Goal: Task Accomplishment & Management: Complete application form

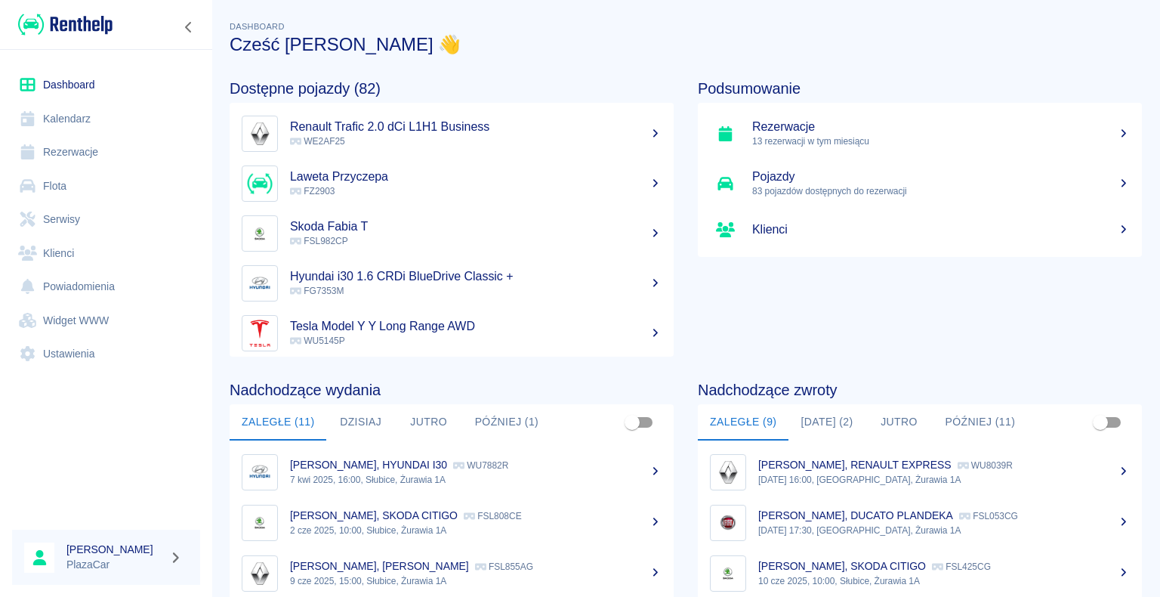
scroll to position [76, 0]
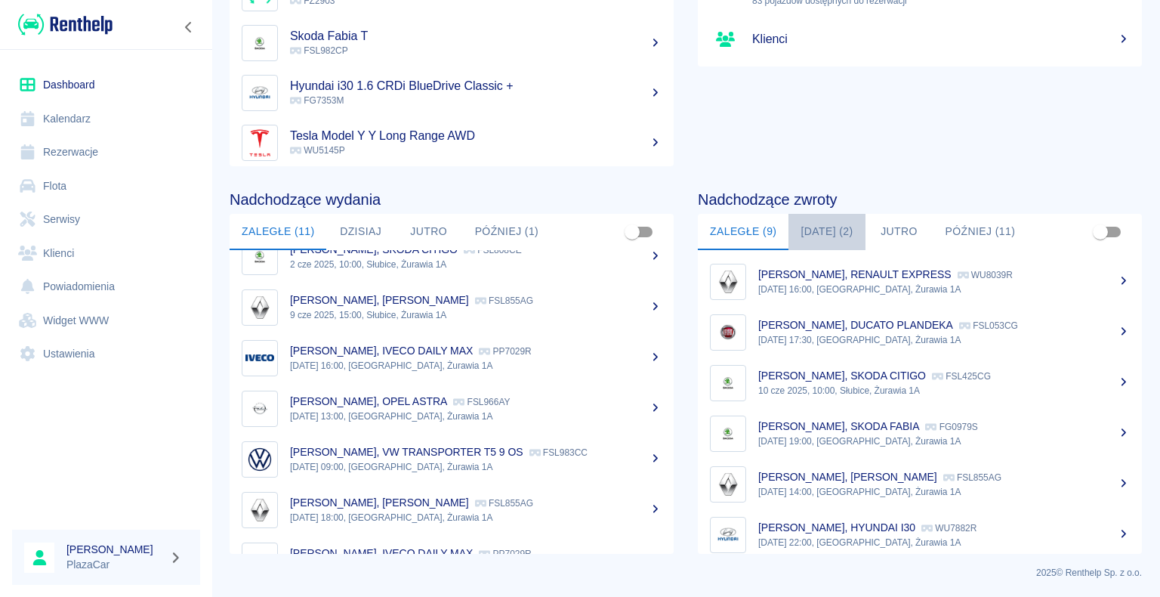
click at [825, 230] on button "[DATE] (2)" at bounding box center [827, 232] width 76 height 36
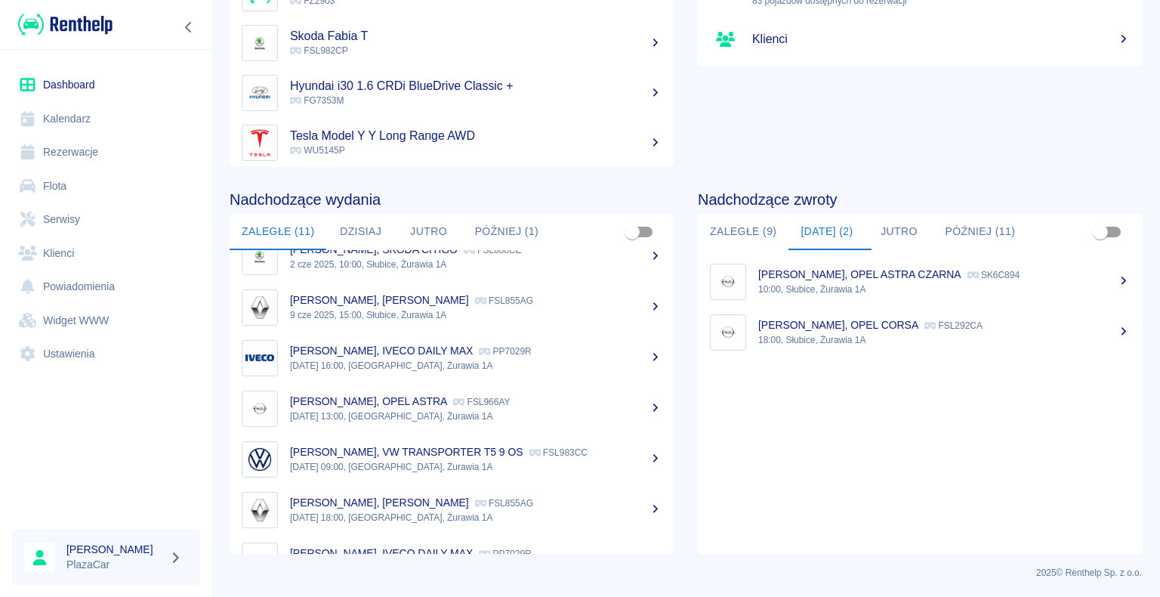
scroll to position [115, 0]
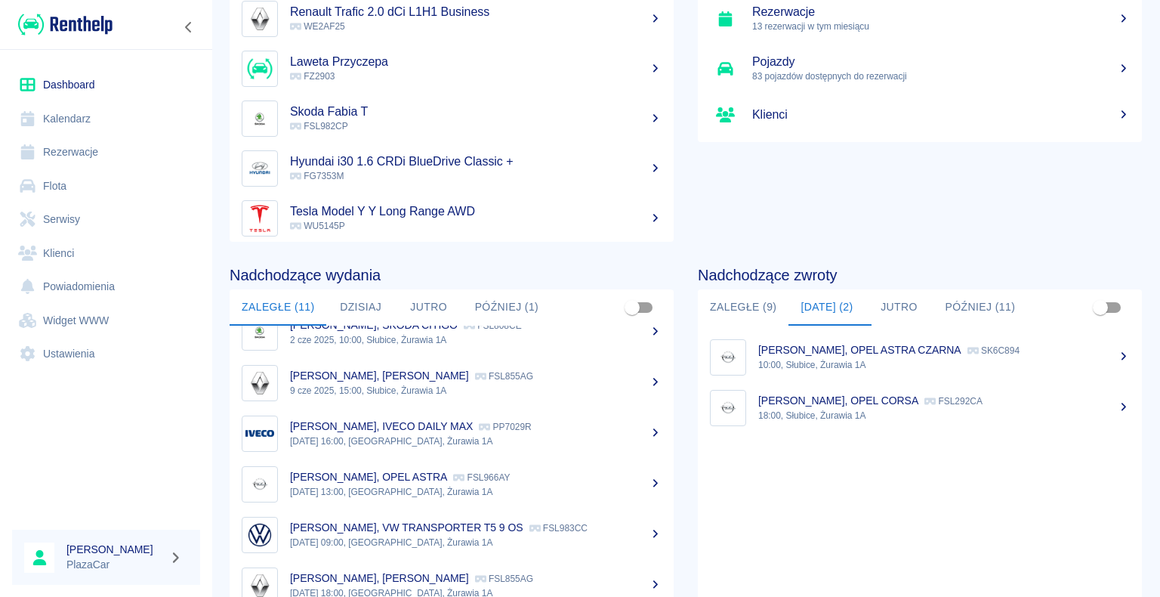
click at [856, 352] on p "[PERSON_NAME], OPEL ASTRA CZARNA" at bounding box center [859, 350] width 203 height 12
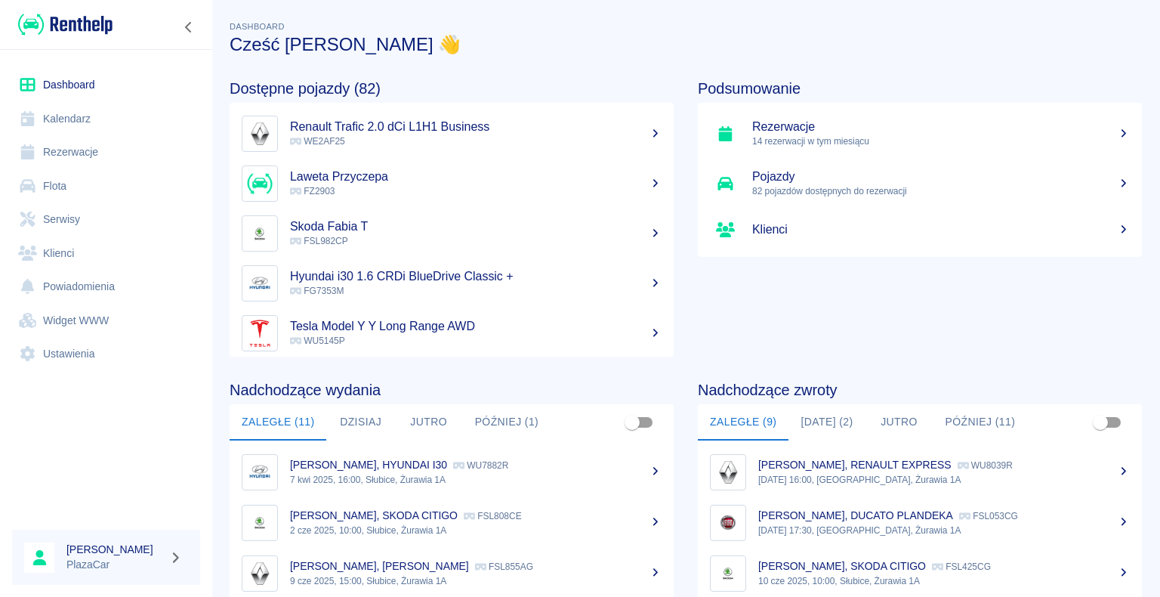
scroll to position [76, 0]
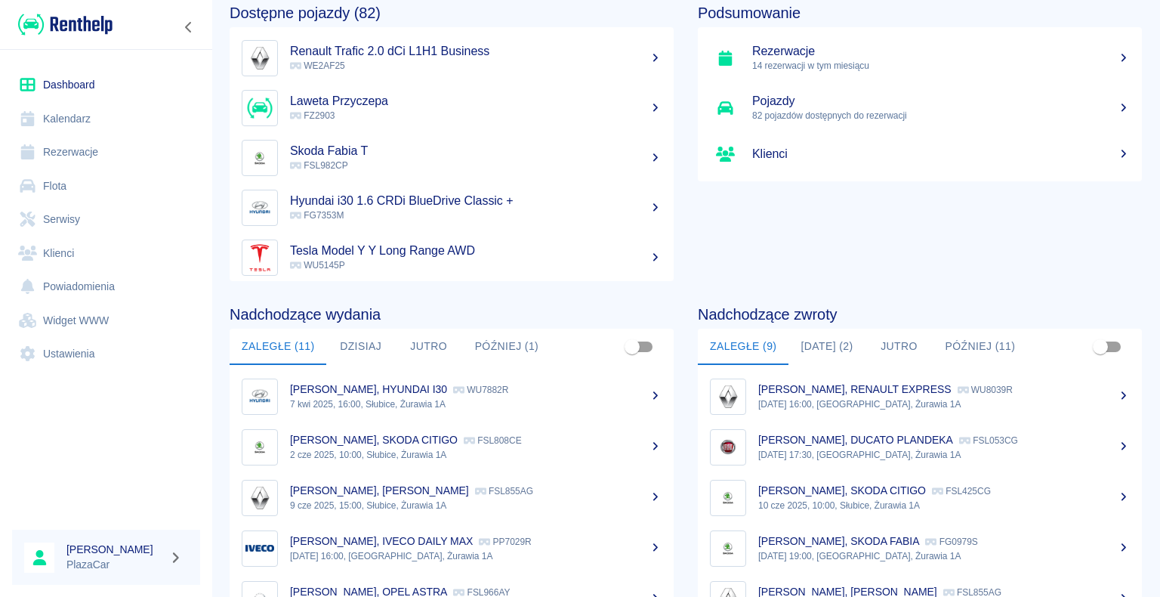
click at [826, 348] on button "[DATE] (2)" at bounding box center [827, 347] width 76 height 36
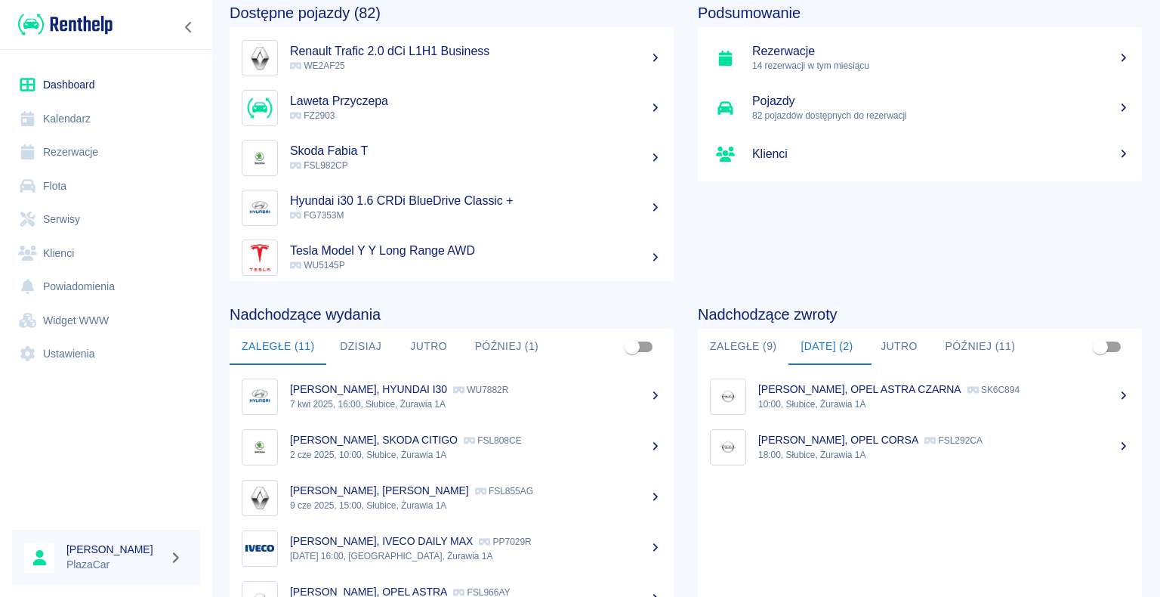
click at [822, 450] on p "18:00, Słubice, Żurawia 1A" at bounding box center [944, 455] width 372 height 14
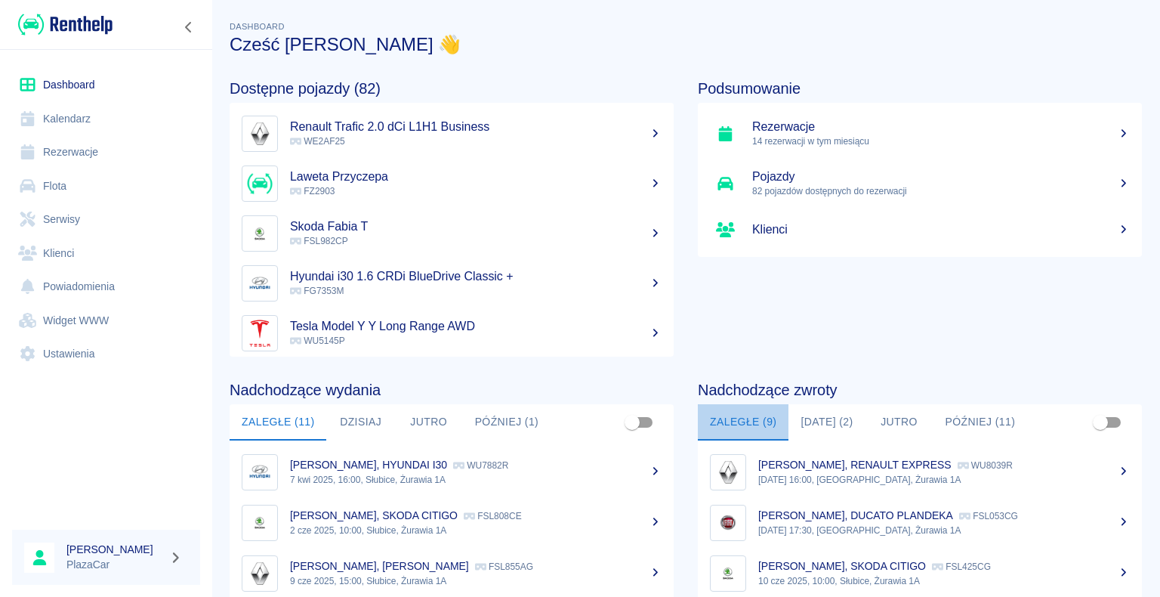
click at [750, 415] on button "Zaległe (9)" at bounding box center [743, 422] width 91 height 36
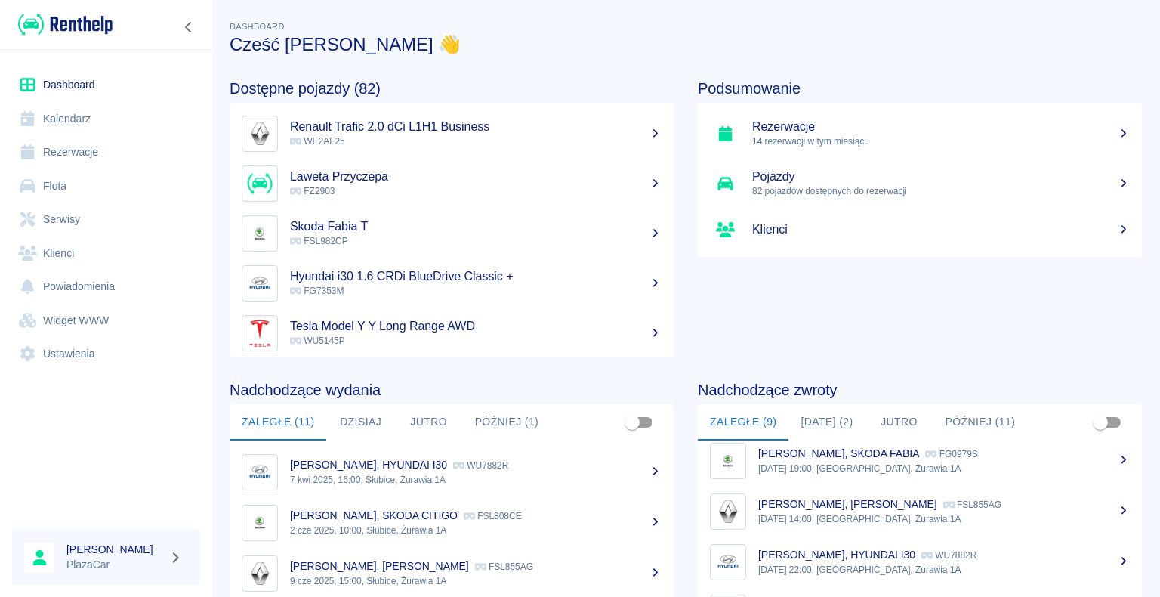
scroll to position [190, 0]
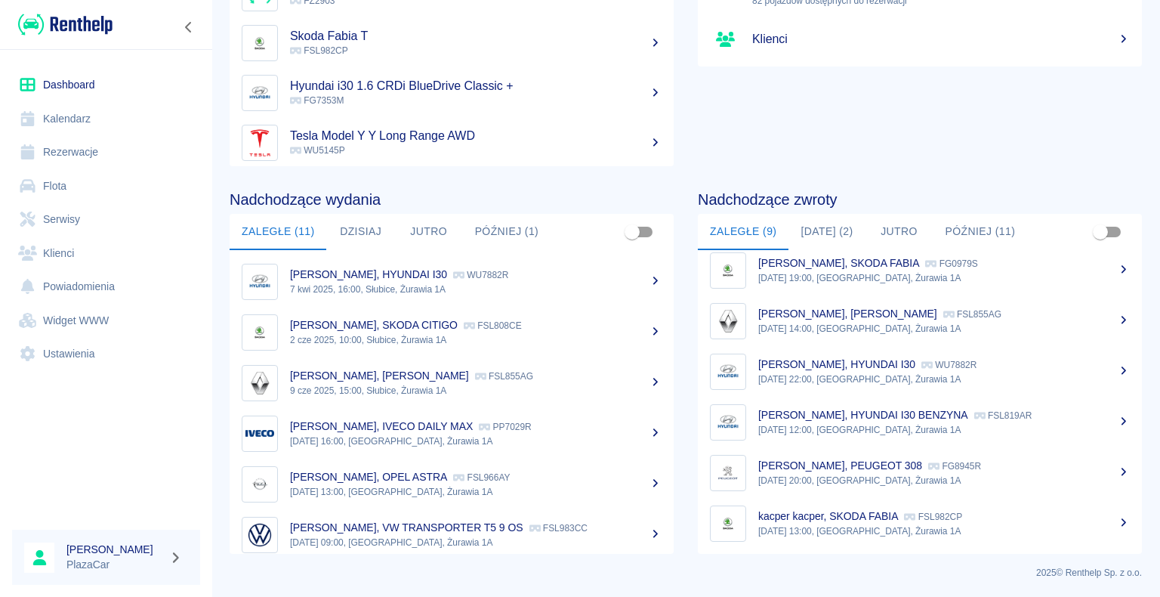
click at [889, 310] on p "[PERSON_NAME], [PERSON_NAME]" at bounding box center [847, 313] width 179 height 12
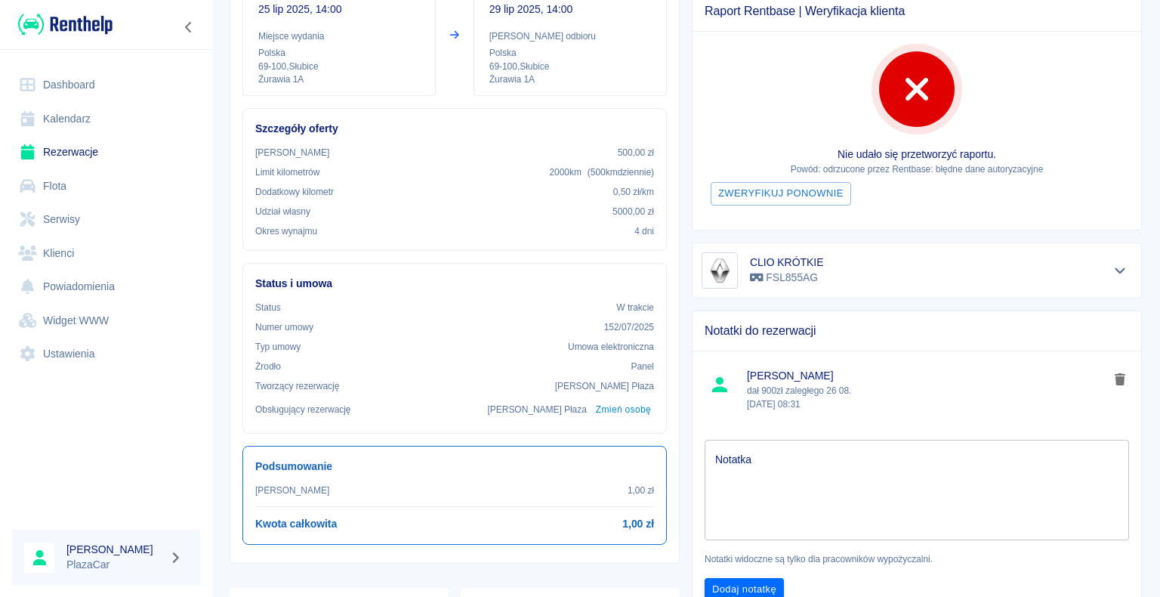
scroll to position [227, 0]
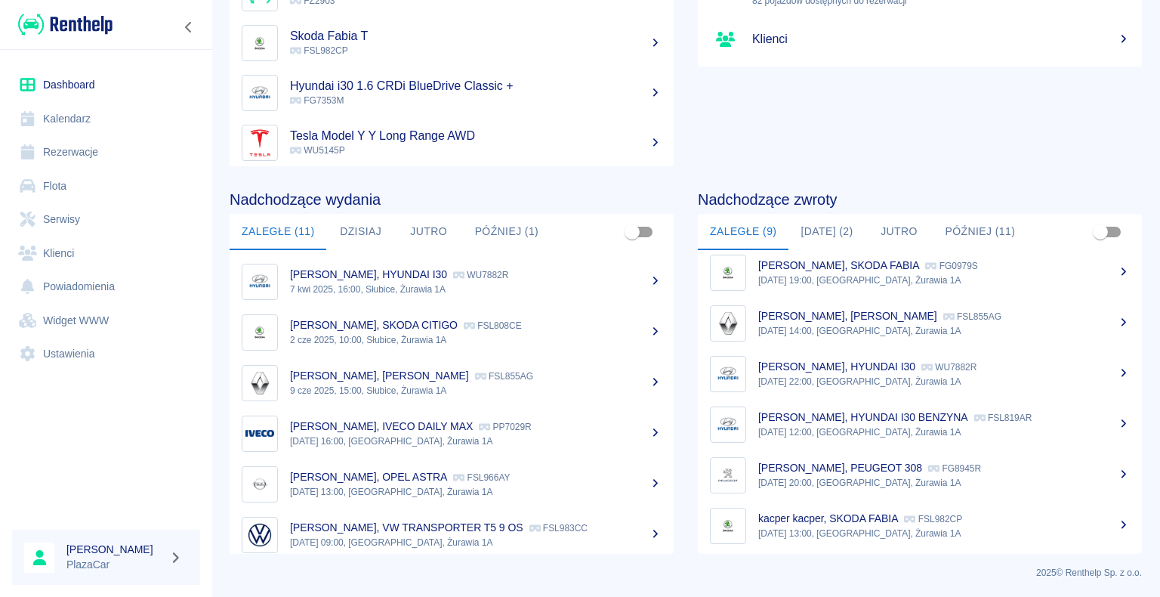
scroll to position [163, 0]
click at [823, 372] on p "[DATE] 22:00, [GEOGRAPHIC_DATA], Żurawia 1A" at bounding box center [944, 379] width 372 height 14
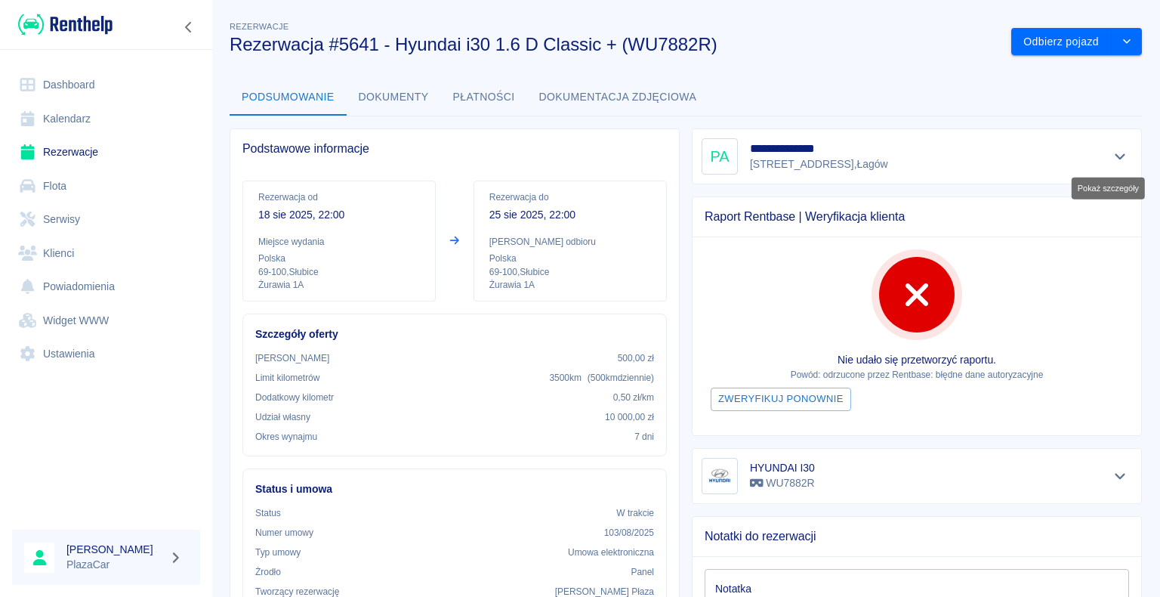
click at [1115, 156] on icon "Pokaż szczegóły" at bounding box center [1120, 157] width 11 height 6
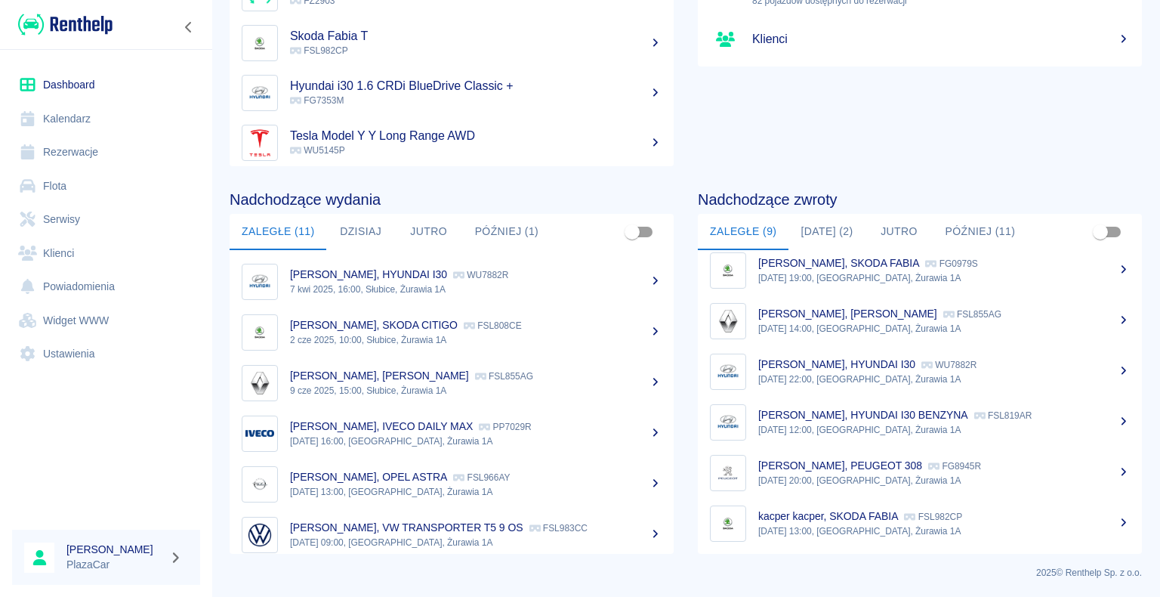
scroll to position [163, 0]
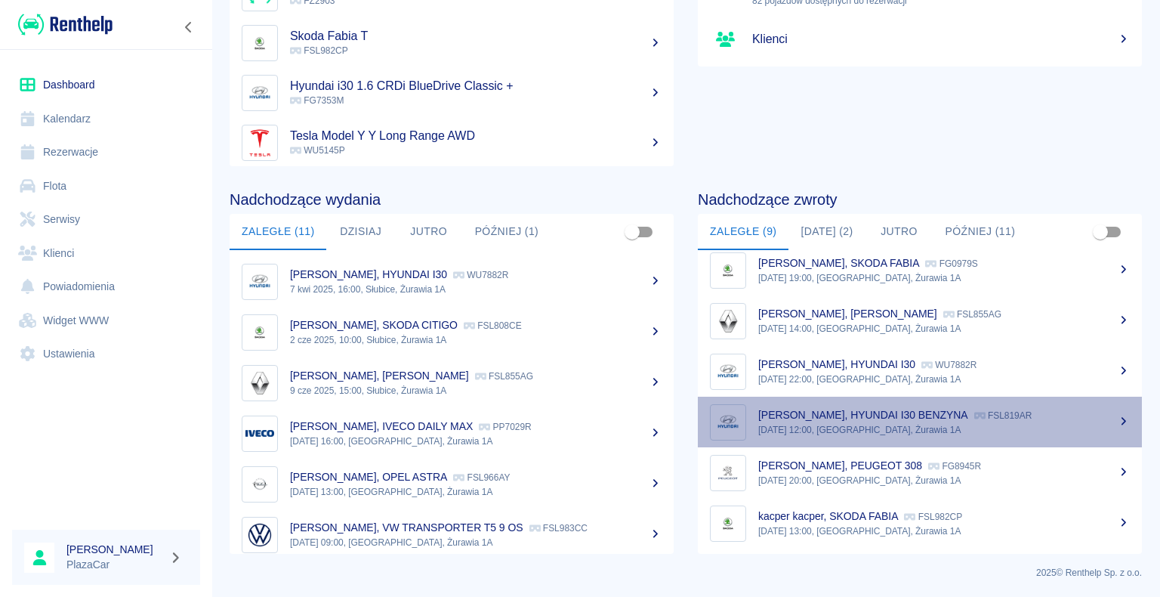
click at [917, 414] on p "[PERSON_NAME], HYUNDAI I30 BENZYNA" at bounding box center [863, 415] width 210 height 12
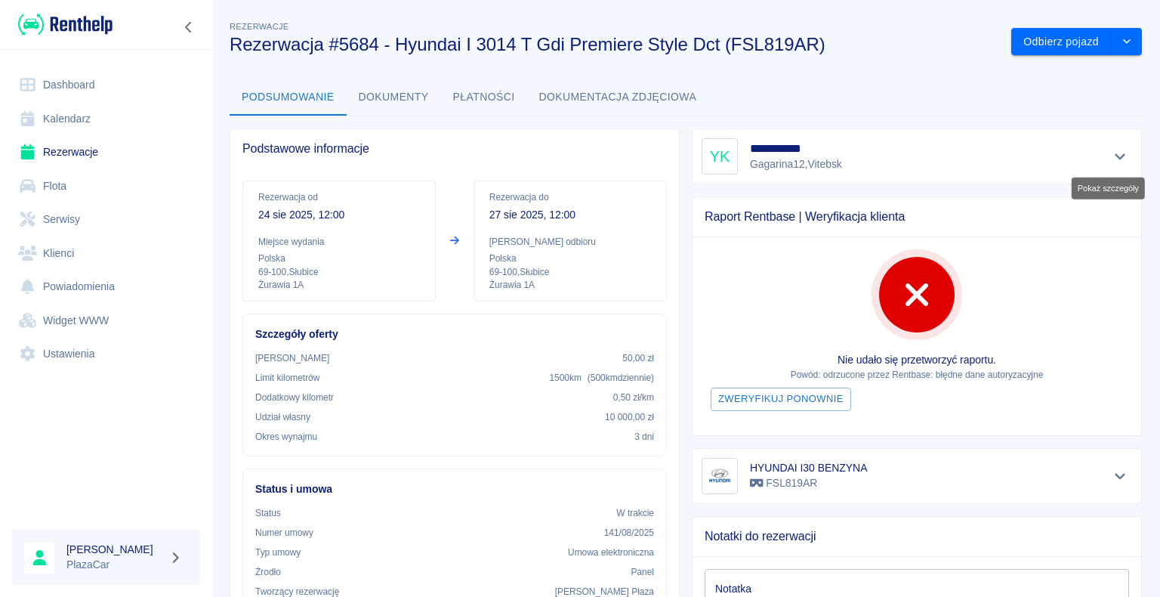
click at [1112, 153] on icon "Pokaż szczegóły" at bounding box center [1120, 157] width 17 height 14
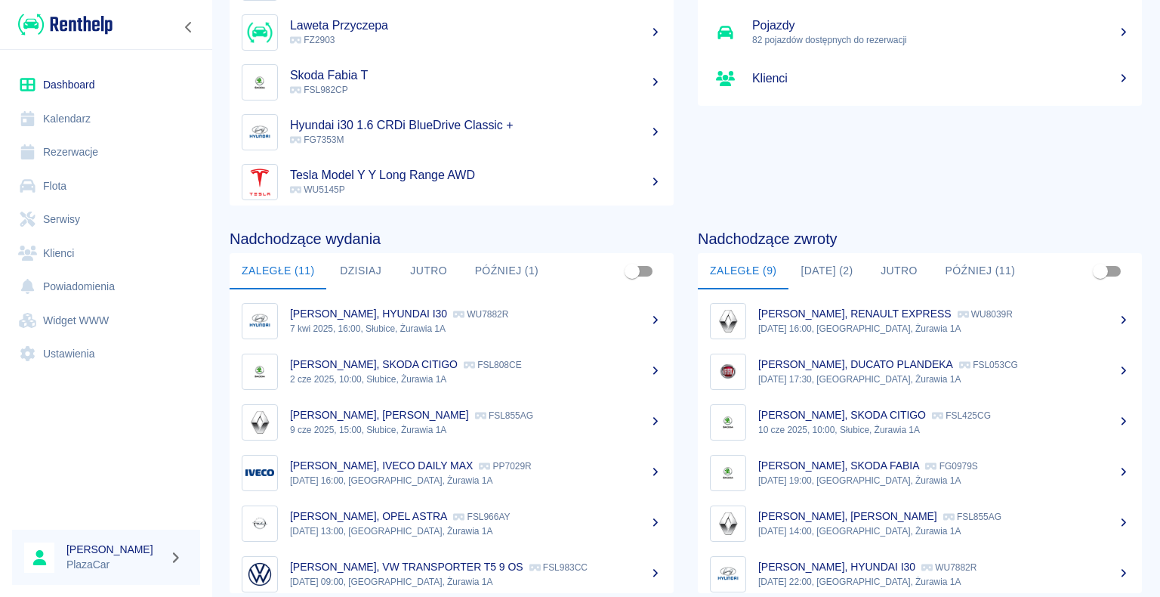
scroll to position [190, 0]
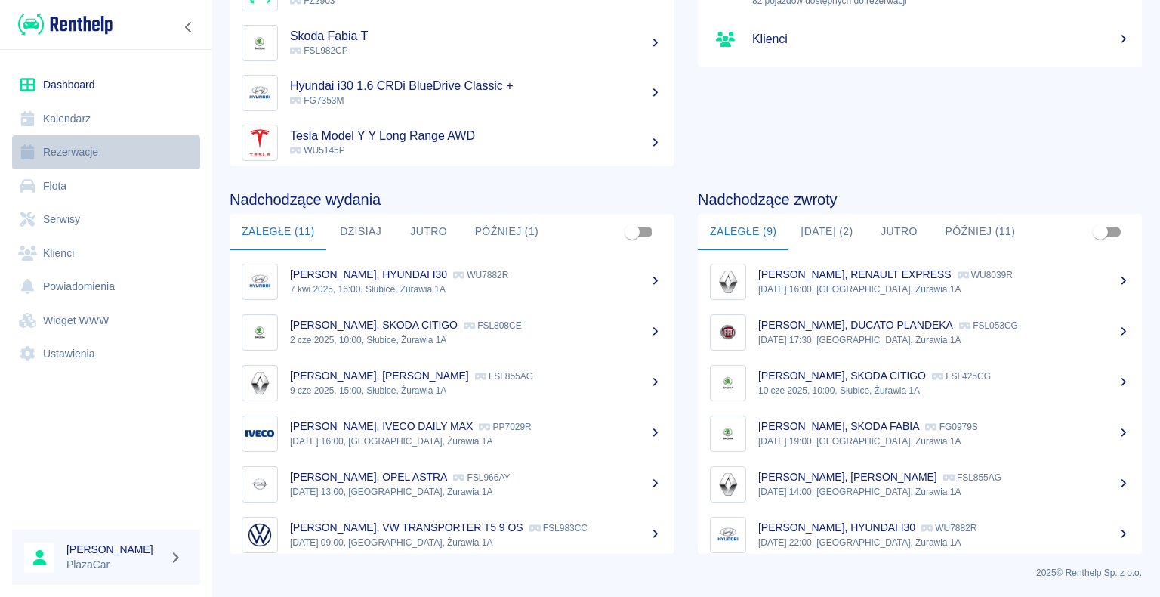
click at [87, 146] on link "Rezerwacje" at bounding box center [106, 152] width 188 height 34
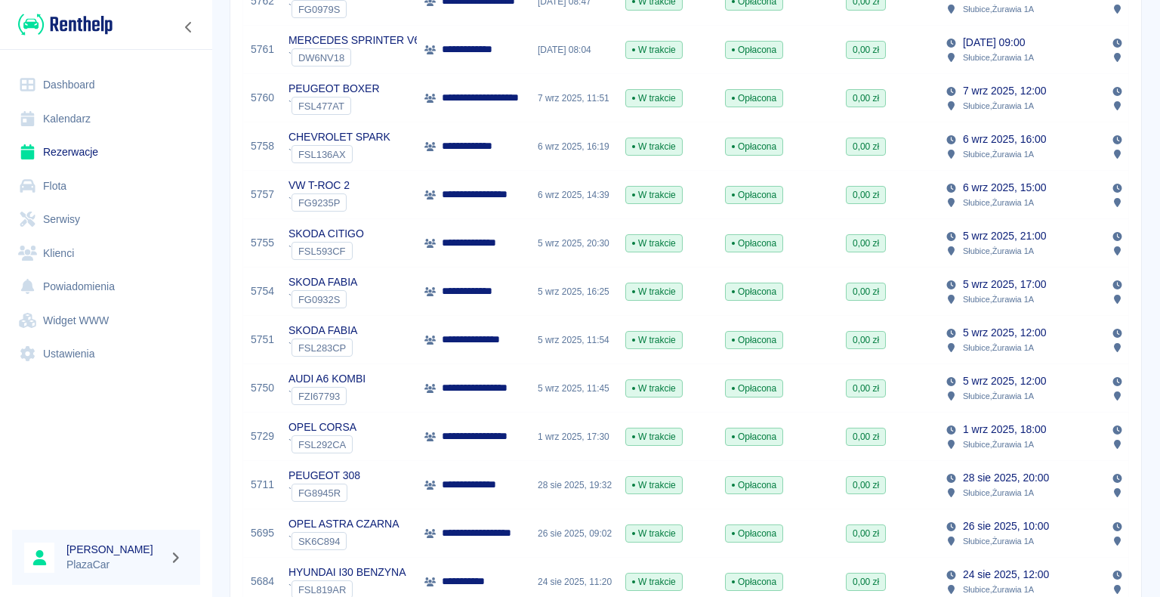
scroll to position [378, 0]
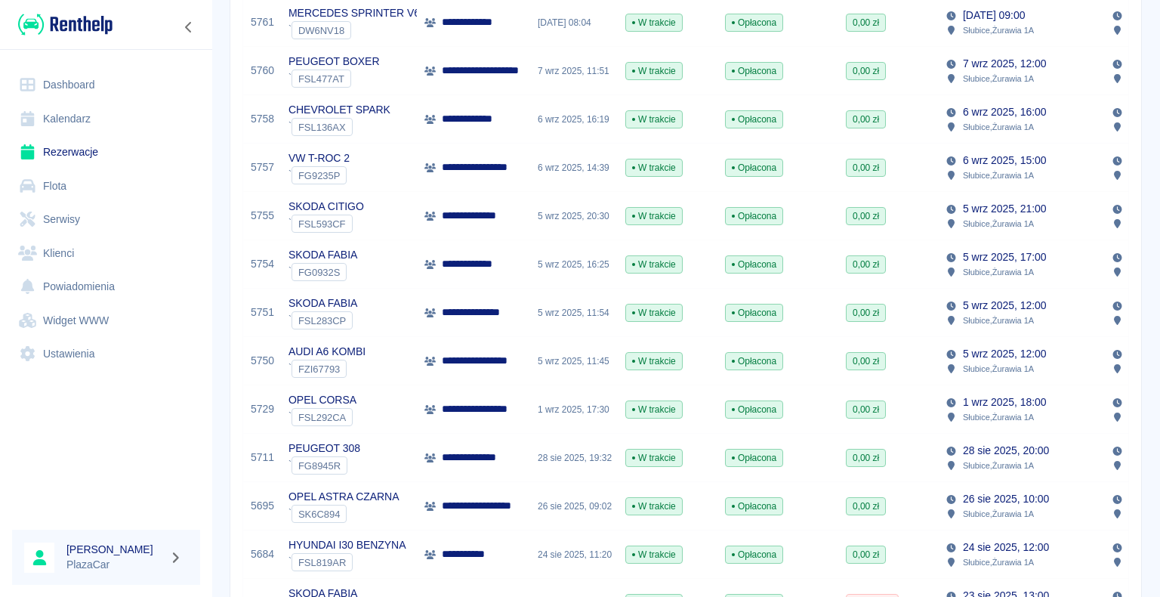
click at [429, 458] on icon at bounding box center [429, 457] width 11 height 9
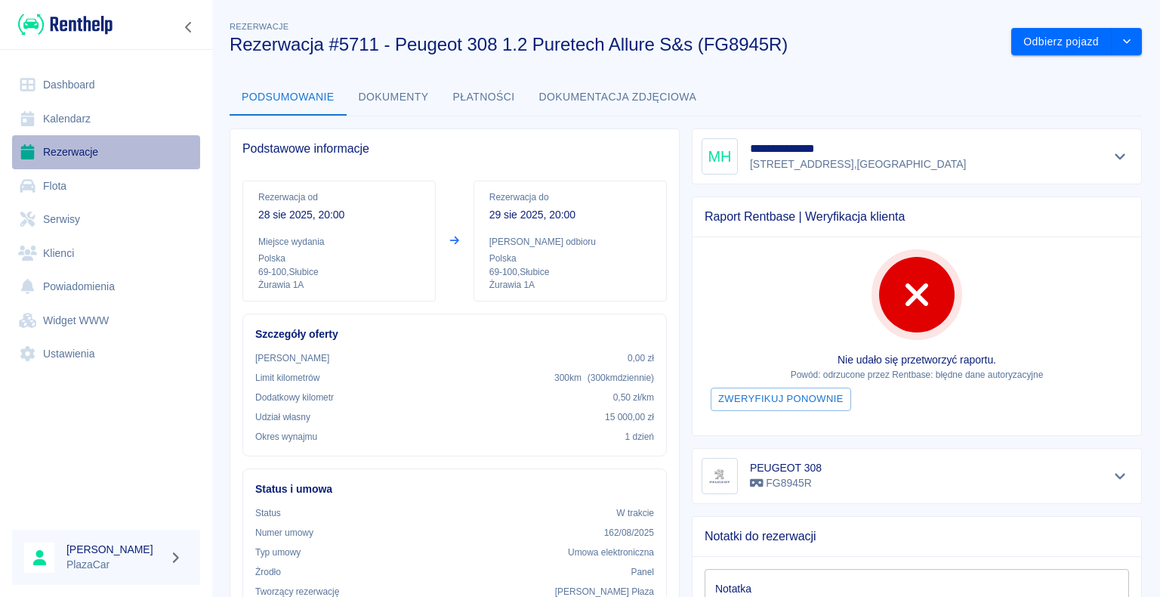
click at [93, 153] on link "Rezerwacje" at bounding box center [106, 152] width 188 height 34
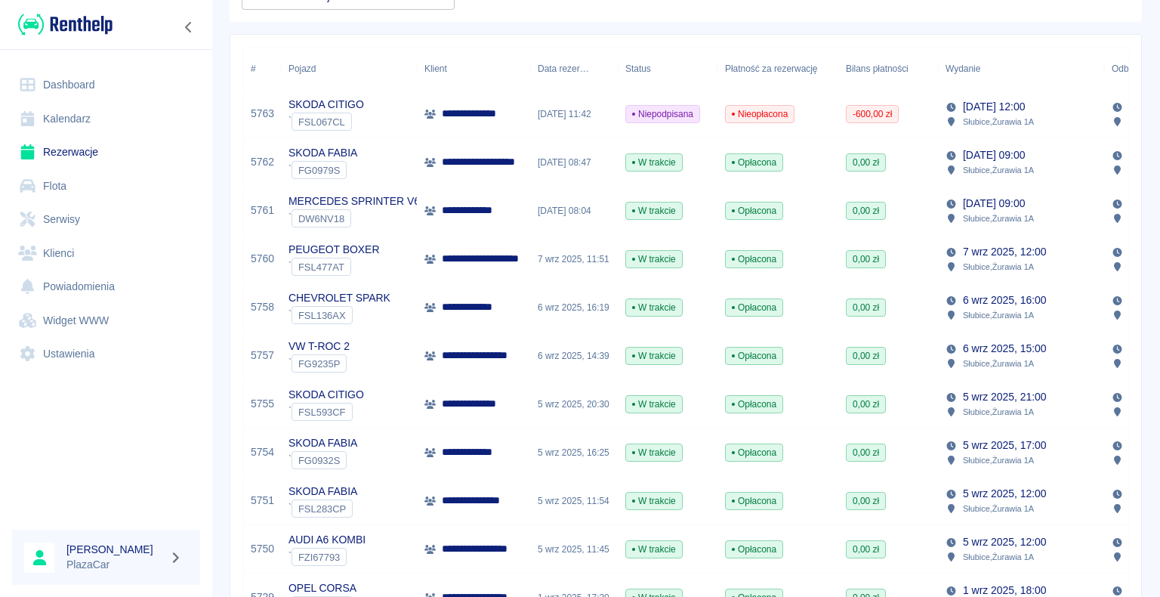
scroll to position [227, 0]
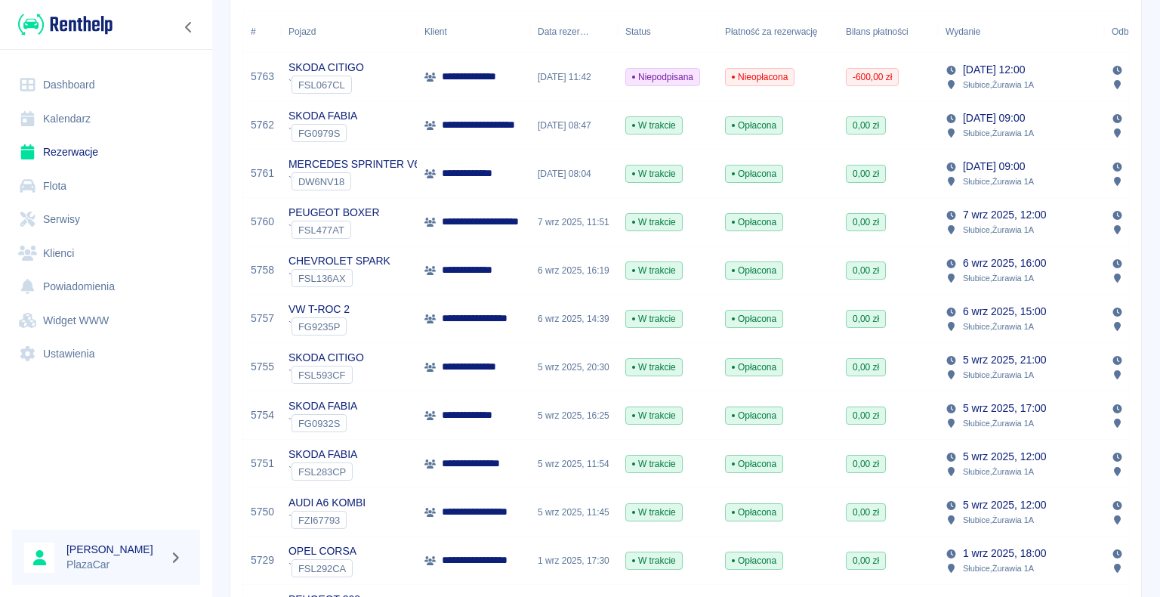
click at [394, 217] on div "PEUGEOT BOXER ` FSL477AT" at bounding box center [349, 222] width 136 height 48
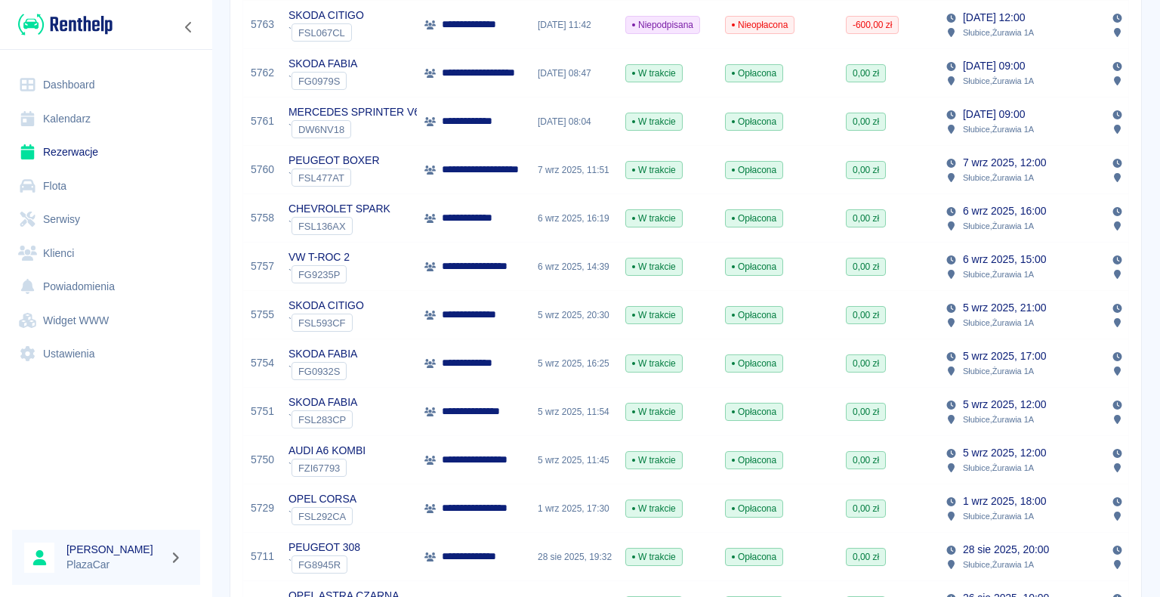
scroll to position [302, 0]
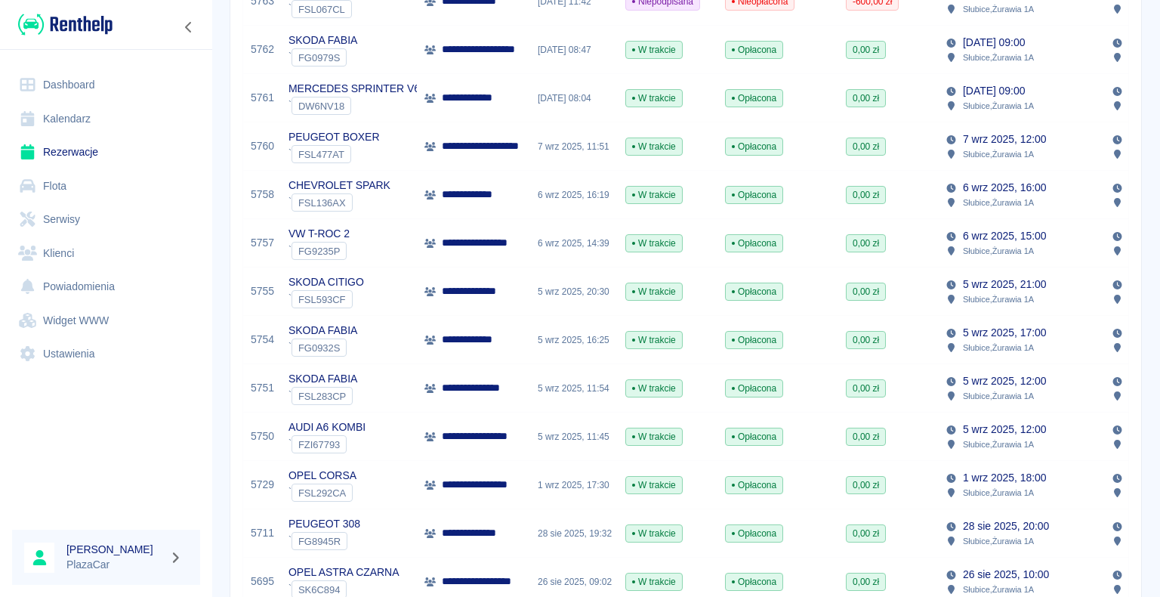
click at [525, 533] on div "**********" at bounding box center [473, 533] width 113 height 48
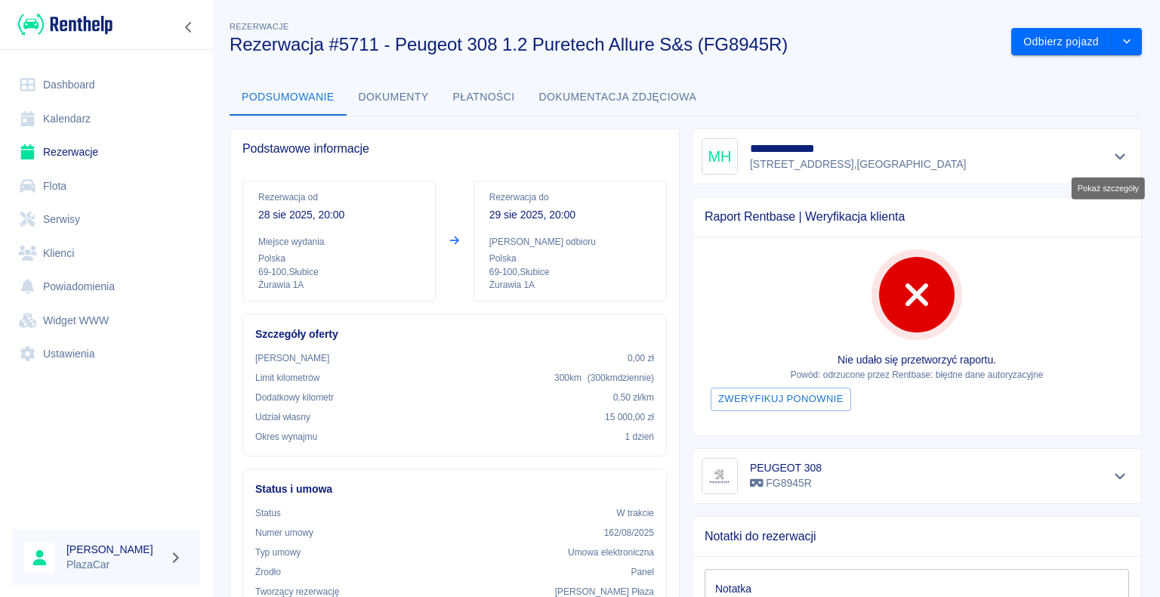
click at [1112, 153] on icon "Pokaż szczegóły" at bounding box center [1120, 157] width 17 height 14
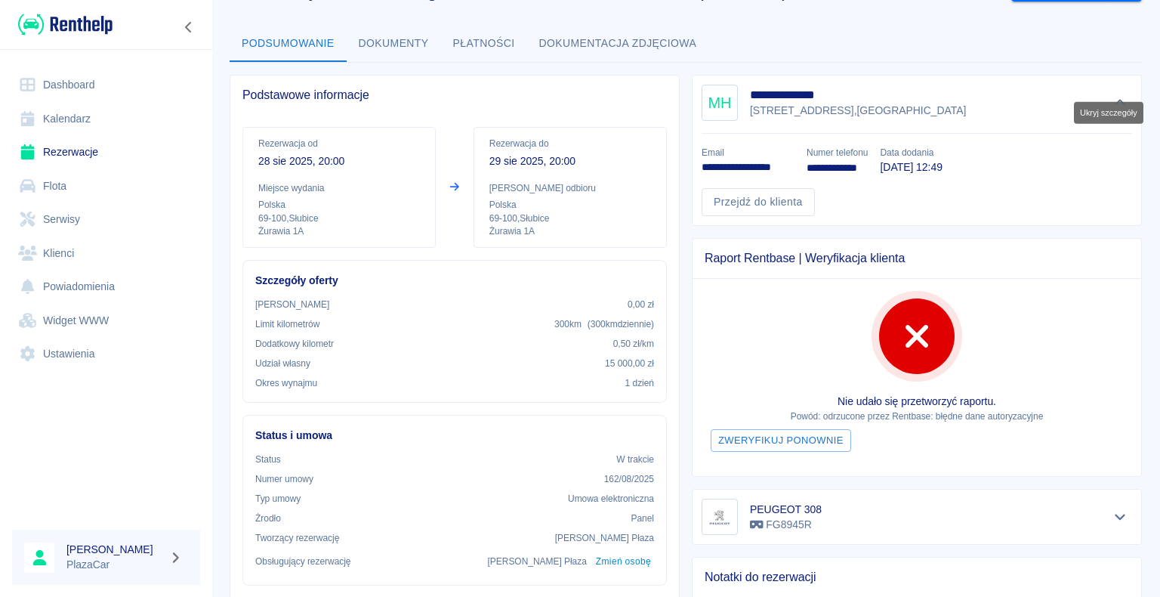
scroll to position [76, 0]
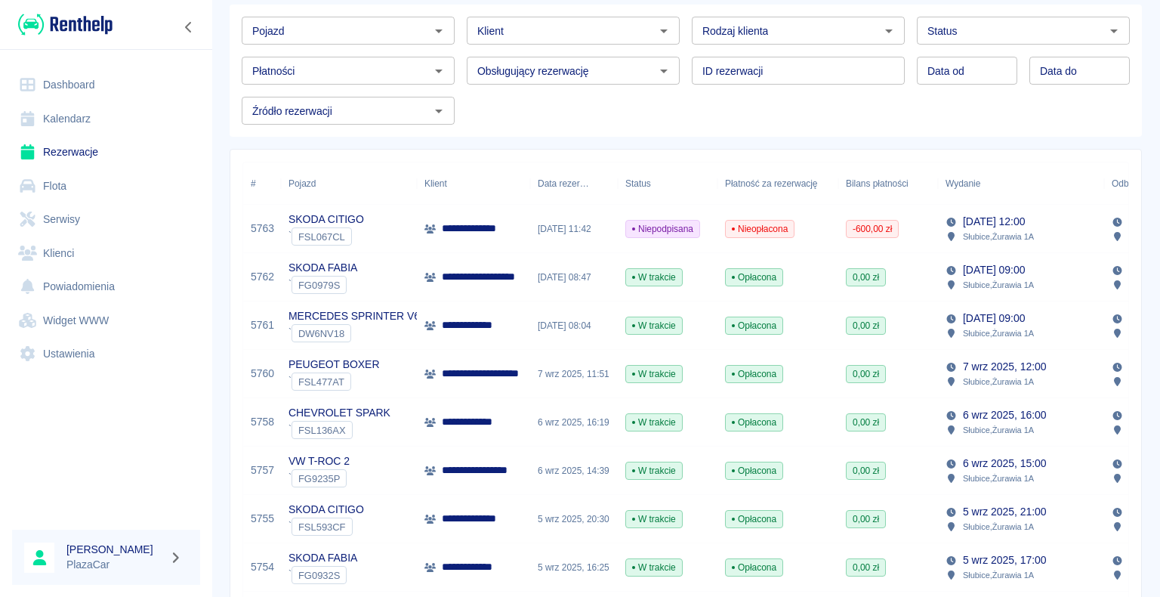
scroll to position [76, 0]
click at [885, 31] on icon "Otwórz" at bounding box center [889, 31] width 8 height 4
click at [819, 68] on li "Osoba prywatna" at bounding box center [792, 62] width 210 height 25
type input "Osoba prywatna"
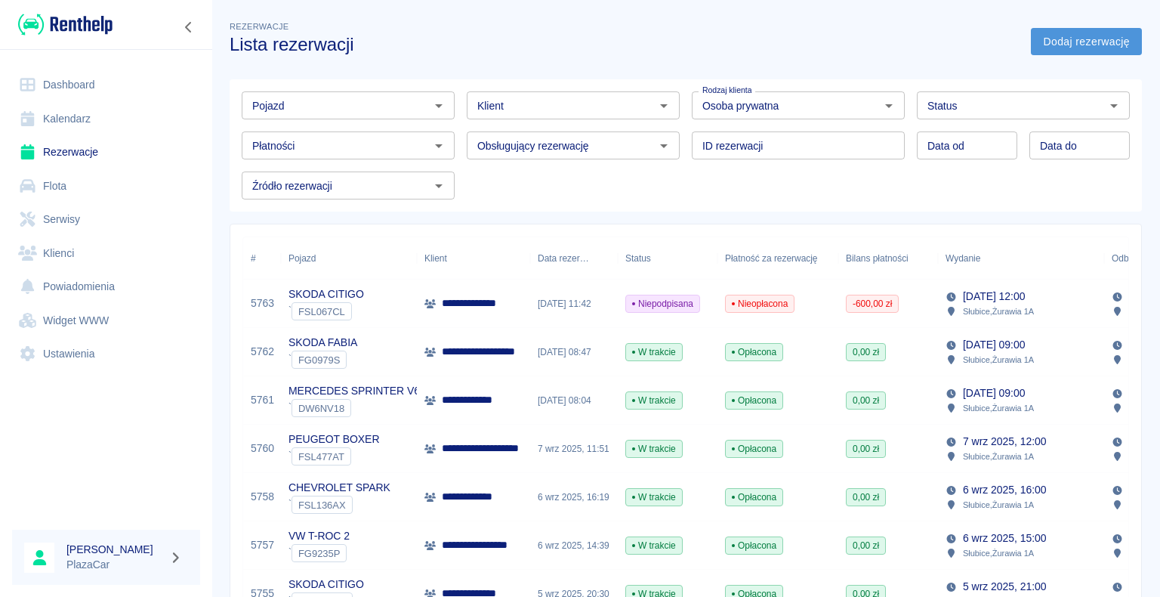
click at [1038, 39] on link "Dodaj rezerwację" at bounding box center [1086, 42] width 111 height 28
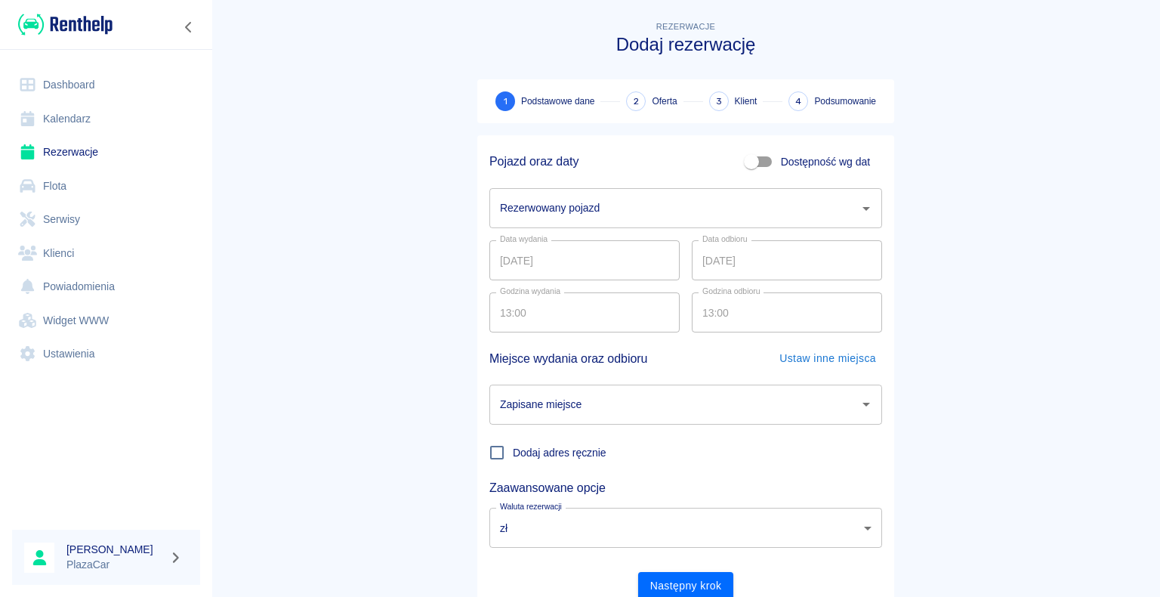
click at [863, 207] on icon "Otwórz" at bounding box center [867, 209] width 8 height 4
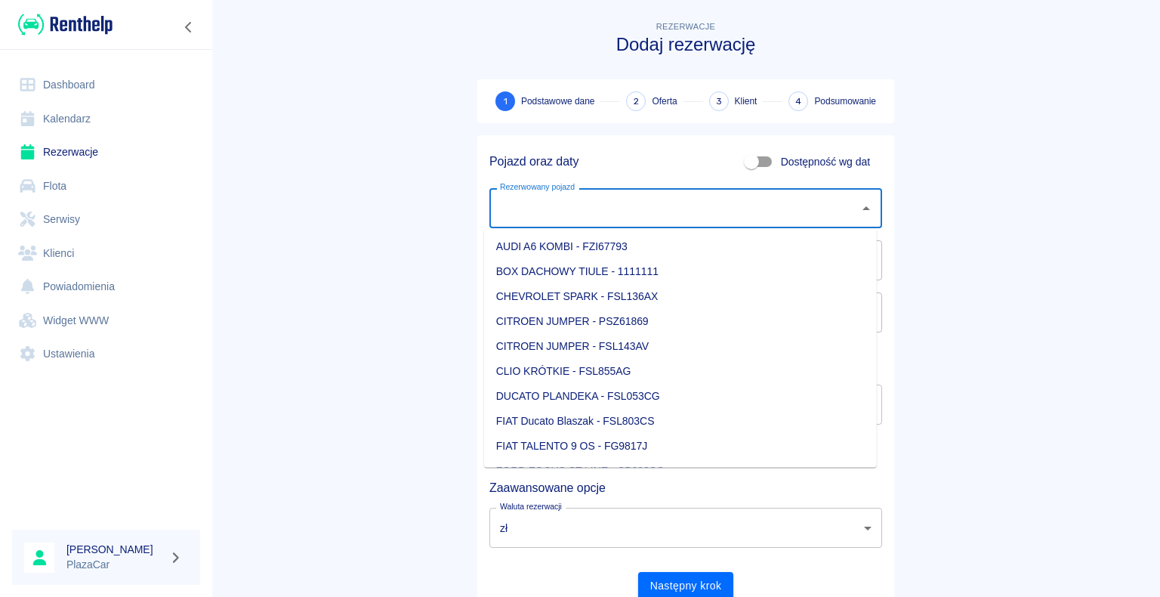
click at [681, 424] on li "FIAT Ducato Blaszak - FSL803CS" at bounding box center [680, 421] width 393 height 25
type input "FIAT Ducato Blaszak - FSL803CS"
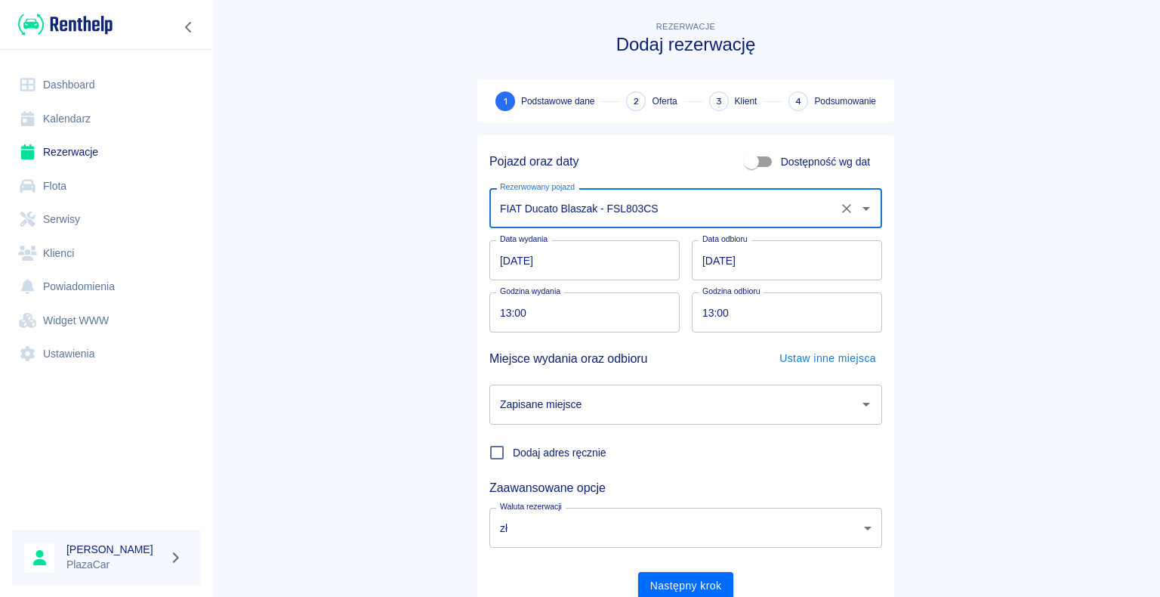
click at [505, 258] on input "[DATE]" at bounding box center [584, 260] width 190 height 40
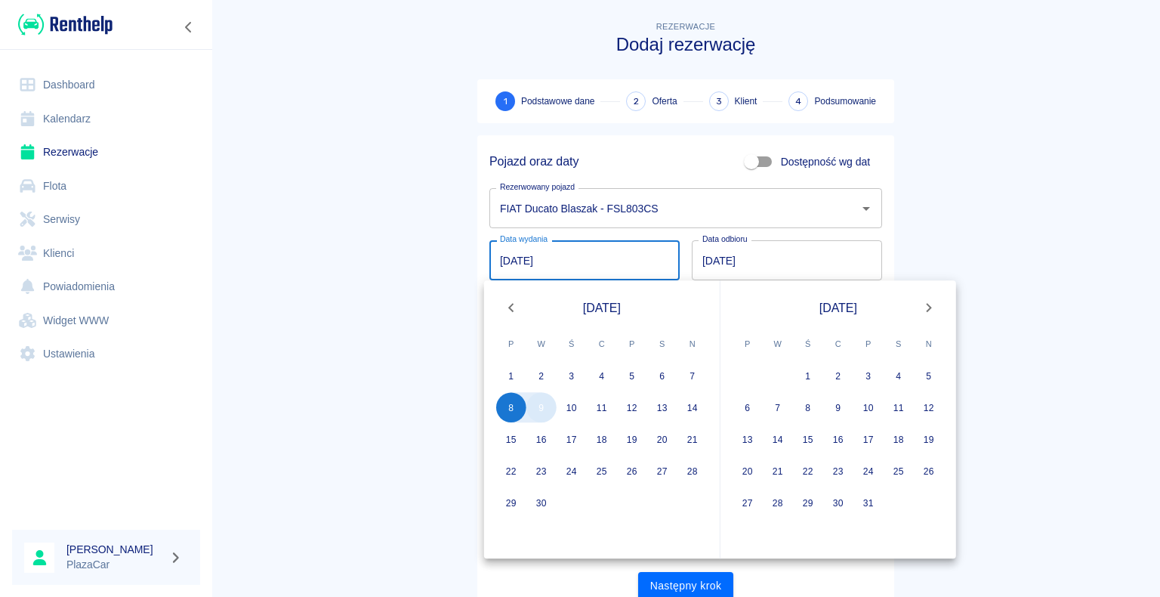
click at [547, 412] on button "9" at bounding box center [541, 407] width 30 height 30
type input "[DATE]"
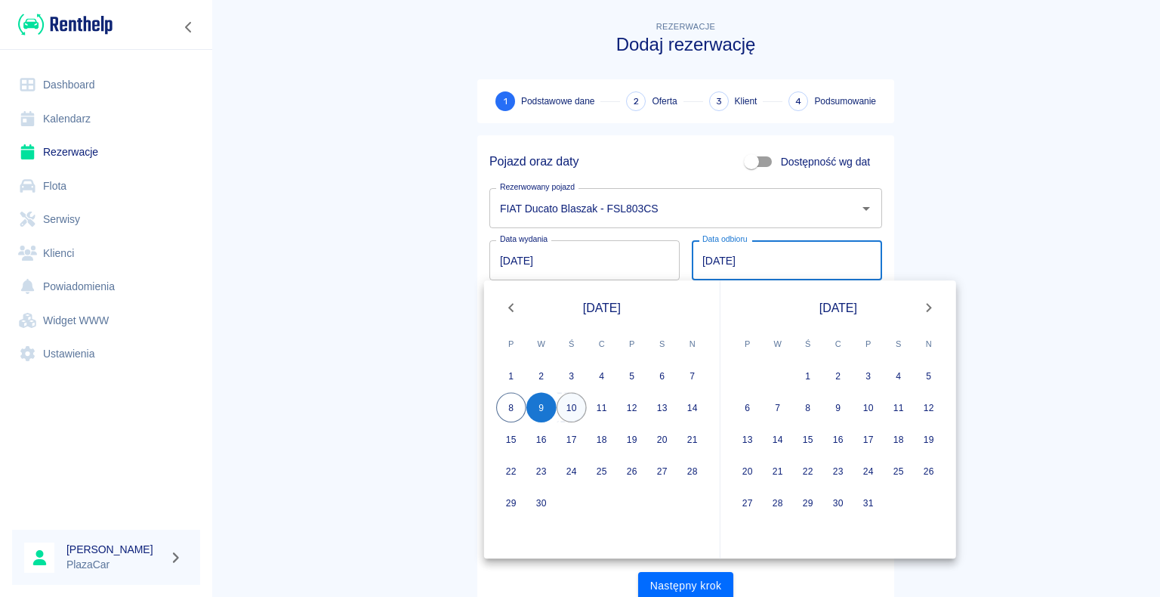
click at [574, 406] on button "10" at bounding box center [572, 407] width 30 height 30
type input "[DATE]"
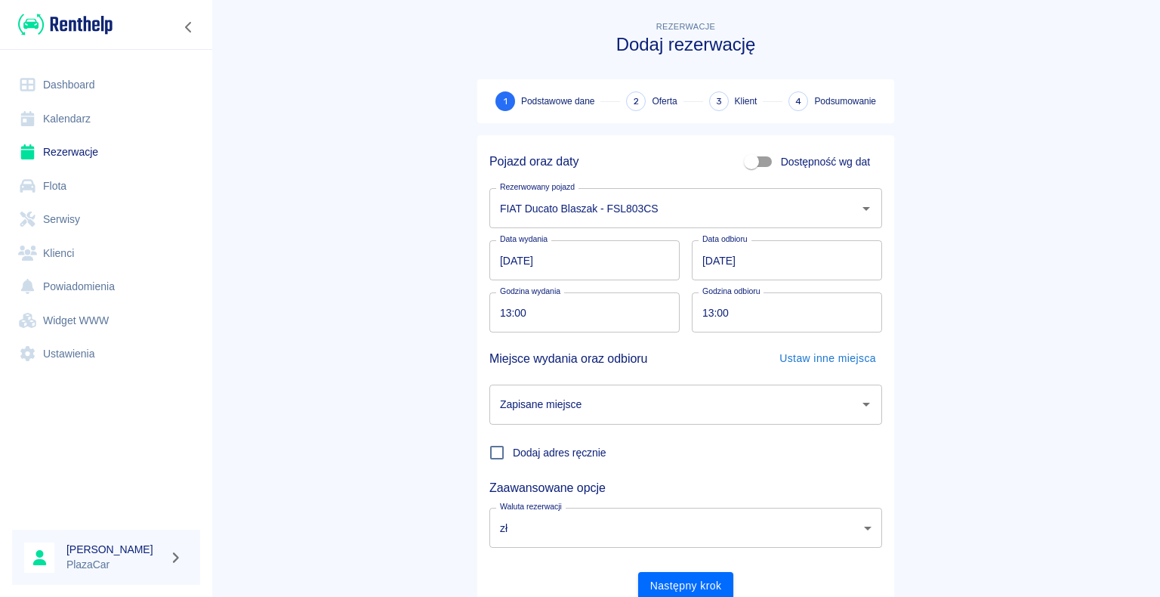
click at [858, 402] on icon "Otwórz" at bounding box center [866, 404] width 18 height 18
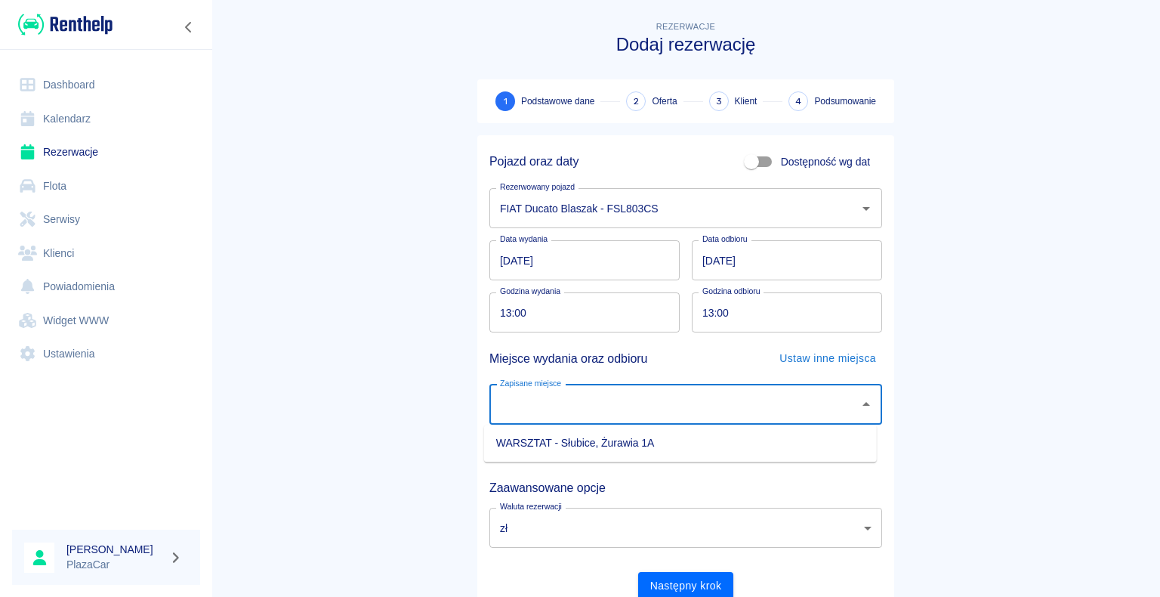
click at [790, 446] on li "WARSZTAT - Słubice, Żurawia 1A" at bounding box center [680, 443] width 393 height 25
type input "WARSZTAT - Słubice, Żurawia 1A"
click at [699, 579] on button "Następny krok" at bounding box center [686, 586] width 96 height 28
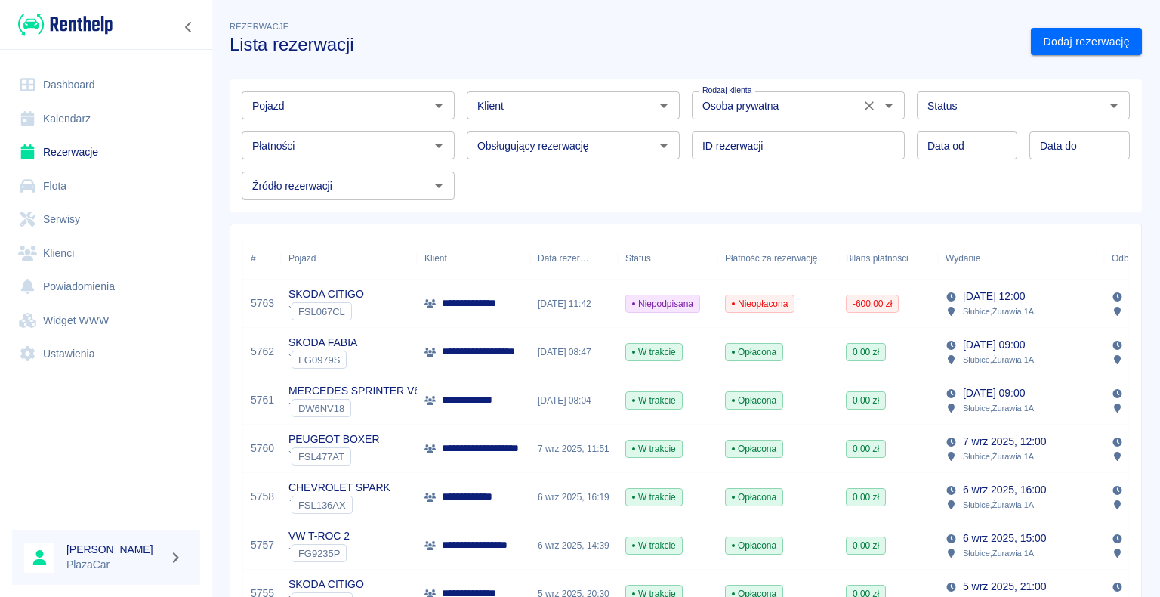
click at [880, 101] on icon "Otwórz" at bounding box center [889, 106] width 18 height 18
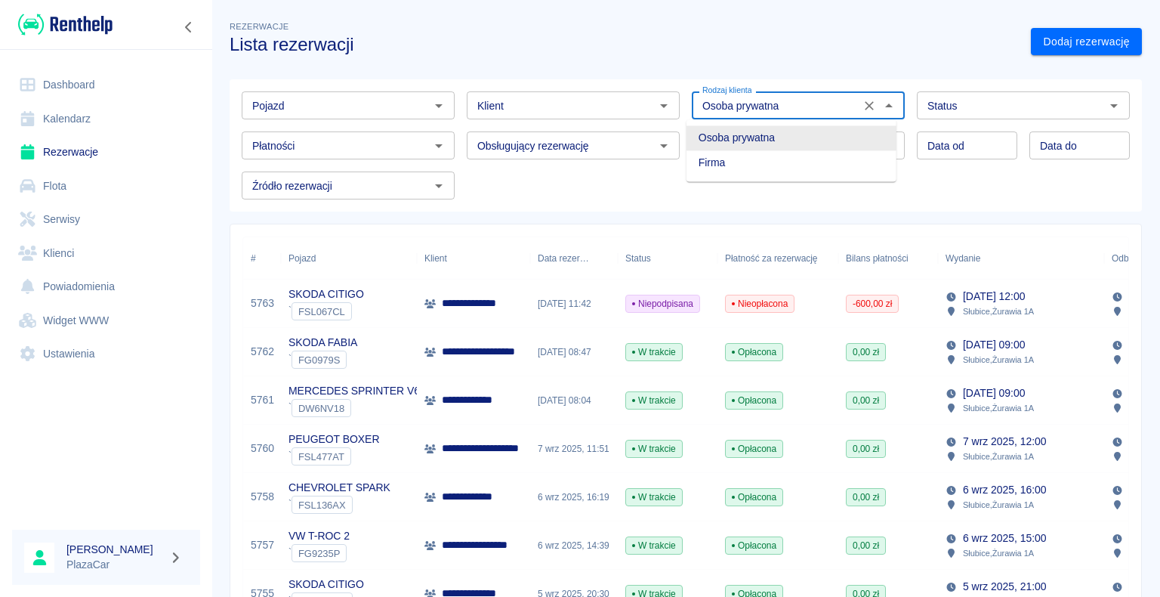
click at [836, 132] on li "Osoba prywatna" at bounding box center [792, 137] width 210 height 25
click at [974, 36] on h3 "Lista rezerwacji" at bounding box center [624, 44] width 789 height 21
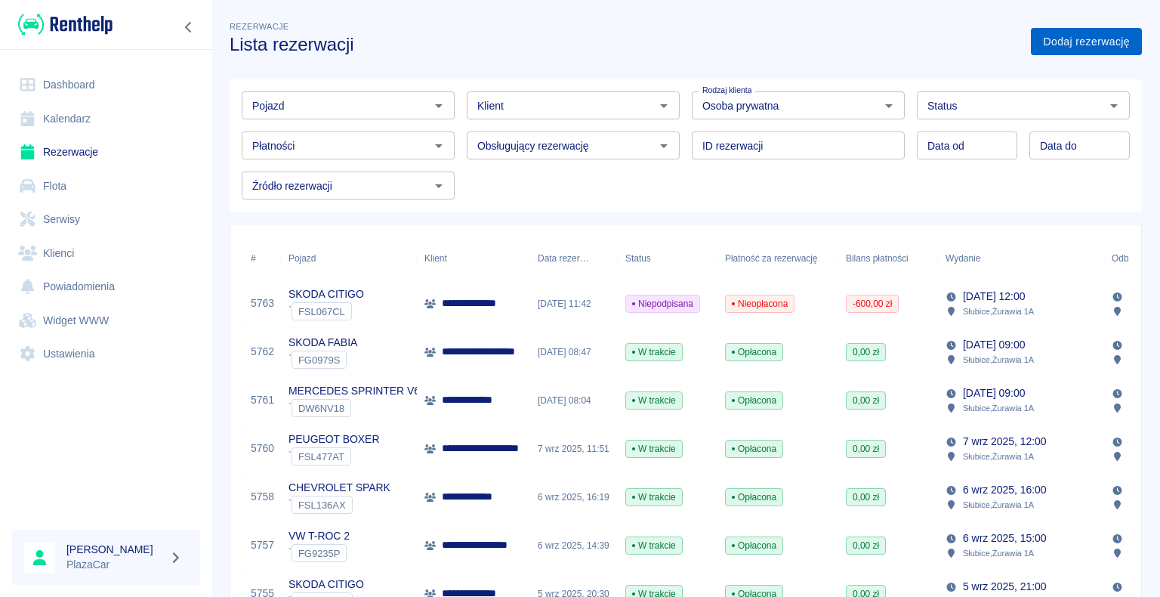
click at [1056, 42] on link "Dodaj rezerwację" at bounding box center [1086, 42] width 111 height 28
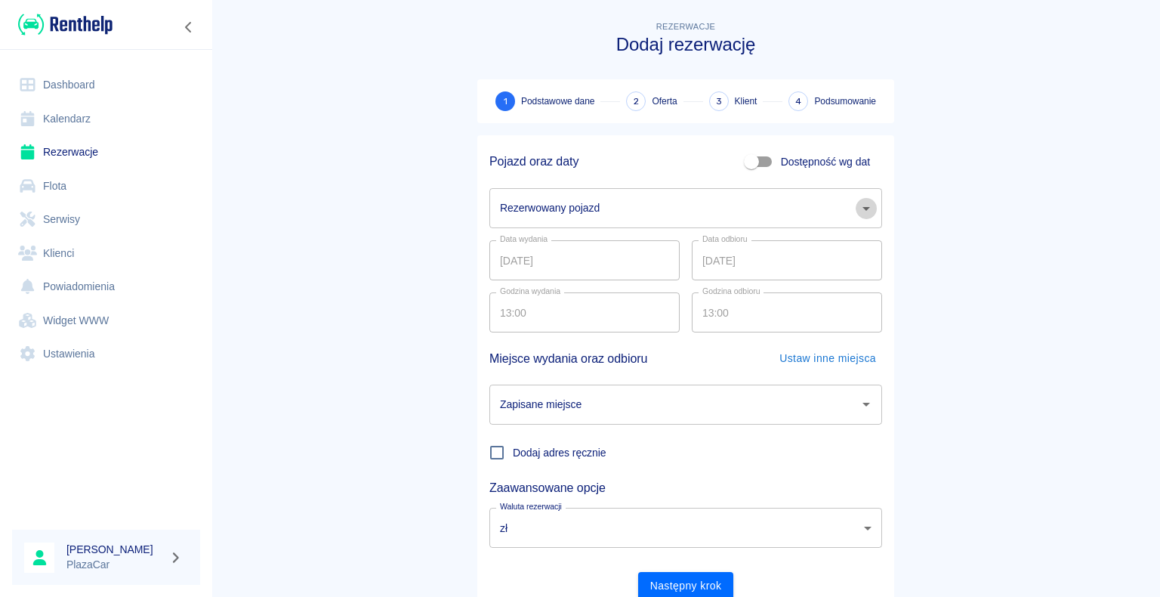
click at [860, 205] on icon "Otwórz" at bounding box center [866, 208] width 18 height 18
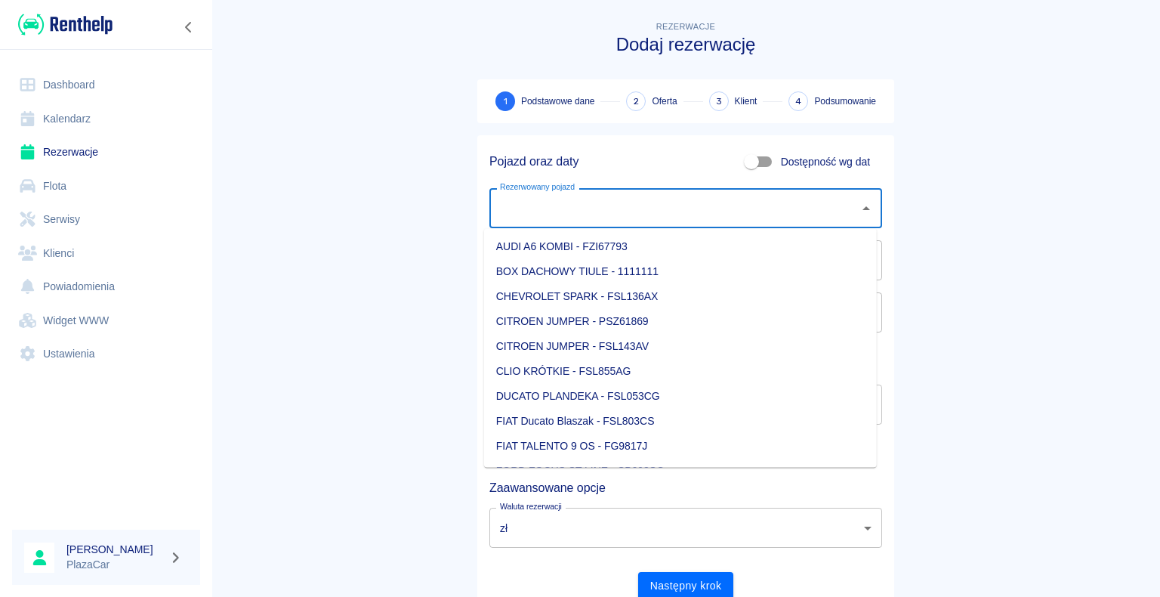
click at [678, 421] on li "FIAT Ducato Blaszak - FSL803CS" at bounding box center [680, 421] width 393 height 25
type input "FIAT Ducato Blaszak - FSL803CS"
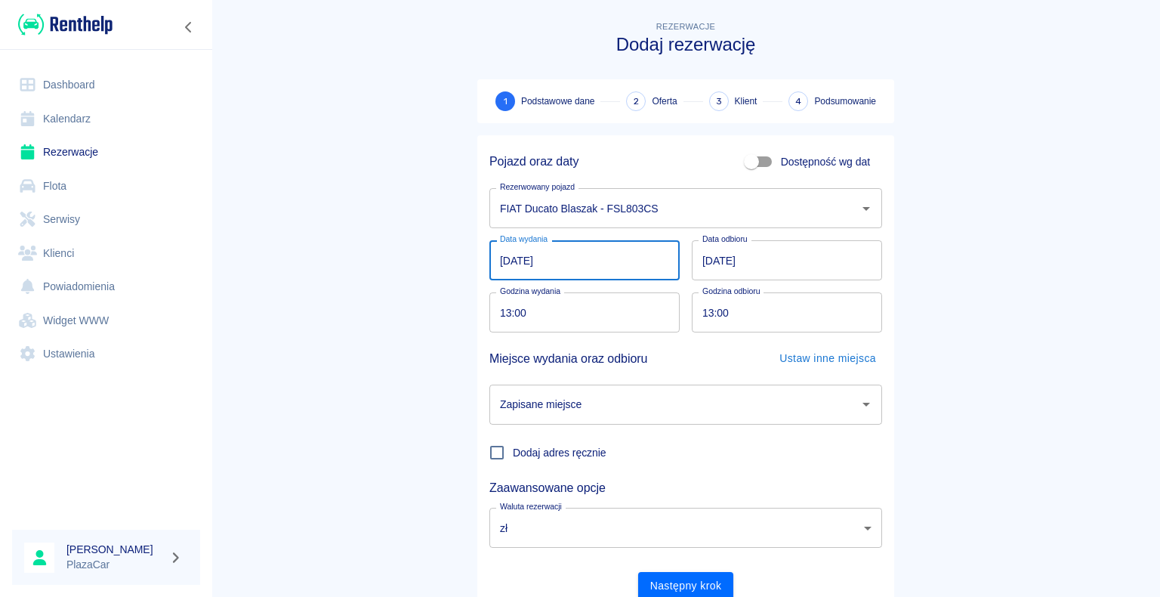
click at [508, 258] on input "[DATE]" at bounding box center [584, 260] width 190 height 40
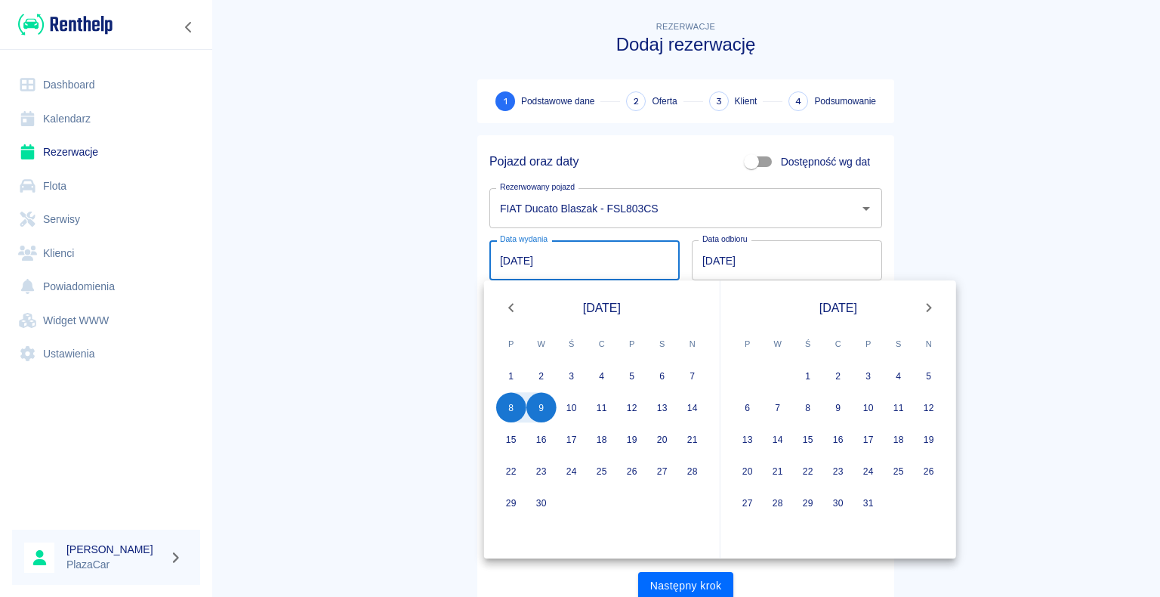
click at [500, 256] on input "[DATE]" at bounding box center [584, 260] width 190 height 40
click at [542, 415] on button "9" at bounding box center [541, 407] width 30 height 30
type input "[DATE]"
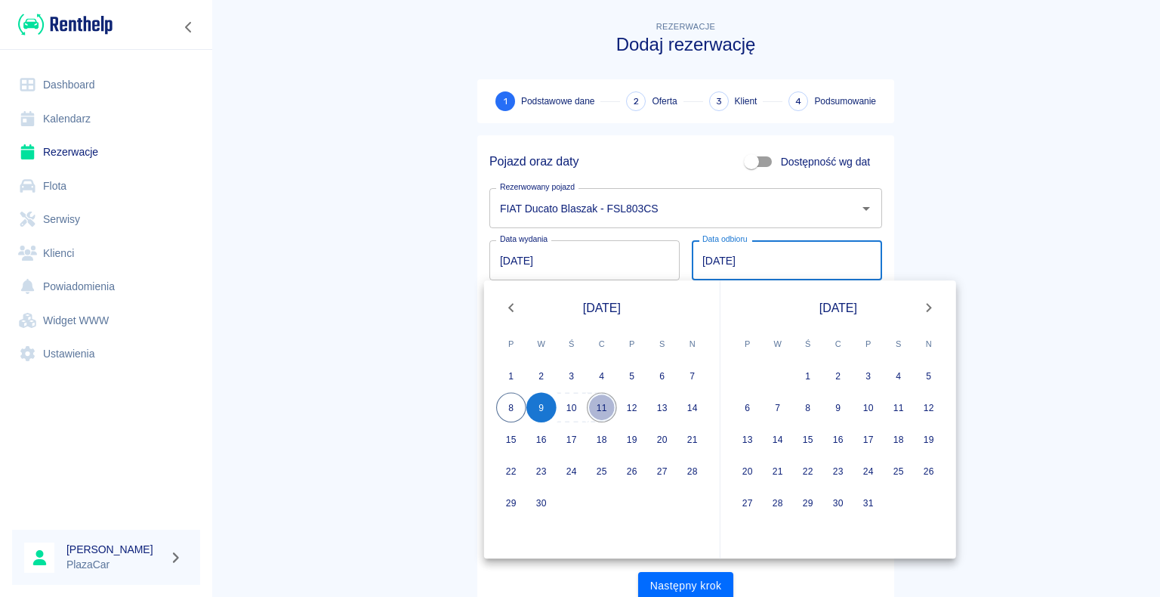
click at [603, 406] on button "11" at bounding box center [602, 407] width 30 height 30
type input "[DATE]"
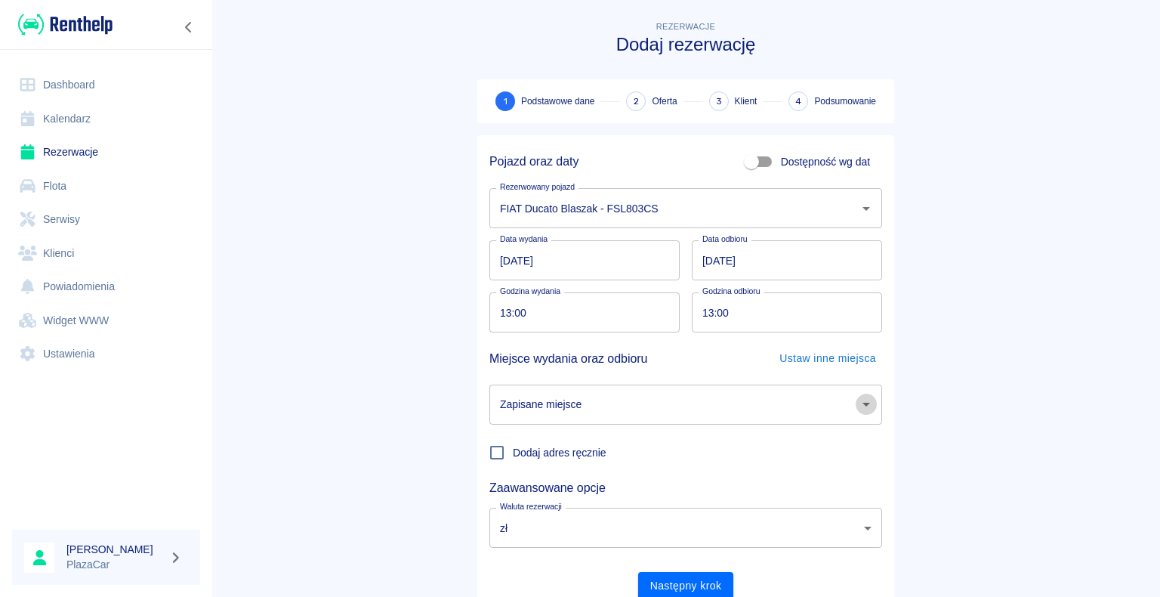
click at [858, 406] on icon "Otwórz" at bounding box center [866, 404] width 18 height 18
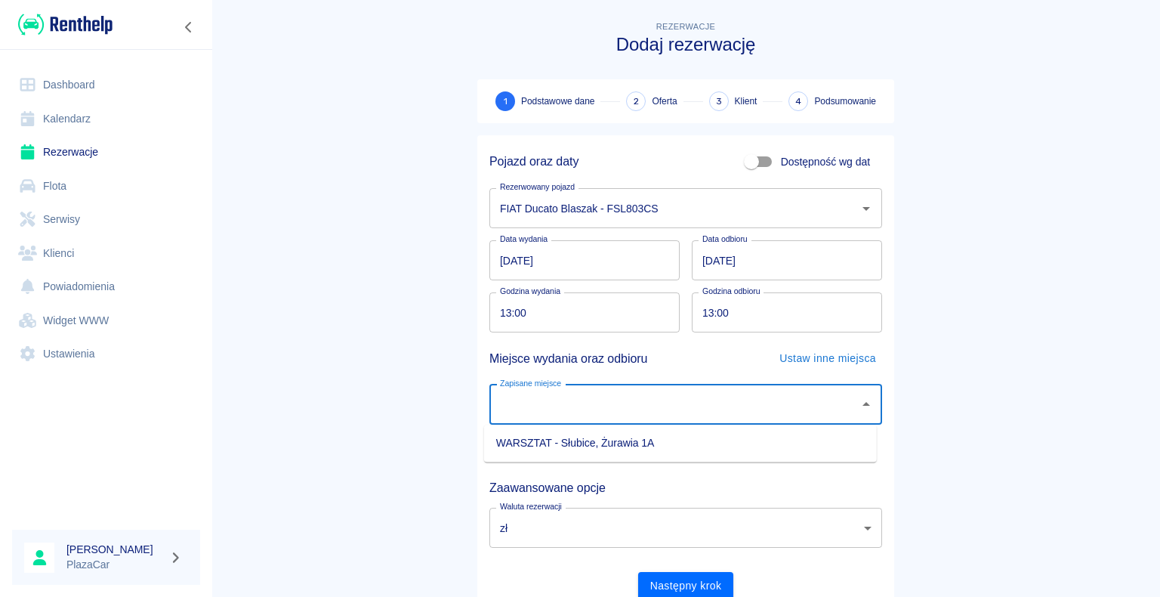
click at [822, 434] on li "WARSZTAT - Słubice, Żurawia 1A" at bounding box center [680, 443] width 393 height 25
type input "WARSZTAT - Słubice, Żurawia 1A"
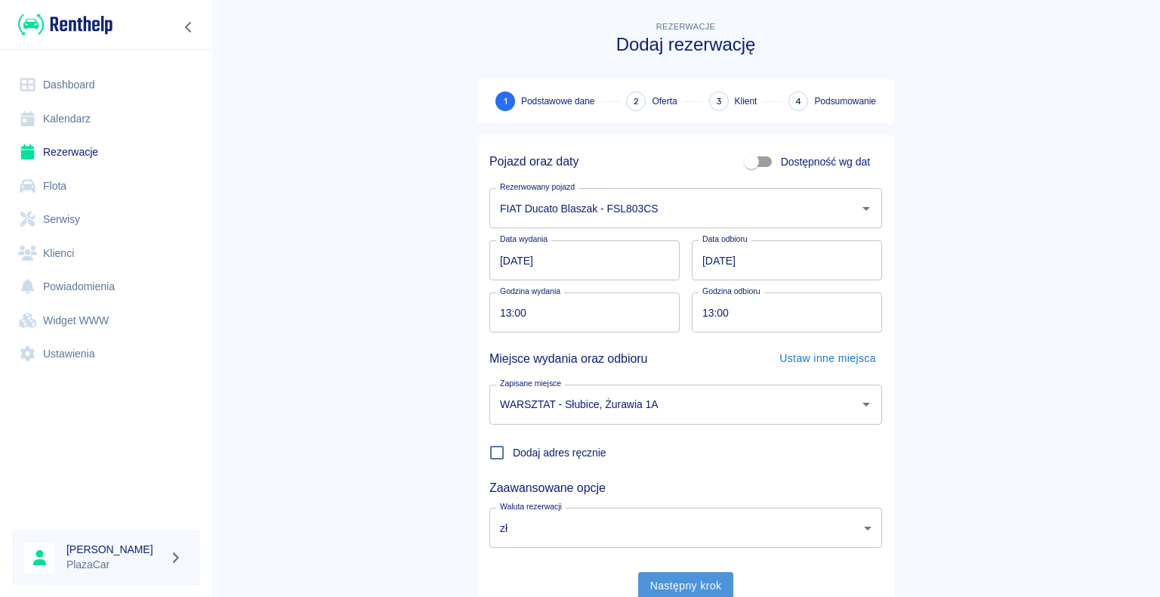
click at [697, 583] on button "Następny krok" at bounding box center [686, 586] width 96 height 28
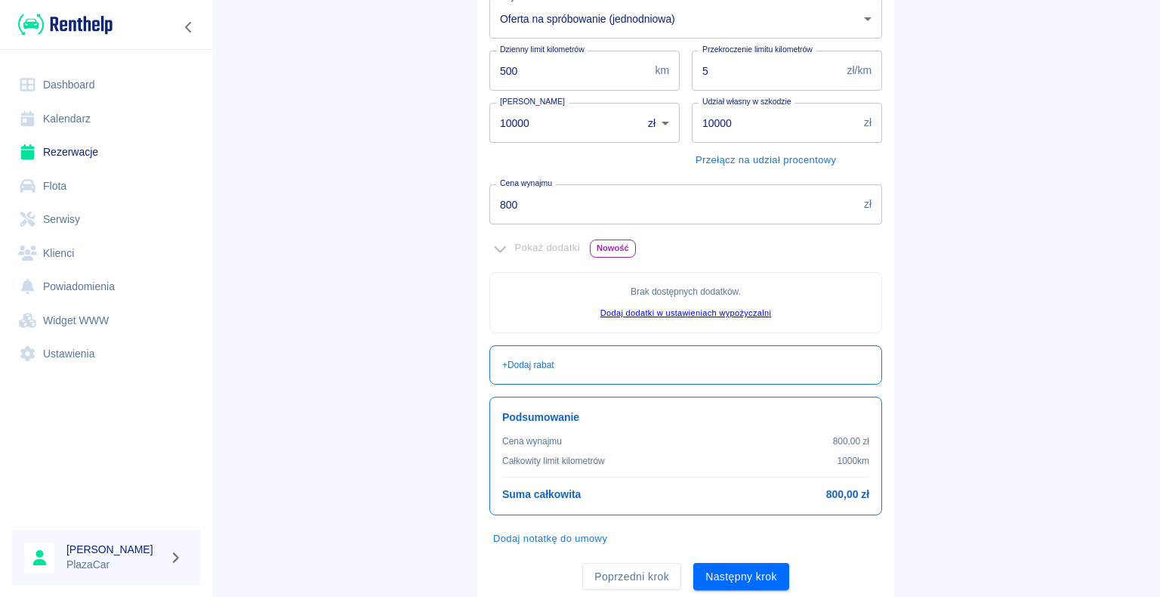
scroll to position [274, 0]
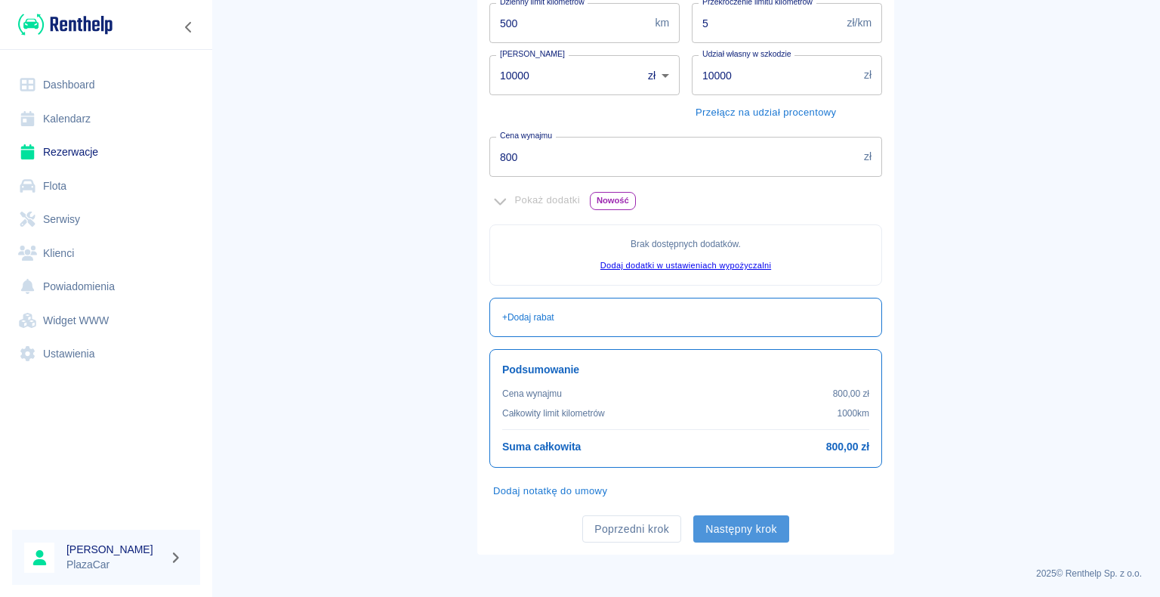
click at [745, 524] on button "Następny krok" at bounding box center [741, 529] width 96 height 28
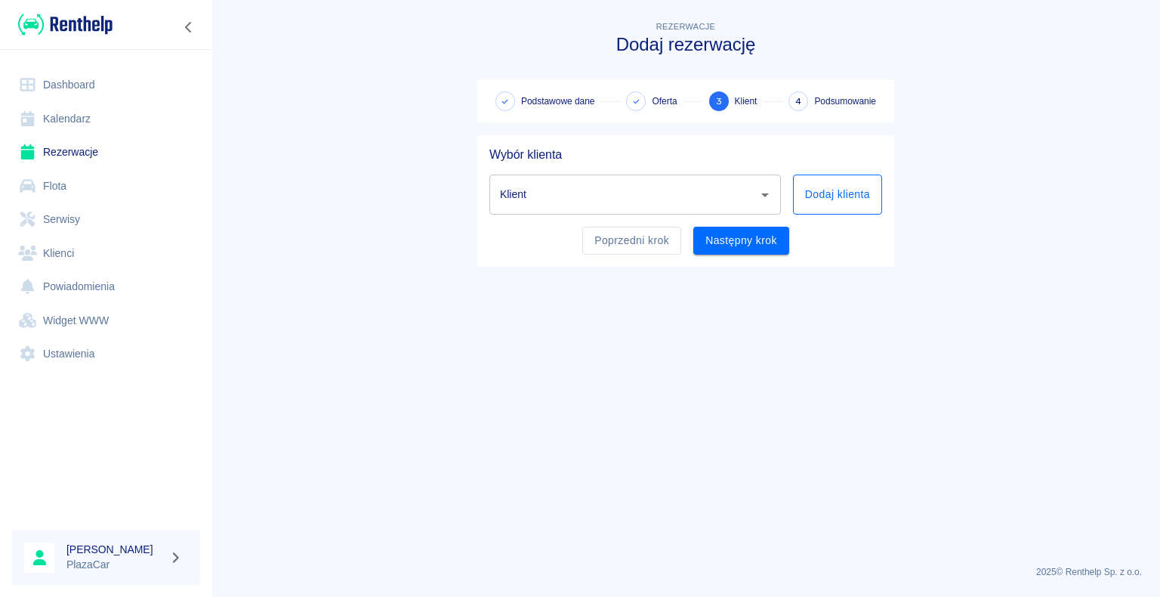
click at [813, 196] on button "Dodaj klienta" at bounding box center [837, 194] width 89 height 40
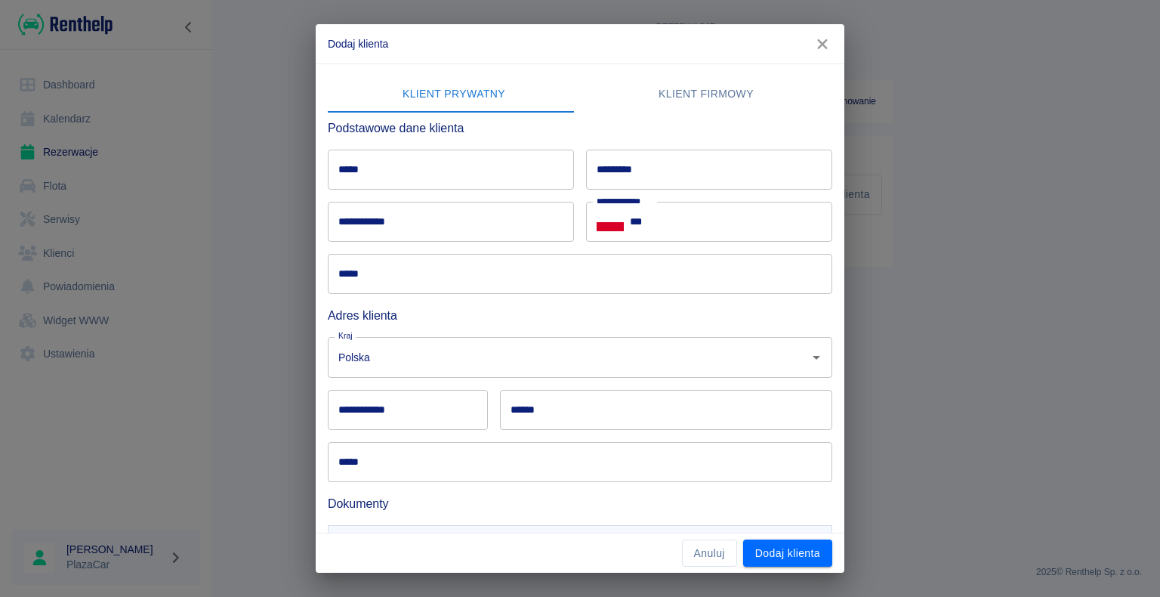
click at [634, 165] on input "*********" at bounding box center [709, 170] width 246 height 40
type input "**********"
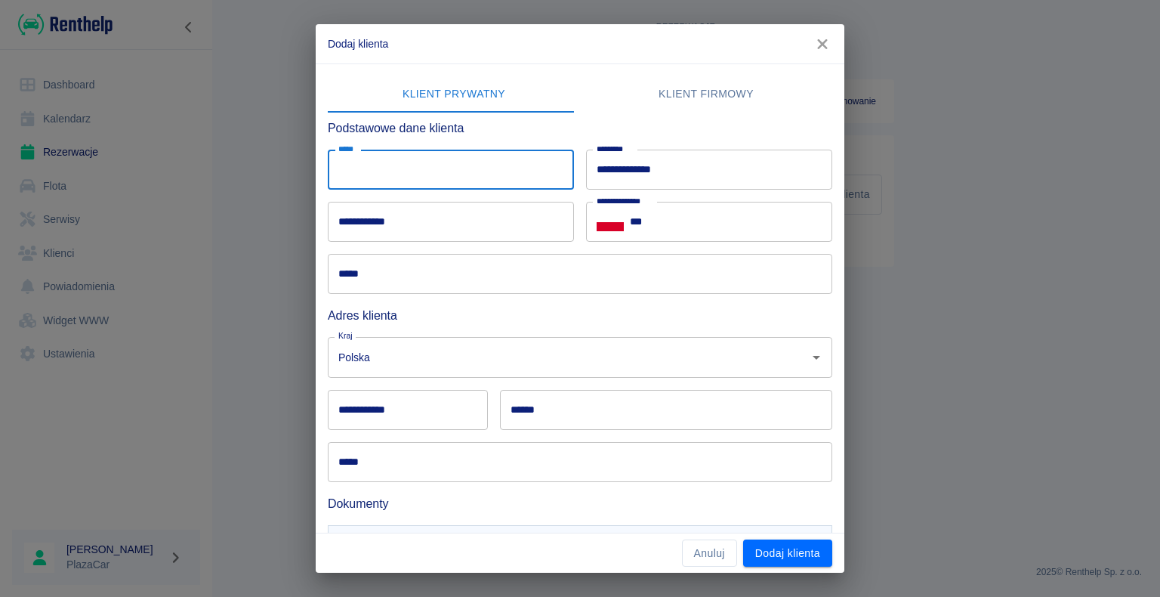
click at [360, 166] on input "*****" at bounding box center [451, 170] width 246 height 40
type input "********"
click at [218, 204] on div "**********" at bounding box center [580, 298] width 1160 height 597
click at [642, 218] on input "***" at bounding box center [731, 222] width 202 height 40
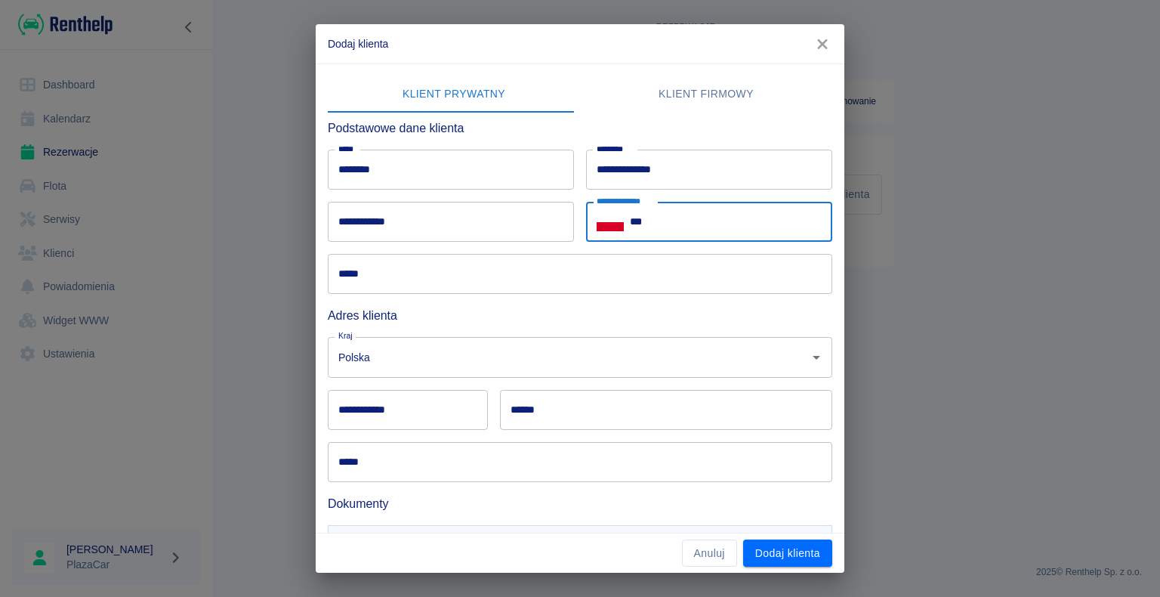
click at [618, 221] on div "**********" at bounding box center [709, 222] width 246 height 40
type input "**********"
click at [205, 273] on div "**********" at bounding box center [580, 298] width 1160 height 597
click at [369, 219] on input "**********" at bounding box center [451, 222] width 246 height 40
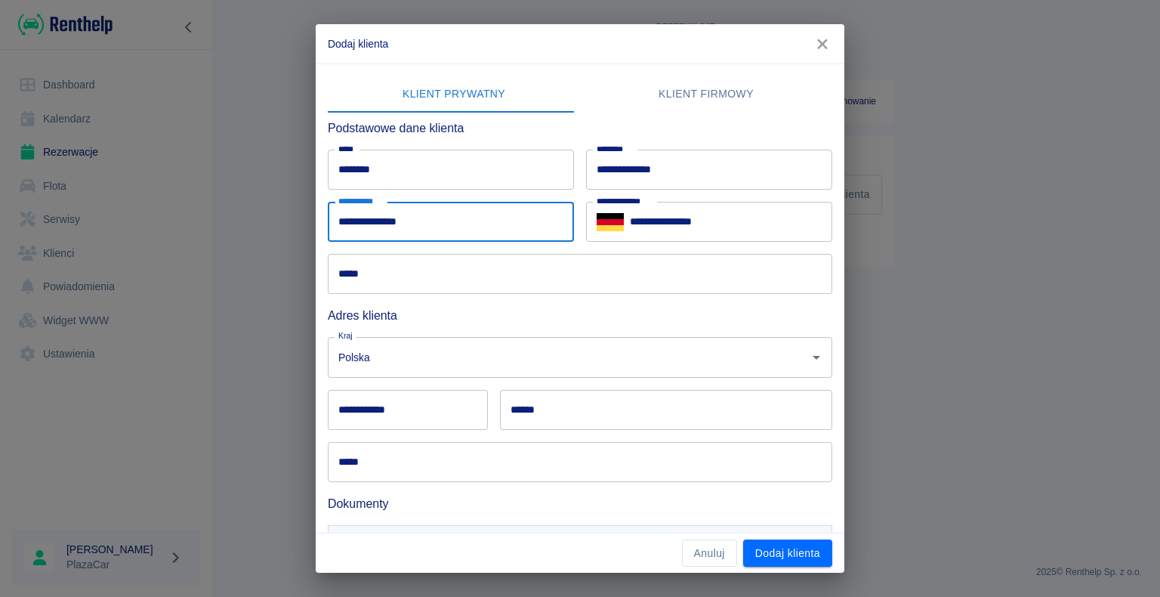
type input "**********"
click at [373, 275] on input "*****" at bounding box center [580, 274] width 505 height 40
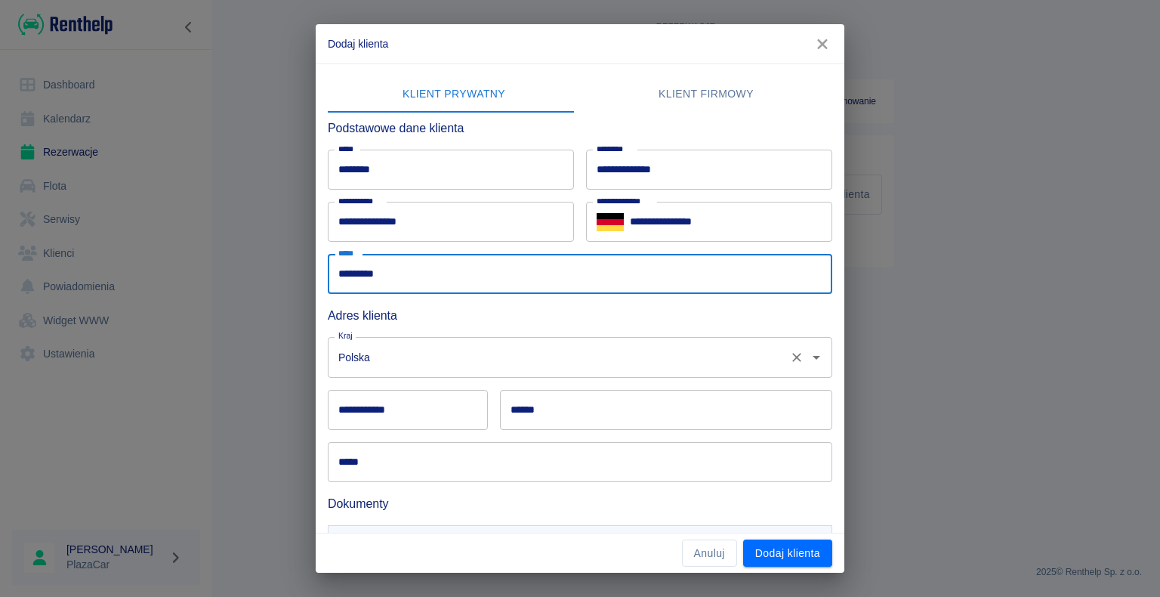
type input "*********"
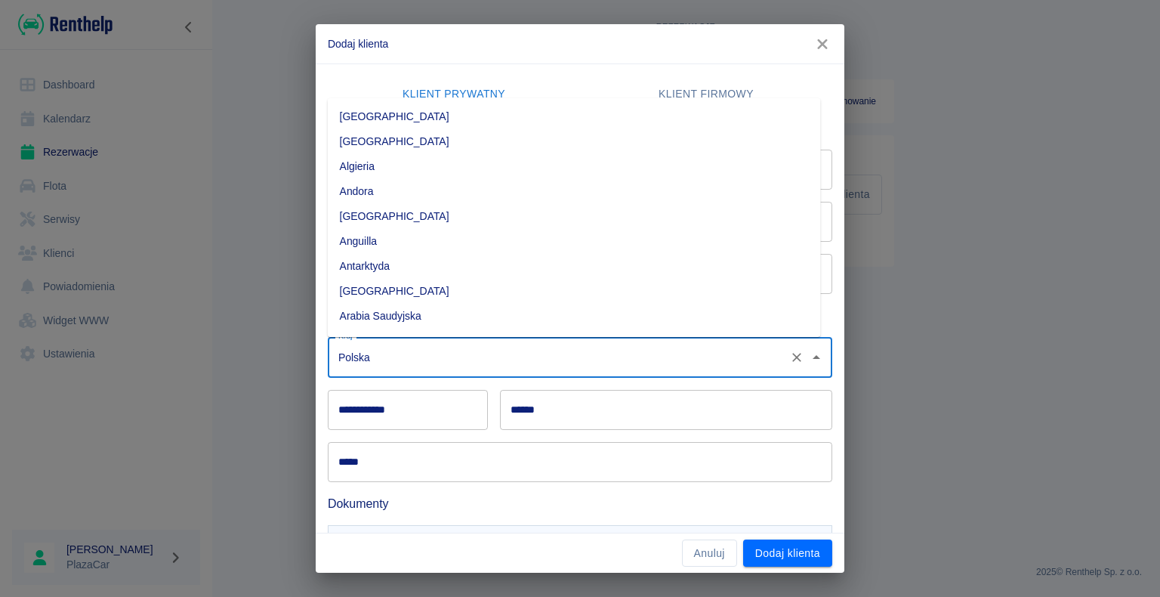
click at [375, 359] on input "Polska" at bounding box center [559, 357] width 449 height 26
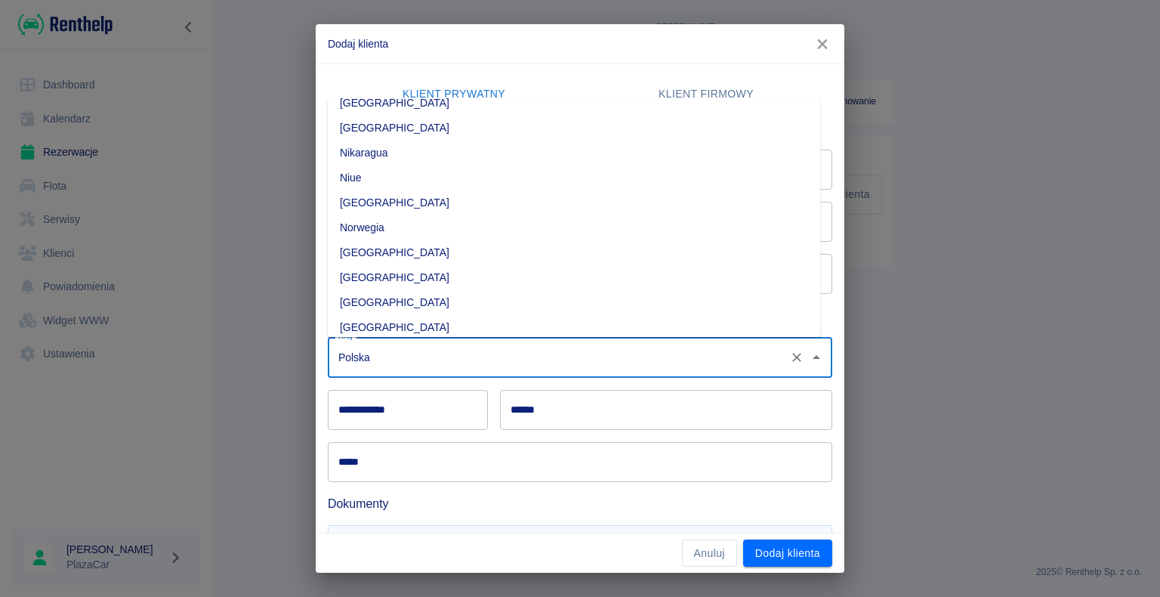
scroll to position [3601, 0]
click at [409, 222] on li "Niemcy" at bounding box center [574, 229] width 493 height 25
type input "Niemcy"
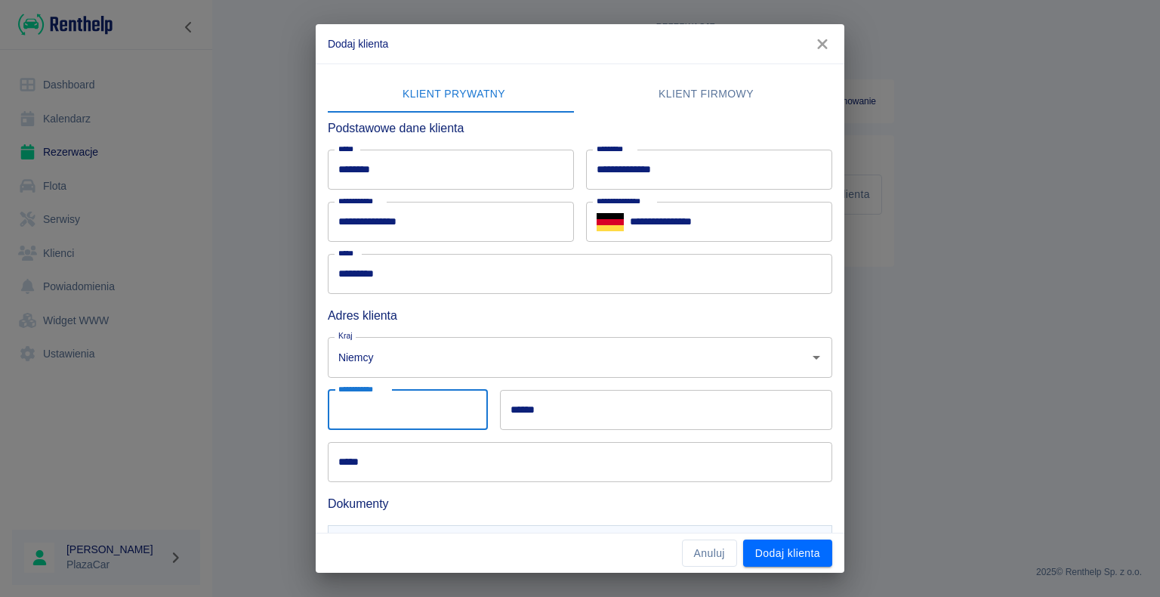
click at [410, 412] on input "**********" at bounding box center [408, 410] width 160 height 40
type input "*****"
click at [540, 409] on input "******" at bounding box center [666, 410] width 332 height 40
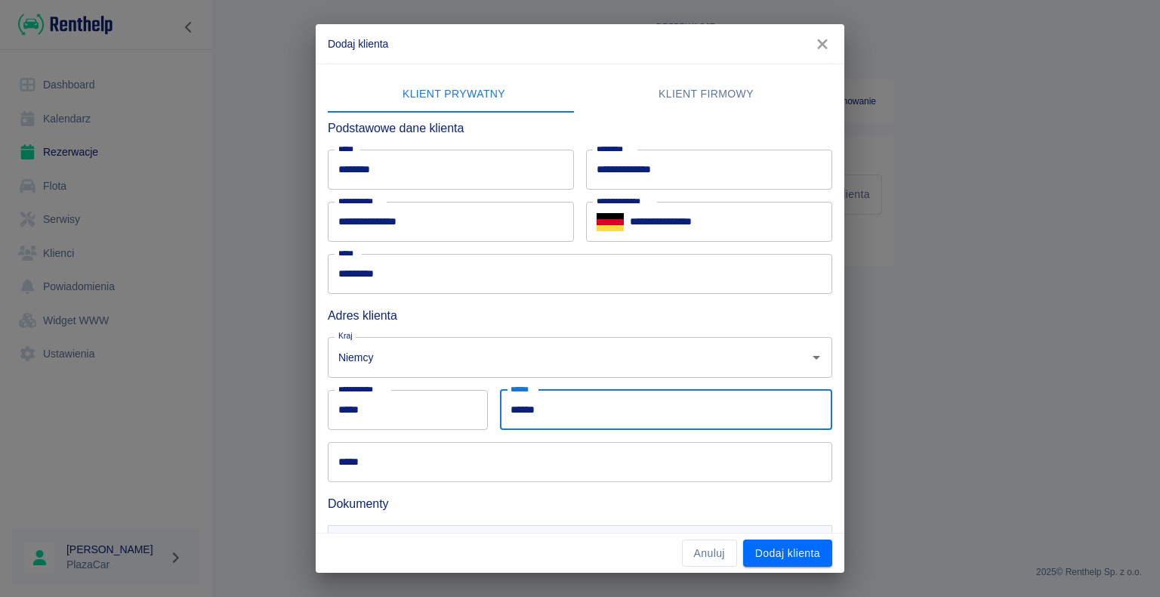
type input "******"
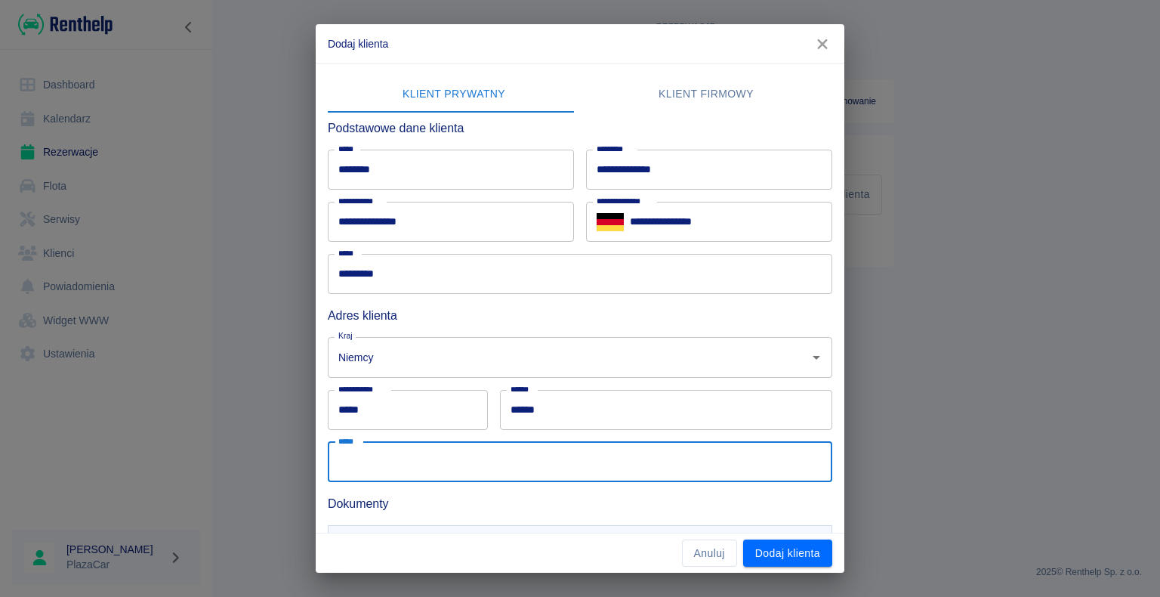
click at [374, 461] on input "*****" at bounding box center [580, 462] width 505 height 40
type input "**********"
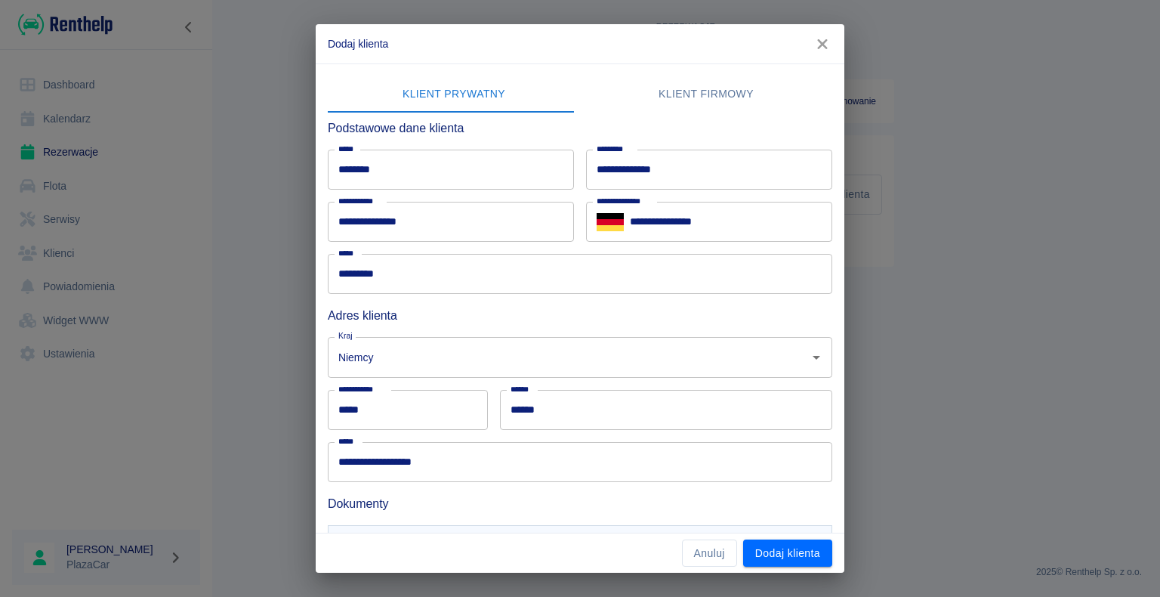
click at [229, 383] on div "**********" at bounding box center [580, 298] width 1160 height 597
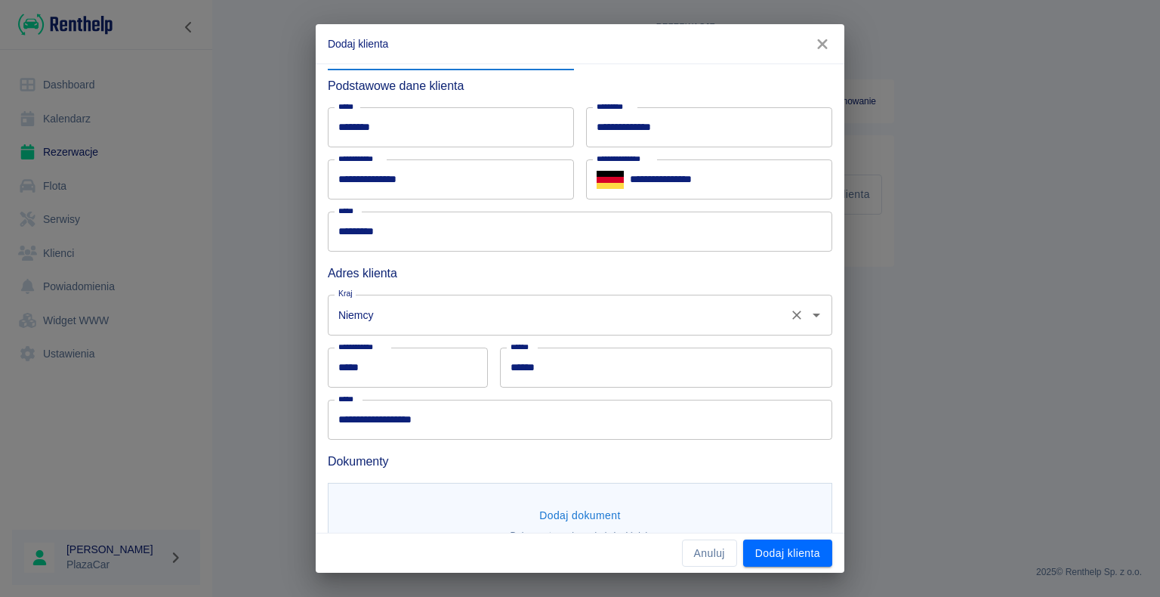
scroll to position [82, 0]
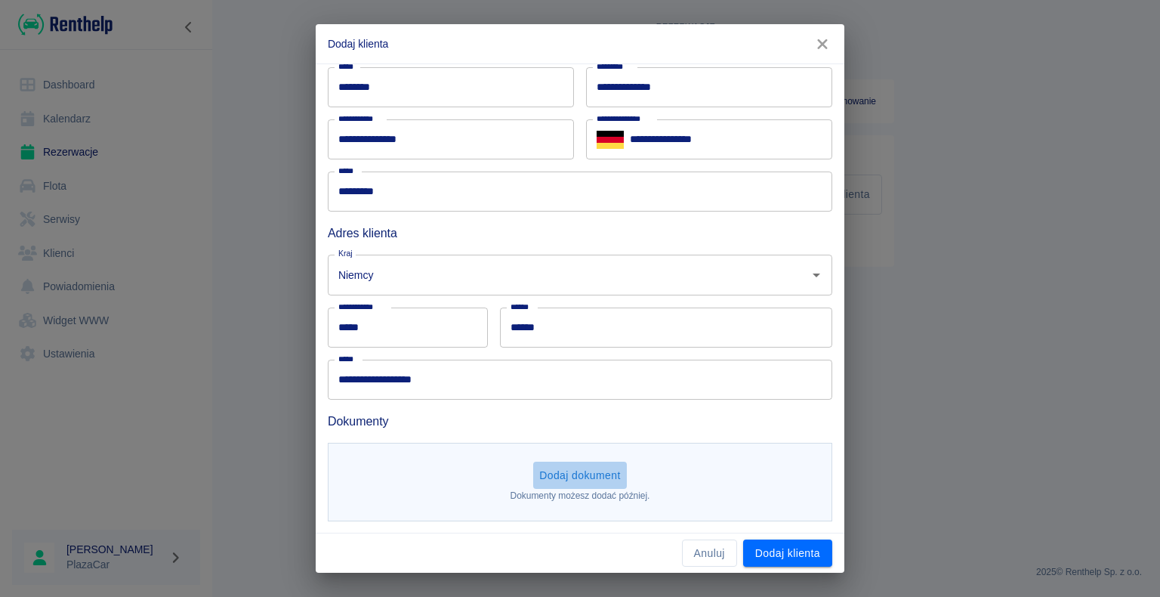
click at [583, 471] on button "Dodaj dokument" at bounding box center [580, 475] width 94 height 28
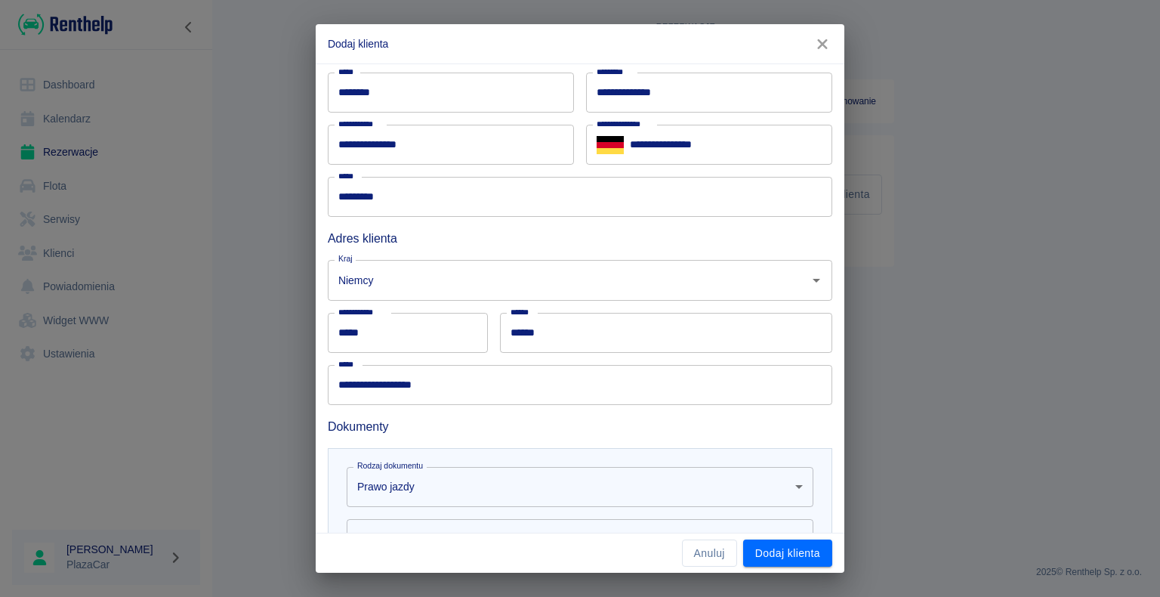
scroll to position [158, 0]
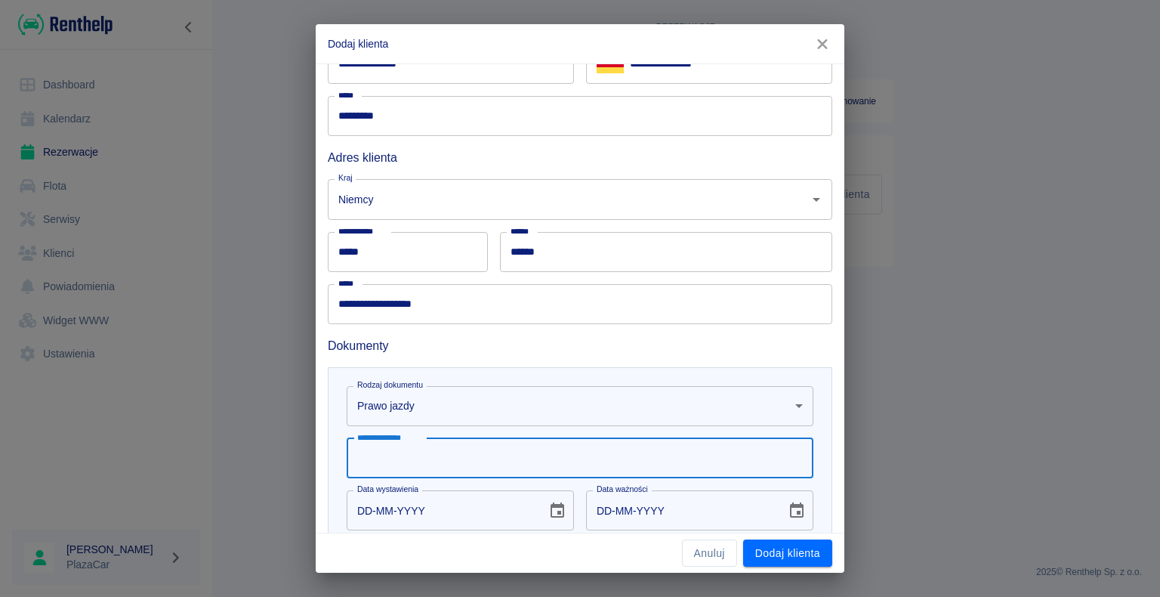
click at [404, 455] on input "**********" at bounding box center [580, 458] width 467 height 40
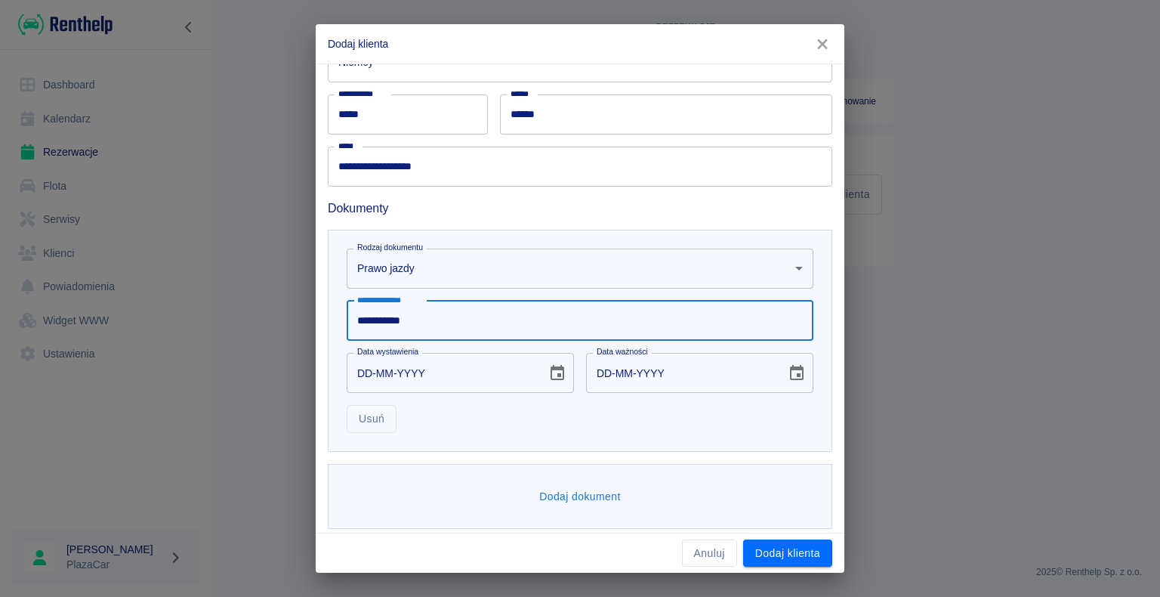
scroll to position [302, 0]
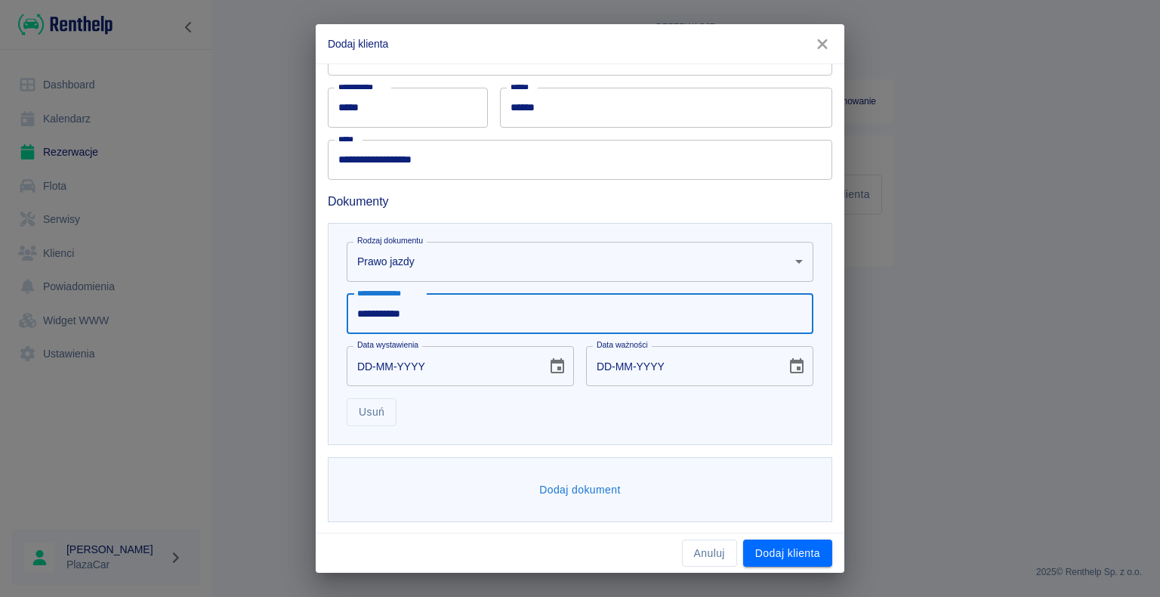
type input "**********"
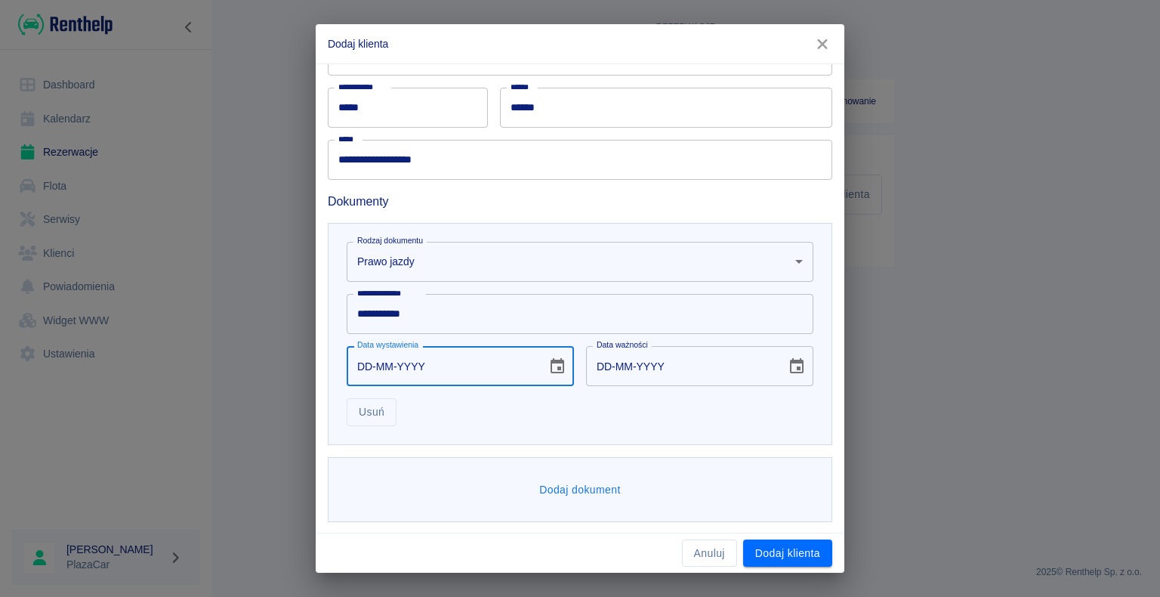
click at [366, 359] on input "DD-MM-YYYY" at bounding box center [442, 366] width 190 height 40
type input "23-02-0002"
type input "23-02-0012"
type input "23-02-0020"
type input "23-02-0030"
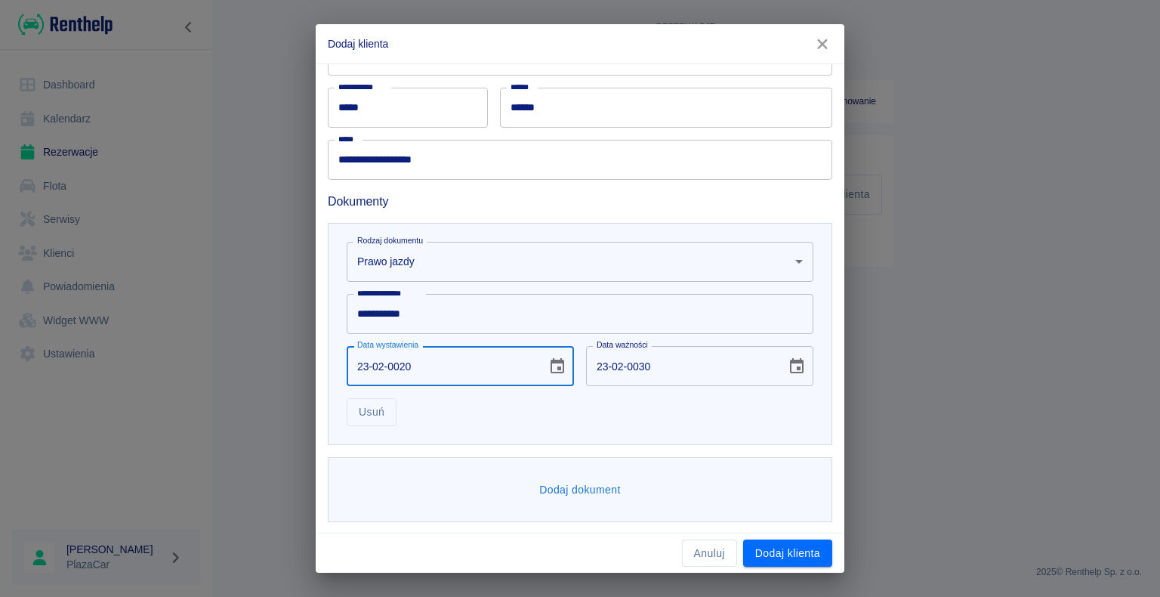
type input "23-02-0202"
type input "23-02-0212"
type input "[DATE]"
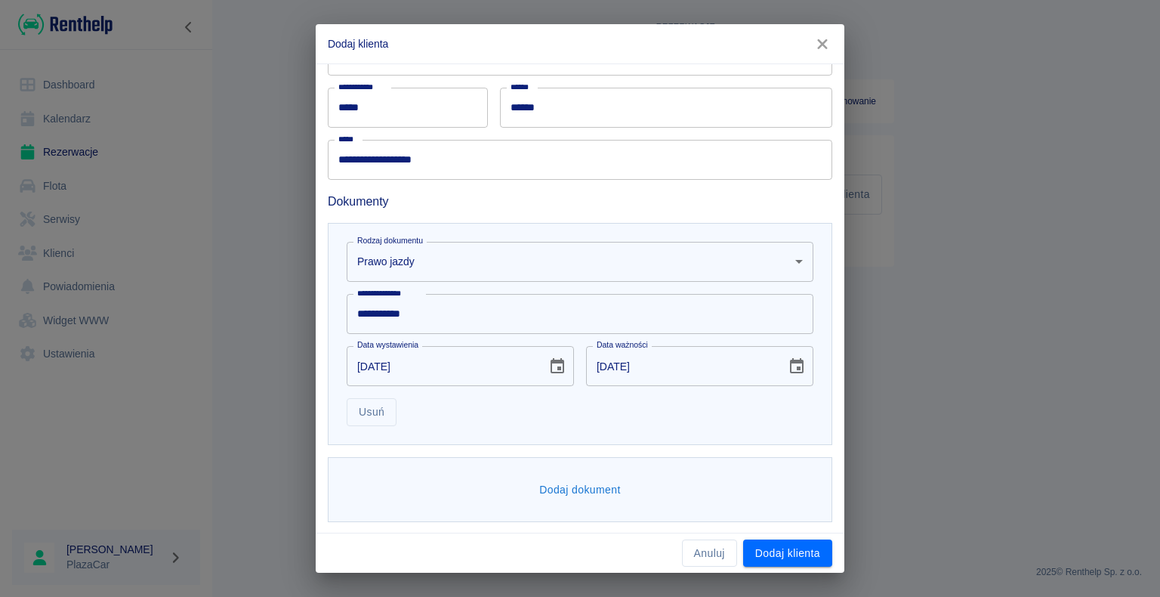
click at [262, 384] on div "**********" at bounding box center [580, 298] width 1160 height 597
click at [585, 491] on button "Dodaj dokument" at bounding box center [580, 490] width 94 height 28
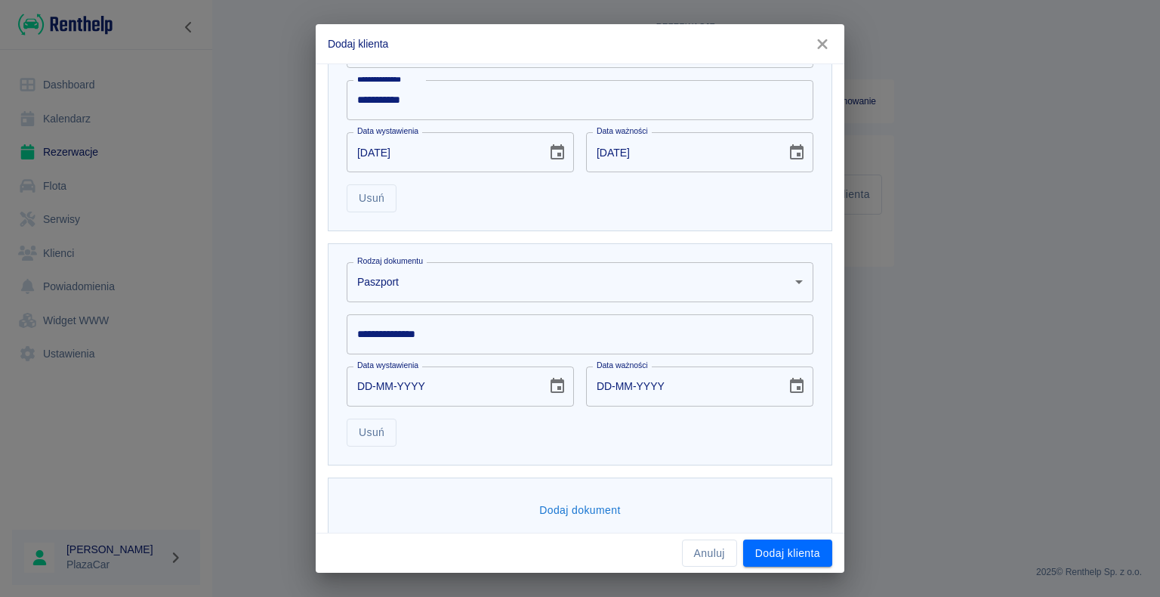
scroll to position [529, 0]
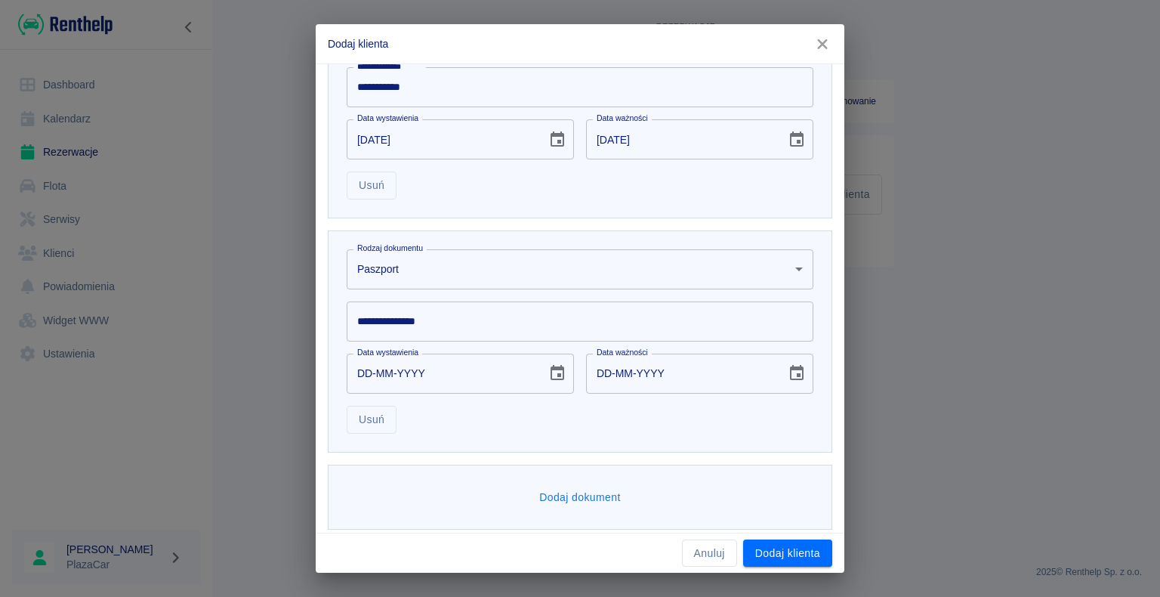
click at [789, 267] on body "**********" at bounding box center [580, 298] width 1160 height 597
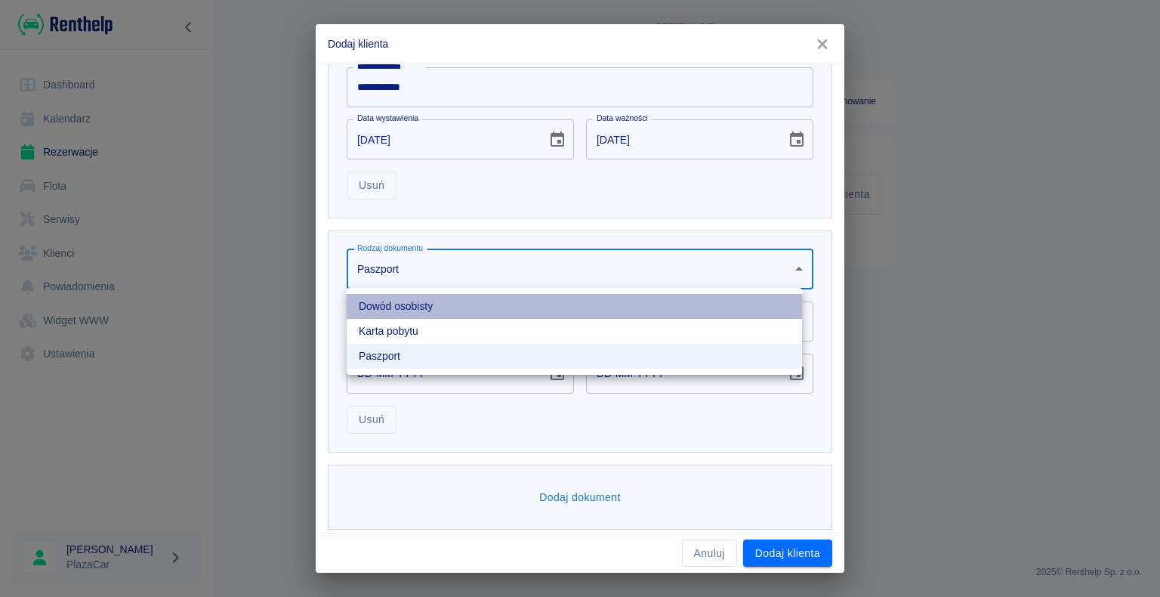
click at [702, 303] on li "Dowód osobisty" at bounding box center [574, 306] width 455 height 25
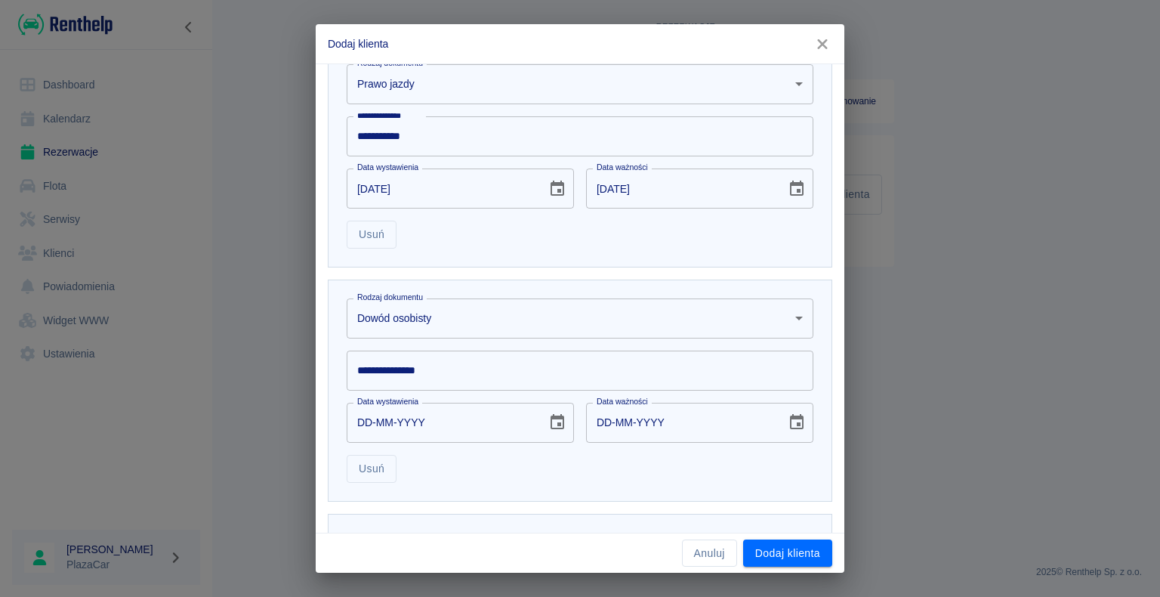
scroll to position [453, 0]
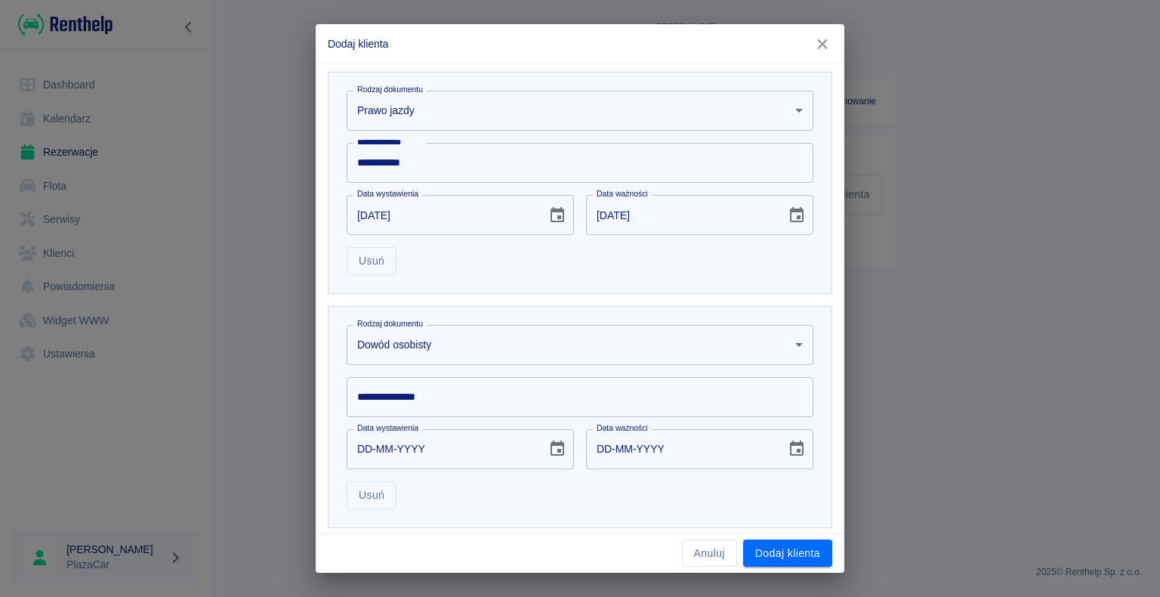
click at [389, 379] on div "**********" at bounding box center [580, 397] width 467 height 40
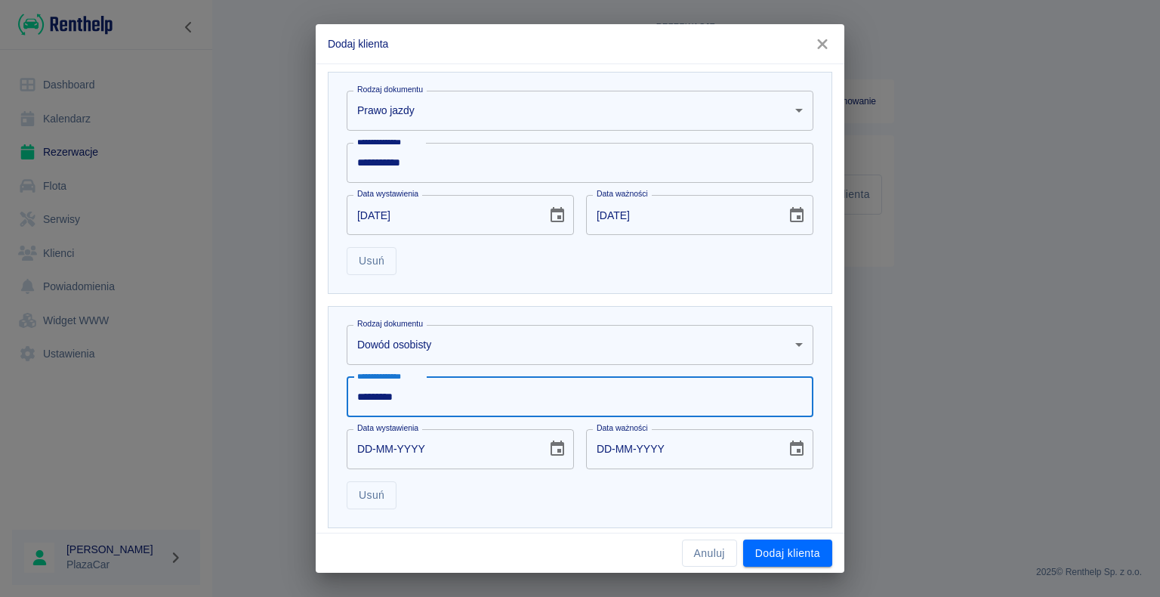
type input "*********"
click at [372, 440] on input "DD-MM-YYYY" at bounding box center [442, 449] width 190 height 40
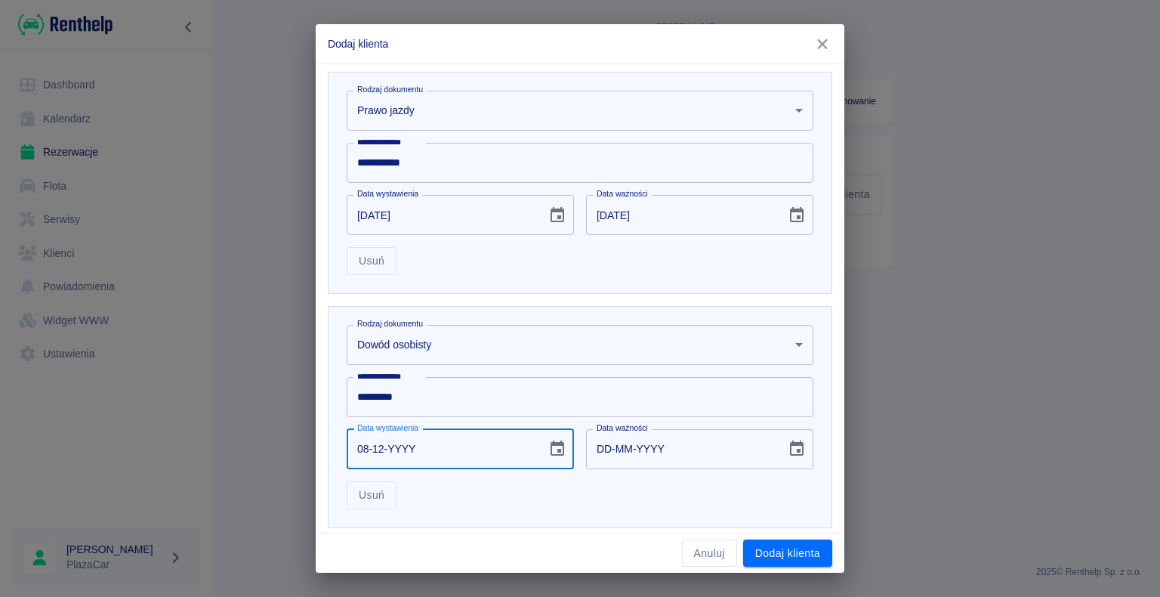
type input "08-12-0002"
type input "08-12-0012"
type input "08-12-0020"
type input "08-12-0030"
type input "08-12-0202"
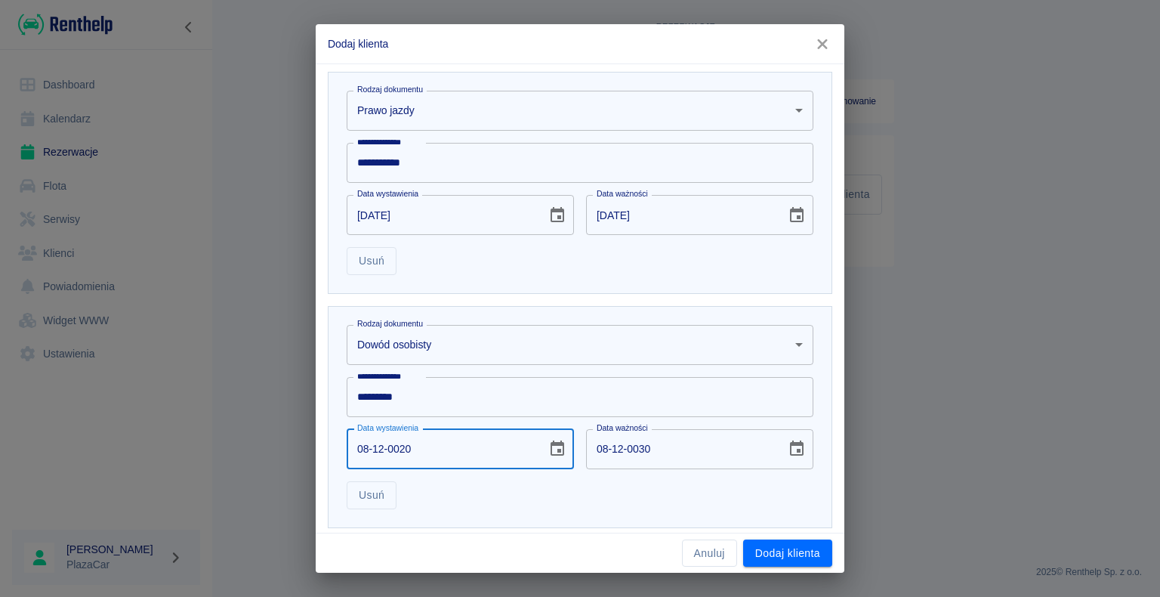
type input "08-12-0212"
type input "[DATE]"
click at [292, 420] on div "**********" at bounding box center [580, 298] width 1160 height 597
click at [768, 546] on button "Dodaj klienta" at bounding box center [787, 553] width 89 height 28
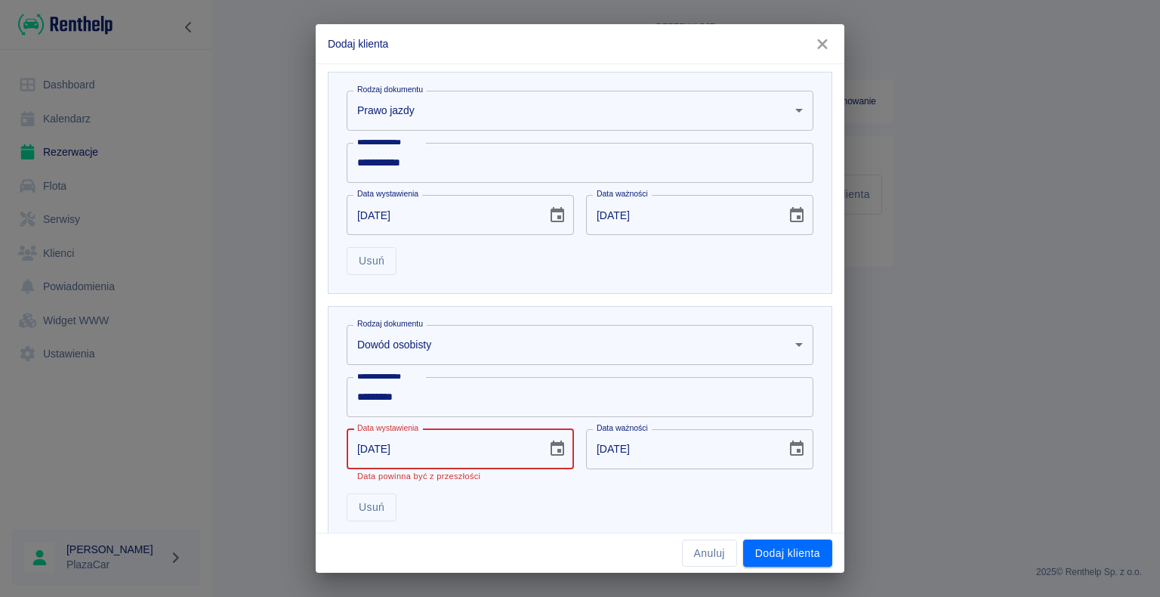
click at [367, 446] on input "[DATE]" at bounding box center [442, 449] width 190 height 40
type input "[DATE]"
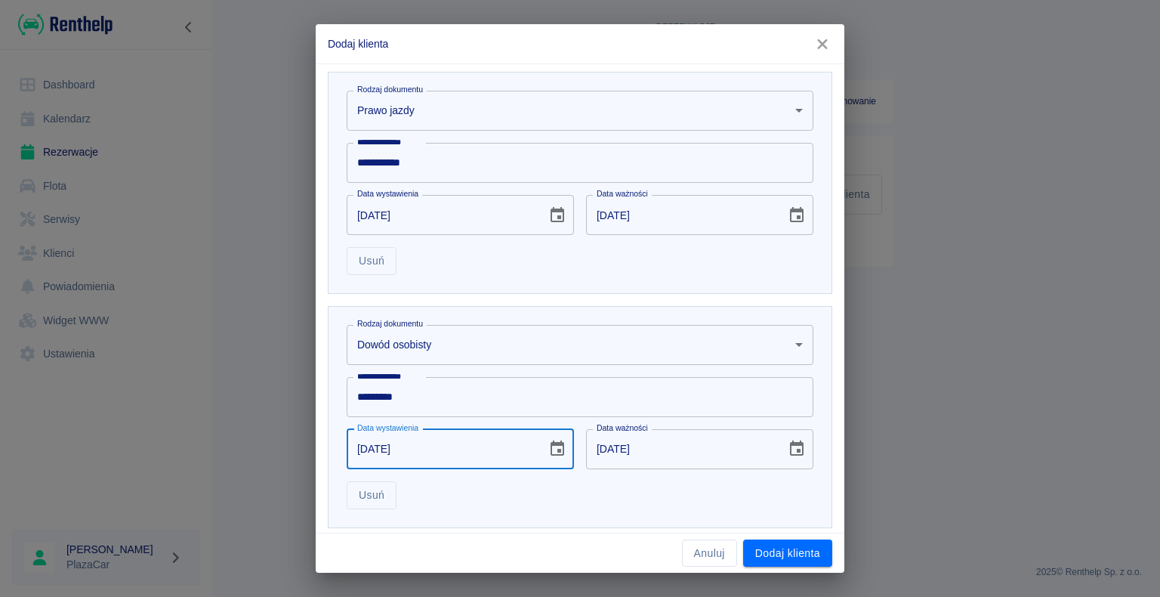
type input "[DATE]"
type input "09-12-0002"
type input "09-12-0012"
type input "09-12-0020"
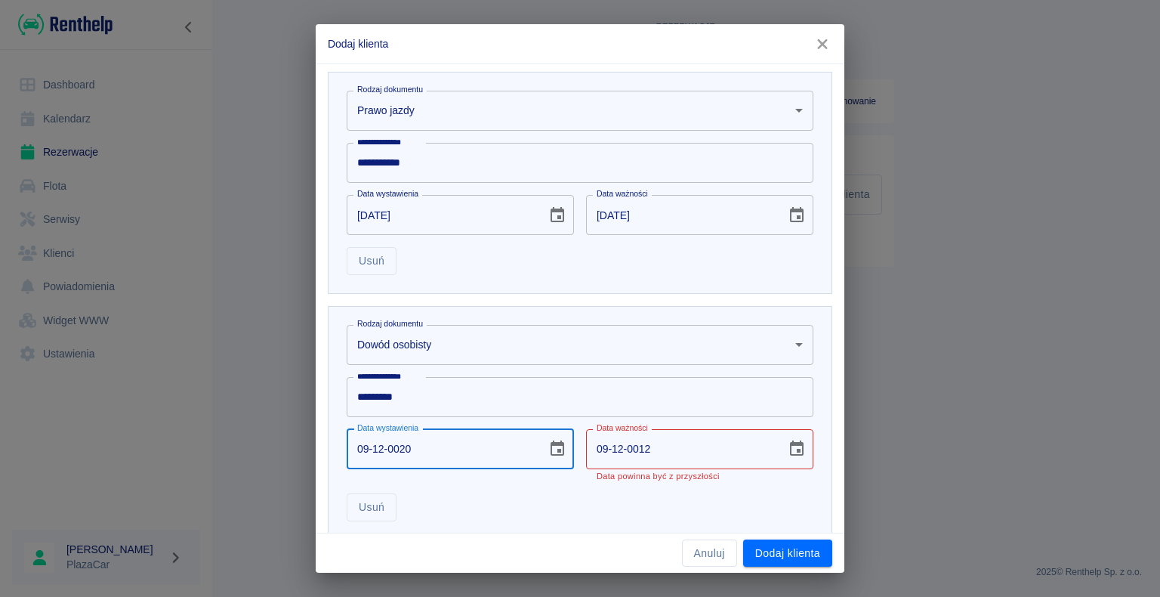
type input "09-12-0030"
type input "09-12-0202"
type input "09-12-0212"
type input "[DATE]"
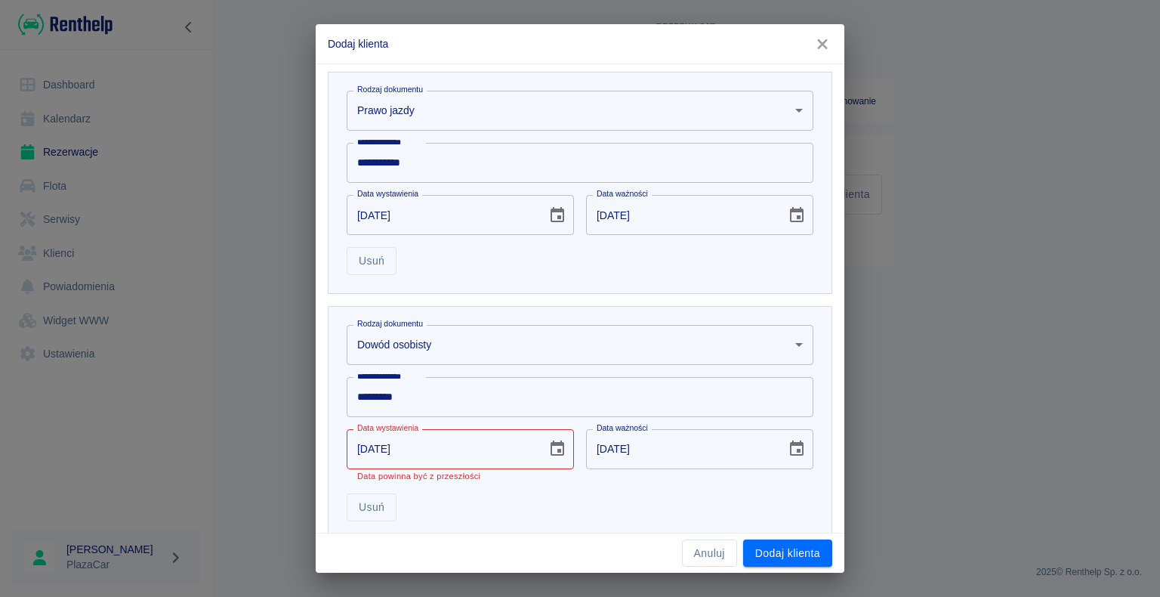
click at [269, 444] on div "**********" at bounding box center [580, 298] width 1160 height 597
click at [410, 449] on input "[DATE]" at bounding box center [442, 449] width 190 height 40
type input "DD-12-2025"
type input "DD-MM-YYYY"
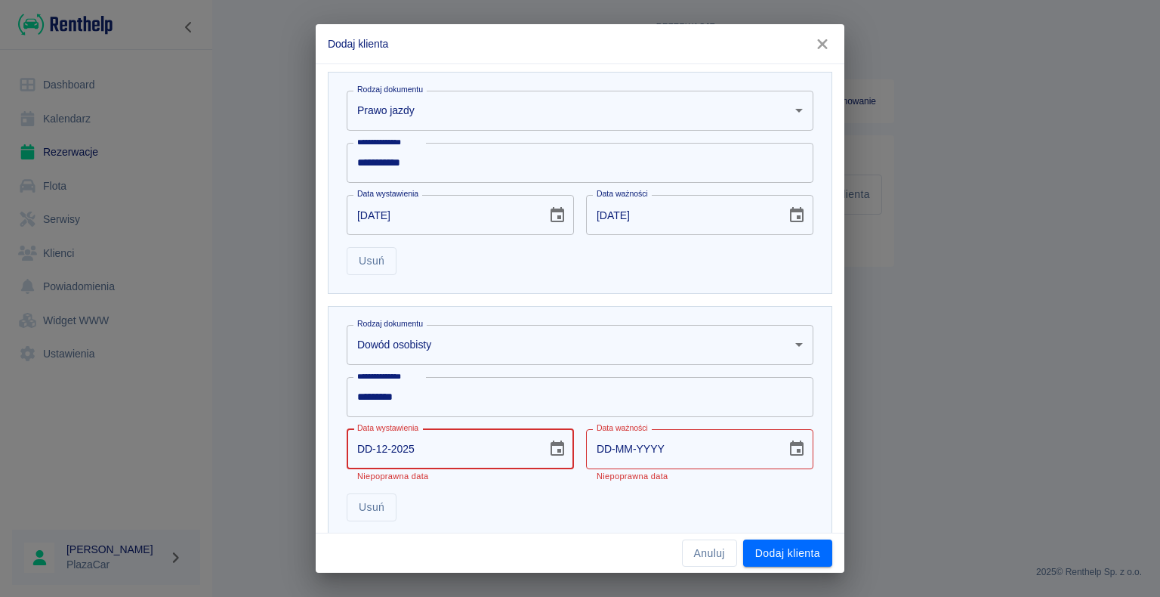
type input "[DATE]"
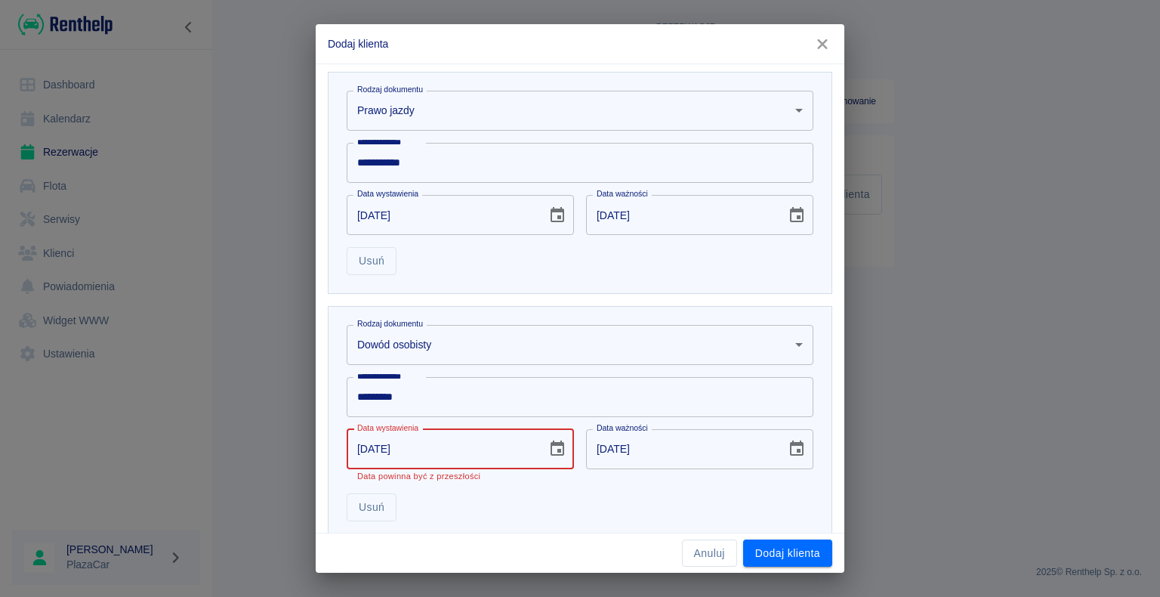
type input "[DATE]"
type input "20-09-0002"
type input "20-09-0012"
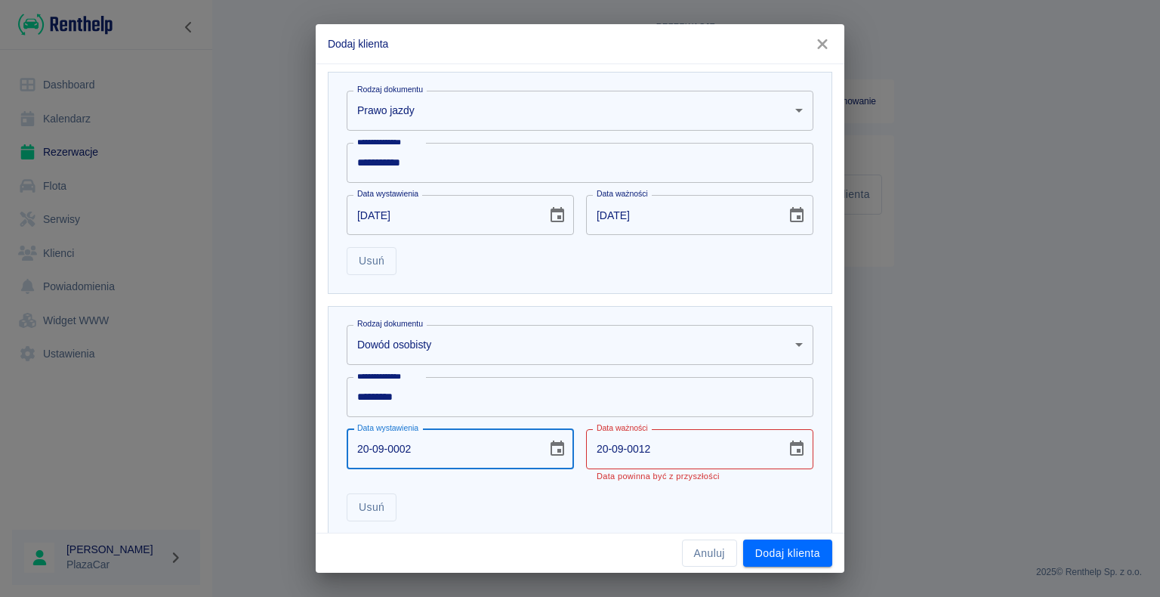
type input "20-09-0020"
type input "20-09-0030"
type input "20-09-0202"
type input "20-09-0212"
type input "[DATE]"
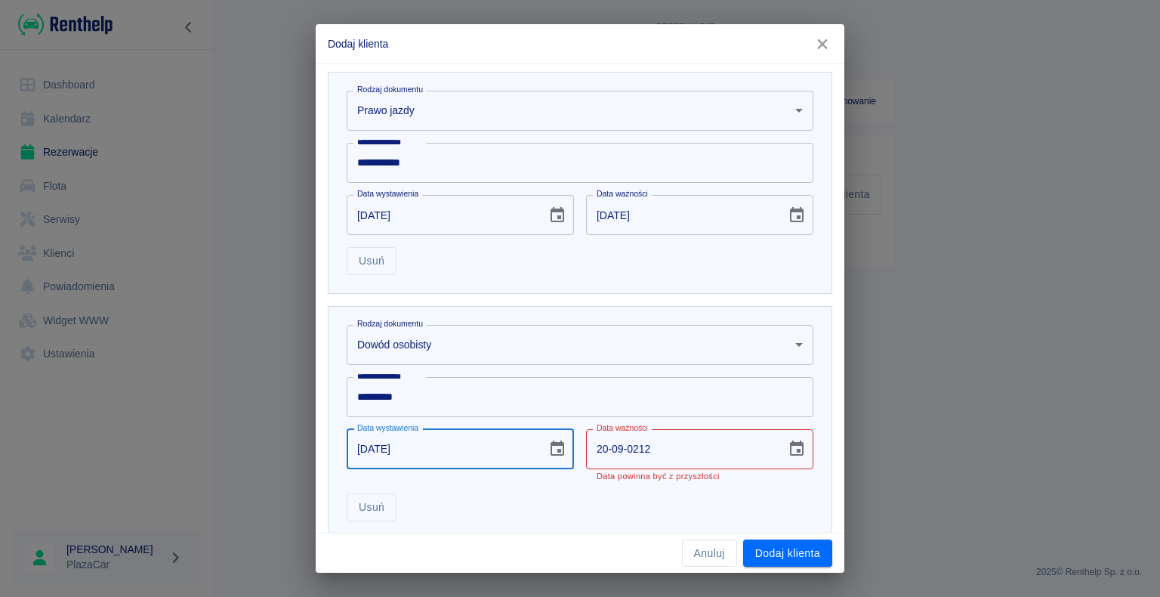
type input "[DATE]"
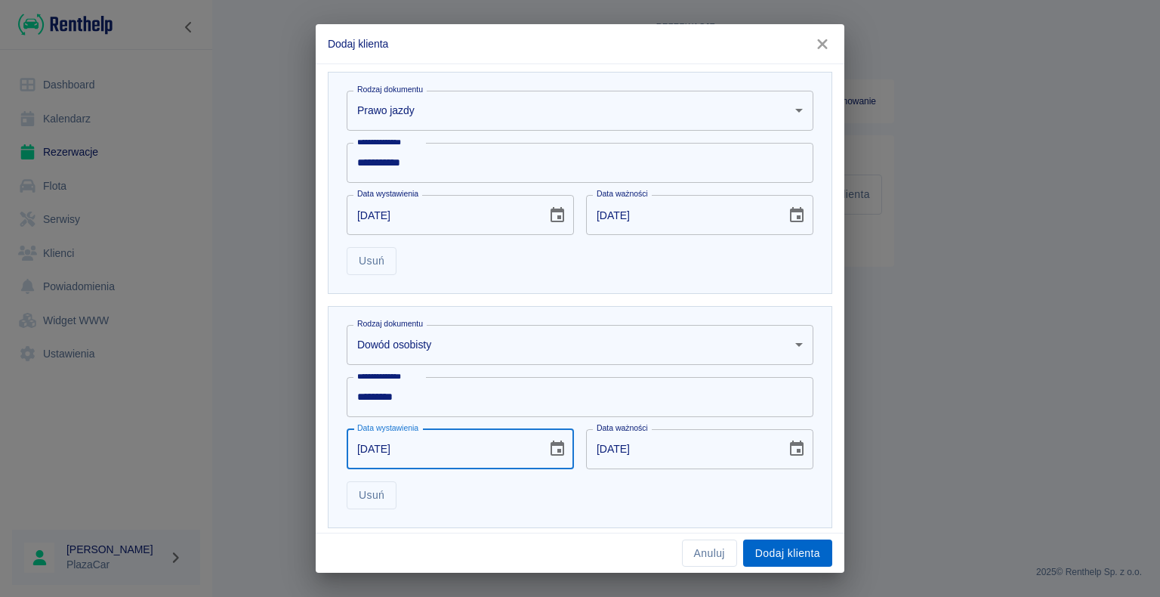
type input "[DATE]"
click at [772, 554] on button "Dodaj klienta" at bounding box center [787, 553] width 89 height 28
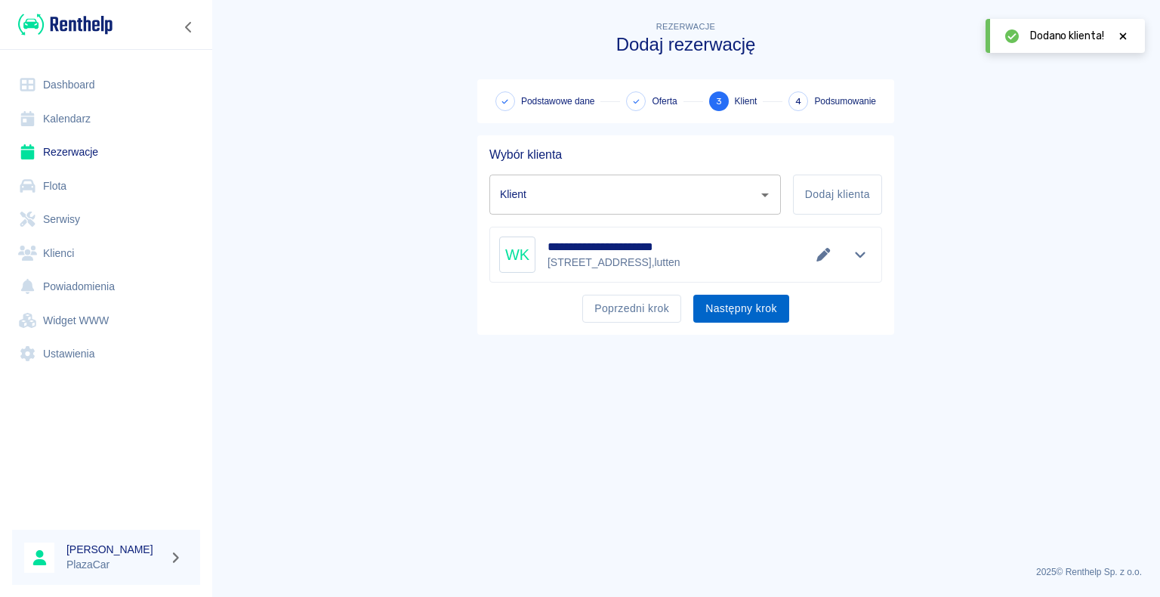
type input "[PERSON_NAME] lamping ([PHONE_NUMBER])"
click at [745, 309] on button "Następny krok" at bounding box center [741, 309] width 96 height 28
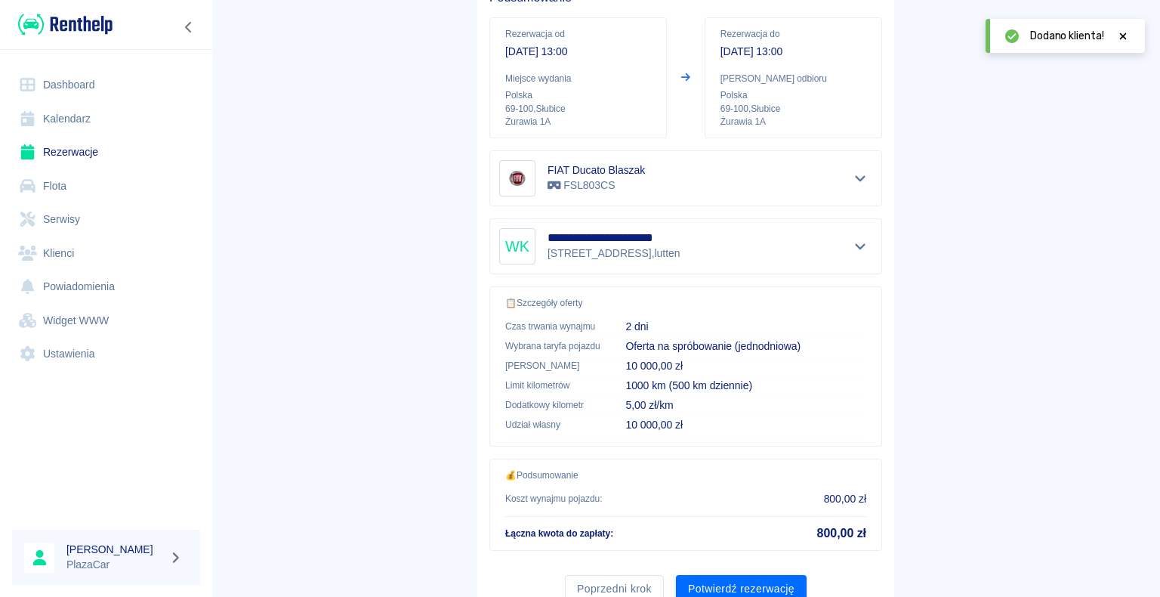
scroll to position [215, 0]
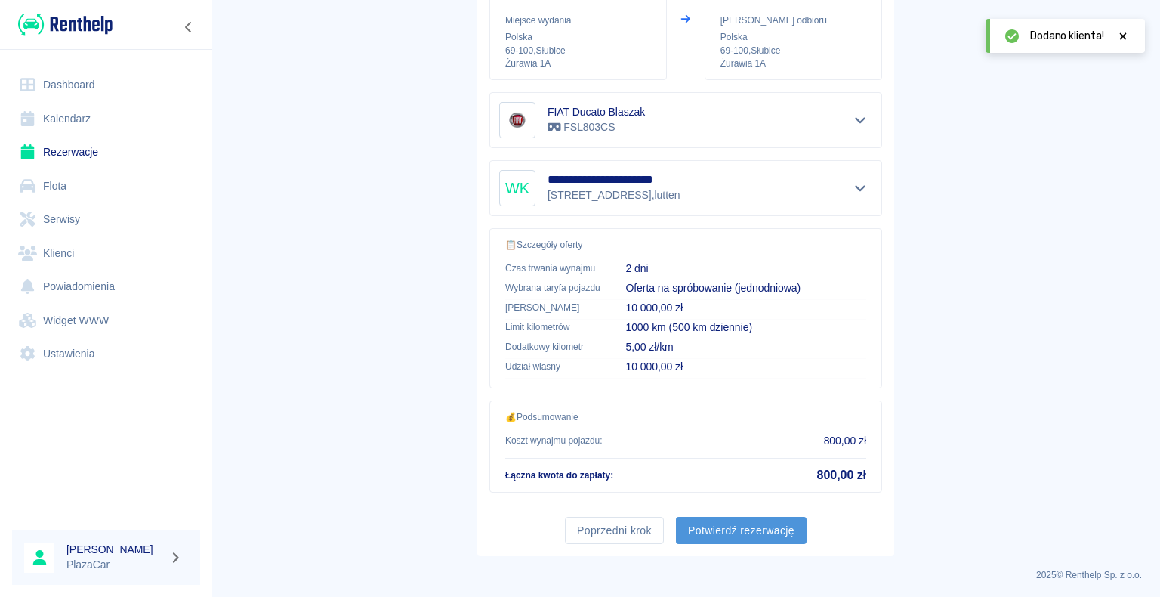
click at [740, 526] on button "Potwierdź rezerwację" at bounding box center [741, 531] width 131 height 28
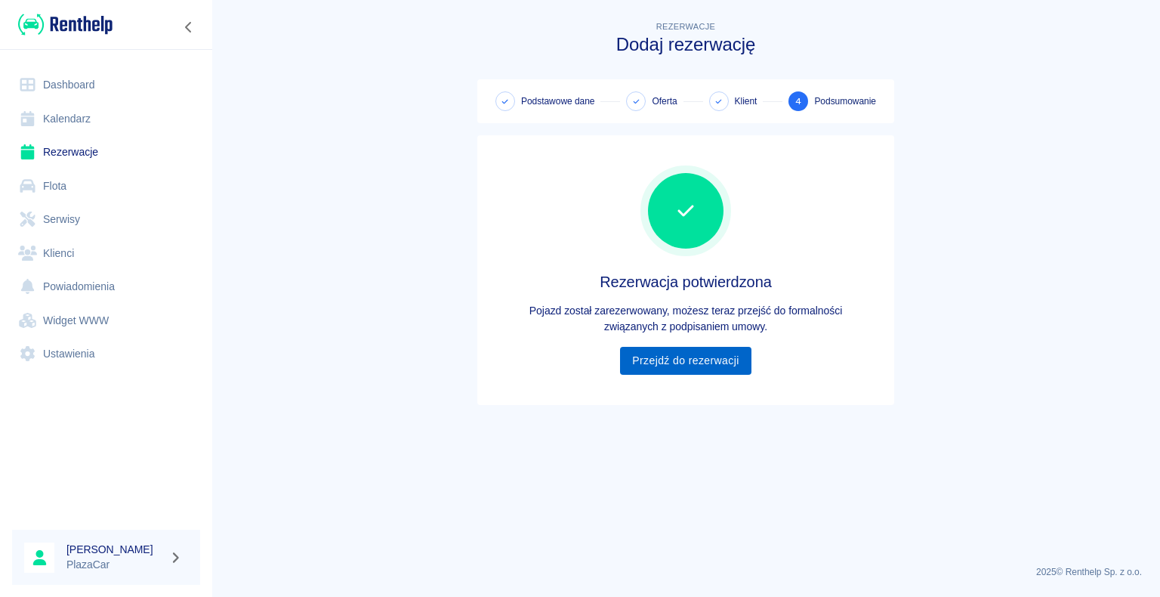
click at [677, 362] on link "Przejdź do rezerwacji" at bounding box center [685, 361] width 131 height 28
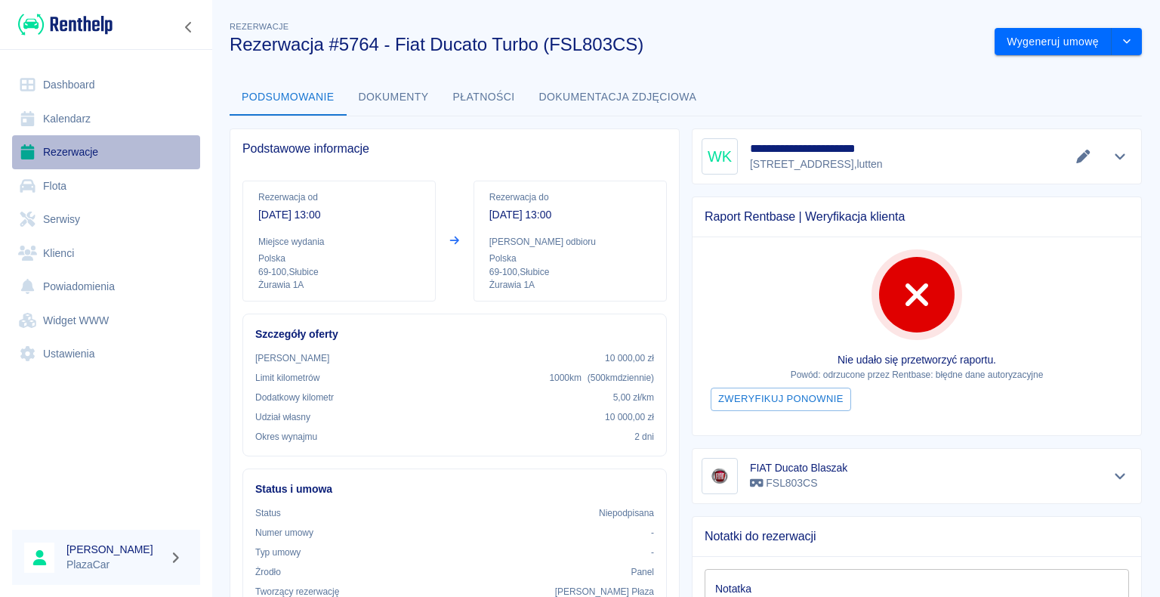
click at [69, 153] on link "Rezerwacje" at bounding box center [106, 152] width 188 height 34
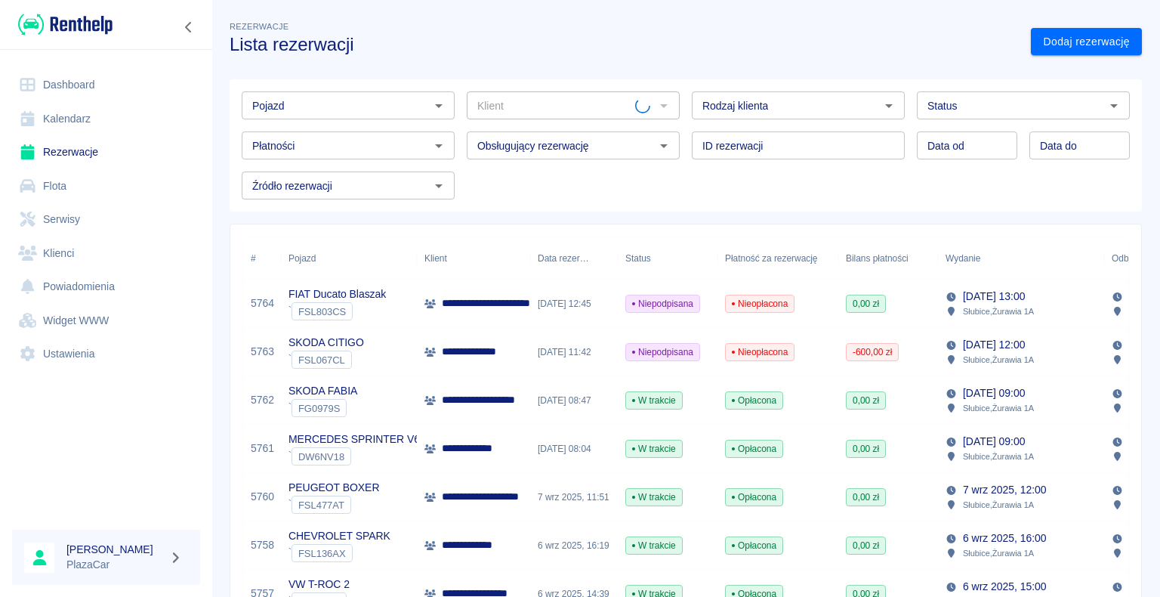
click at [552, 310] on div "[DATE] 12:45" at bounding box center [574, 303] width 88 height 48
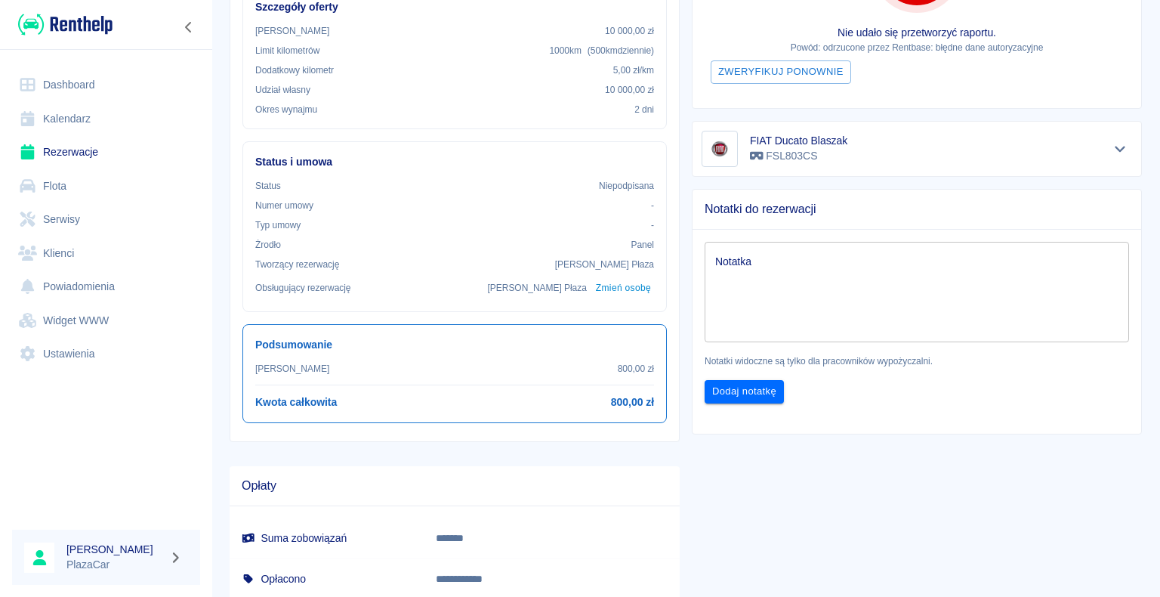
scroll to position [302, 0]
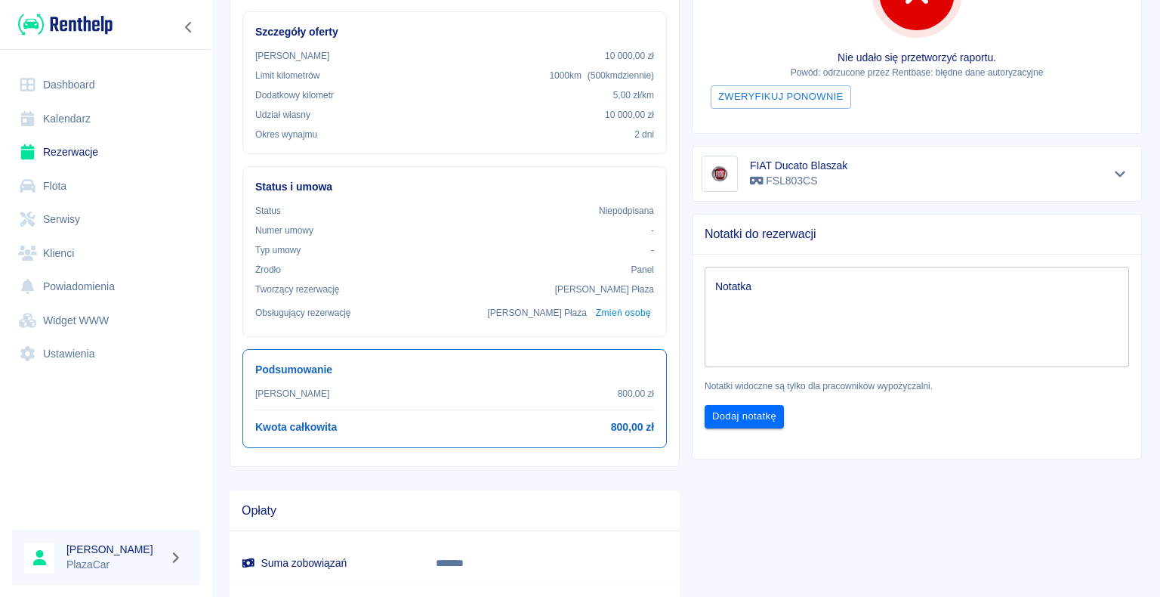
click at [745, 285] on textarea "Notatka" at bounding box center [916, 317] width 403 height 76
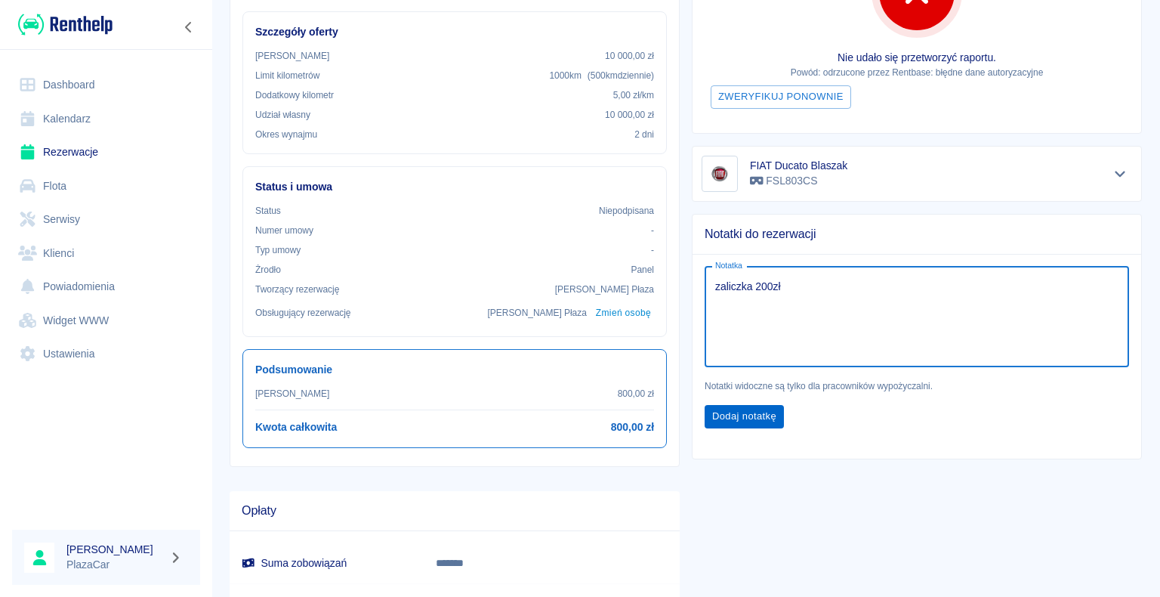
type textarea "zaliczka 200zł"
click at [735, 415] on button "Dodaj notatkę" at bounding box center [744, 416] width 79 height 23
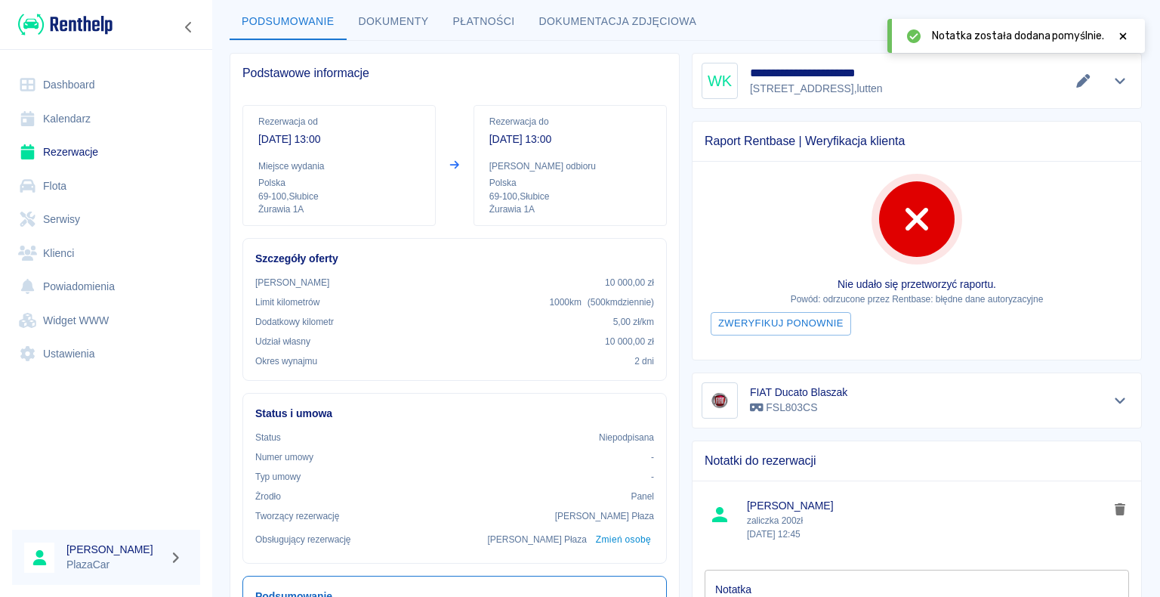
scroll to position [0, 0]
